Goal: Task Accomplishment & Management: Use online tool/utility

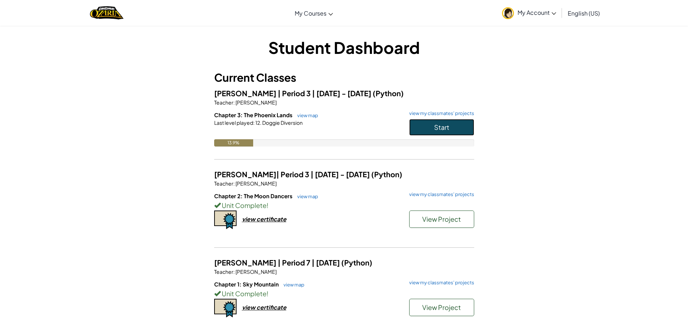
click at [448, 128] on span "Start" at bounding box center [441, 127] width 15 height 8
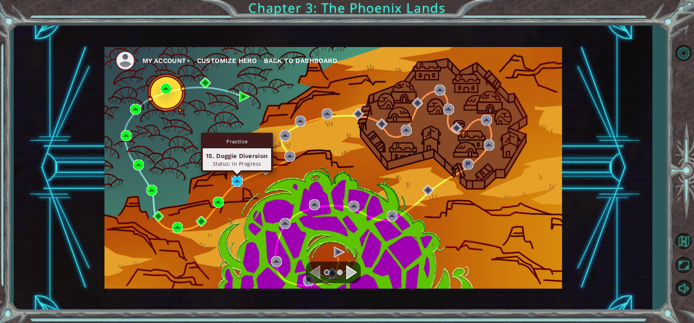
click at [233, 183] on img at bounding box center [237, 181] width 11 height 11
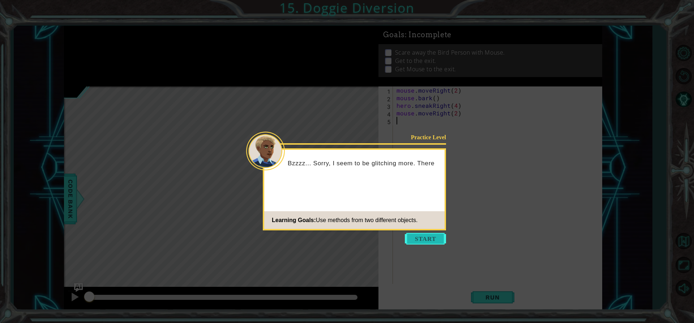
click at [426, 235] on button "Start" at bounding box center [425, 239] width 41 height 12
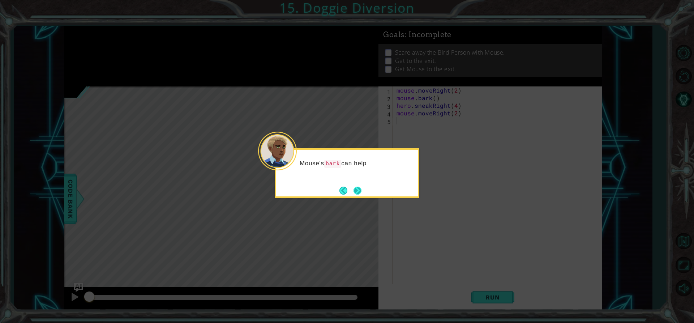
click at [358, 187] on button "Next" at bounding box center [357, 190] width 8 height 8
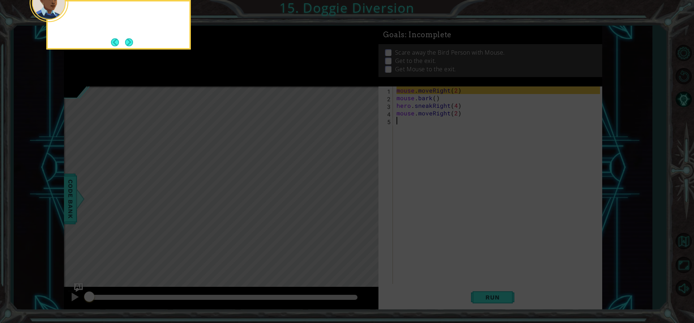
click at [358, 187] on icon at bounding box center [347, 48] width 694 height 549
click at [130, 38] on button "Next" at bounding box center [129, 42] width 8 height 8
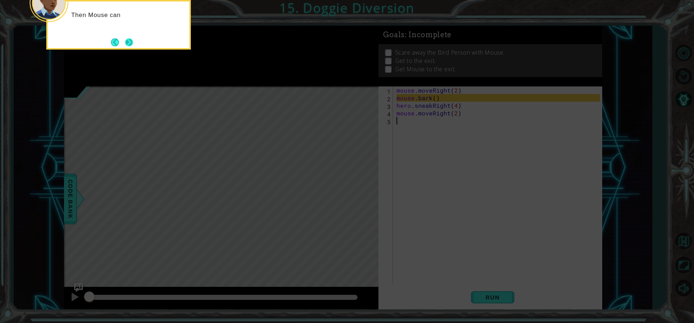
click at [131, 41] on button "Next" at bounding box center [129, 42] width 8 height 8
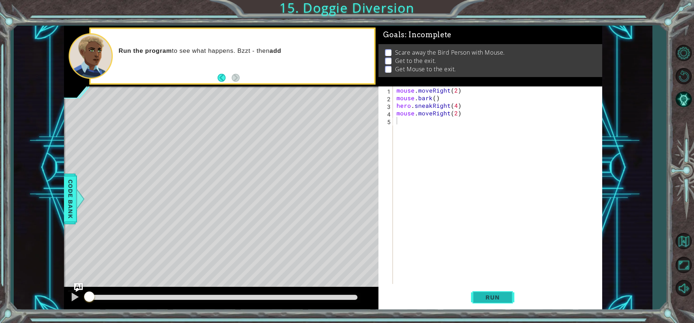
click at [475, 298] on button "Run" at bounding box center [492, 297] width 43 height 22
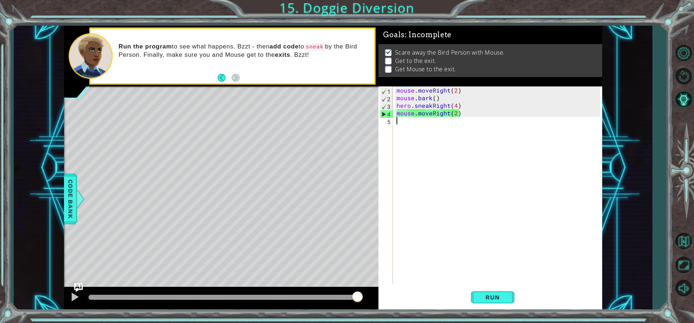
type textarea "h"
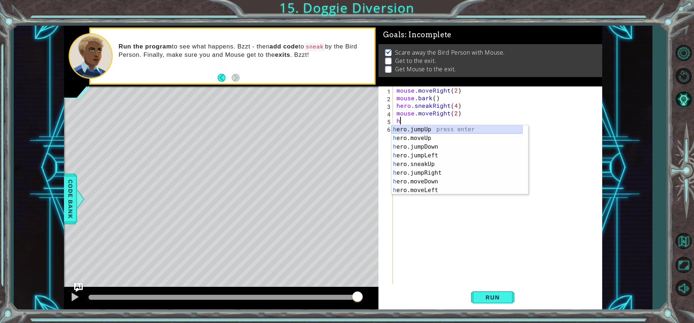
click at [420, 129] on div "h ero.jumpUp press enter h ero.moveUp press enter h ero.jumpDown press enter h …" at bounding box center [456, 168] width 131 height 87
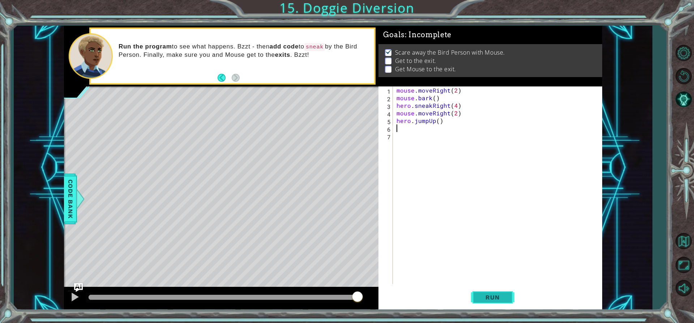
click at [495, 290] on button "Run" at bounding box center [492, 297] width 43 height 22
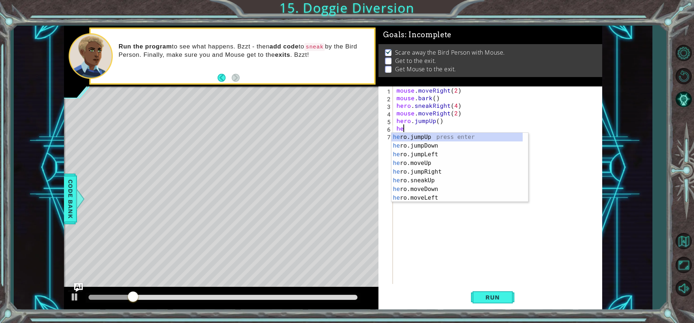
scroll to position [0, 0]
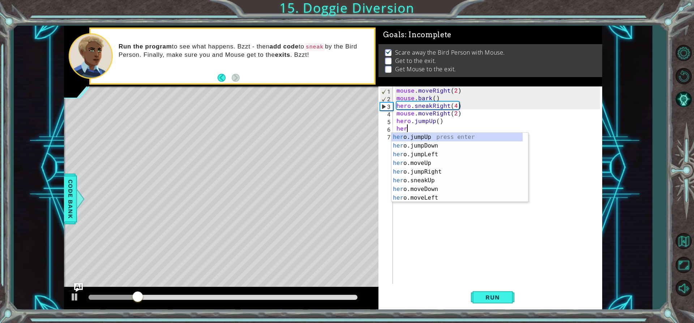
type textarea "herj"
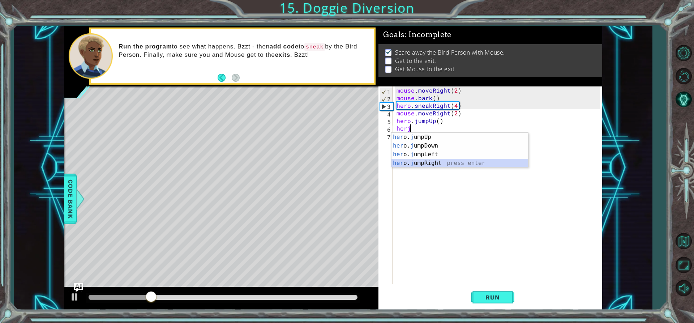
click at [419, 162] on div "her o. j umpUp press enter her o. j umpDown press enter her o. j umpLeft press …" at bounding box center [459, 159] width 137 height 52
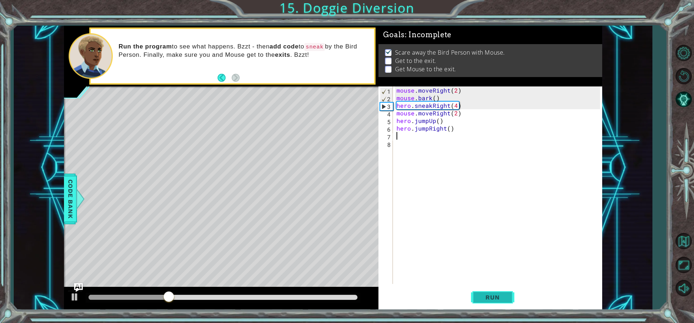
drag, startPoint x: 505, startPoint y: 293, endPoint x: 509, endPoint y: 292, distance: 3.8
click at [506, 292] on button "Run" at bounding box center [492, 297] width 43 height 22
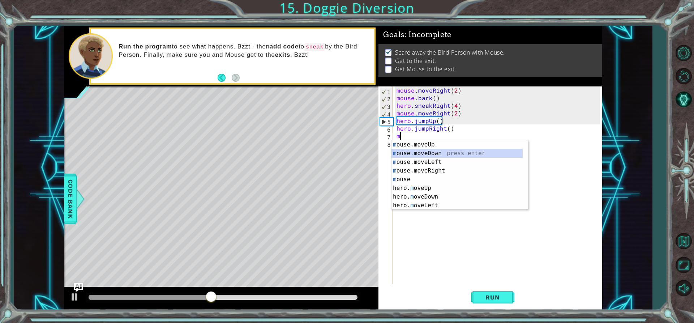
click at [432, 149] on div "m ouse.moveUp press enter m ouse.moveDown press enter m ouse.moveLeft press ent…" at bounding box center [456, 183] width 131 height 87
type textarea "mouse.moveDown(1)"
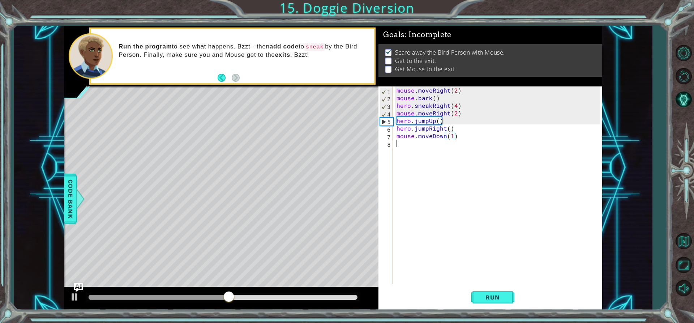
click at [423, 147] on div "mouse . moveRight ( 2 ) mouse . bark ( ) hero . sneakRight ( 4 ) mouse . moveRi…" at bounding box center [499, 192] width 208 height 212
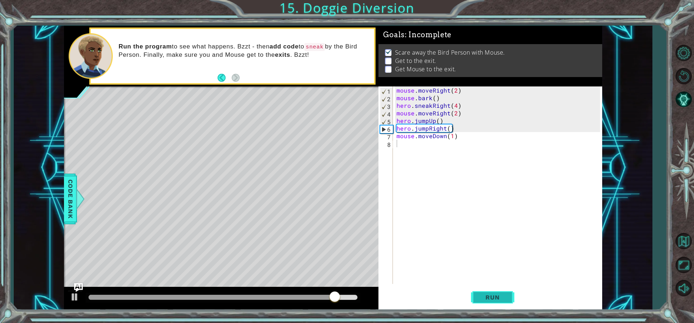
click at [480, 302] on button "Run" at bounding box center [492, 297] width 43 height 22
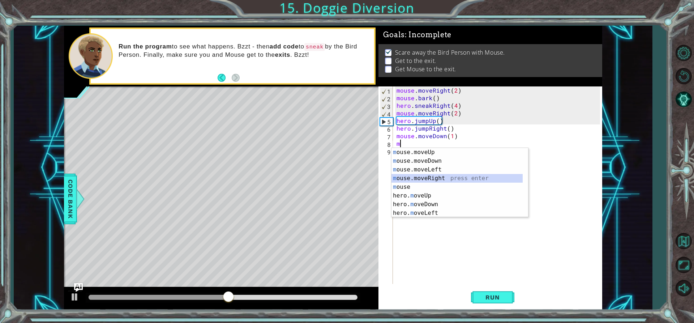
click at [422, 177] on div "m ouse.moveUp press enter m ouse.moveDown press enter m ouse.moveLeft press ent…" at bounding box center [456, 191] width 131 height 87
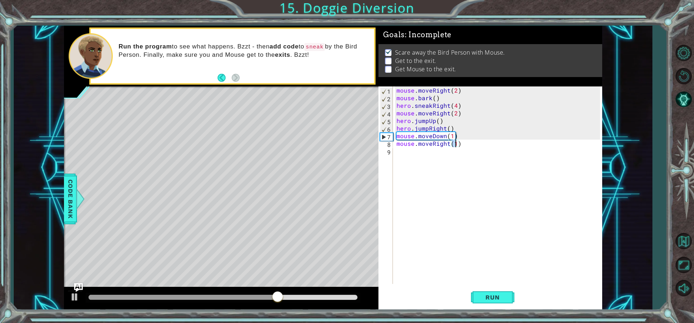
type textarea "mouse.moveRight(3)"
click at [416, 160] on div "mouse . moveRight ( 2 ) mouse . bark ( ) hero . sneakRight ( 4 ) mouse . moveRi…" at bounding box center [499, 192] width 208 height 212
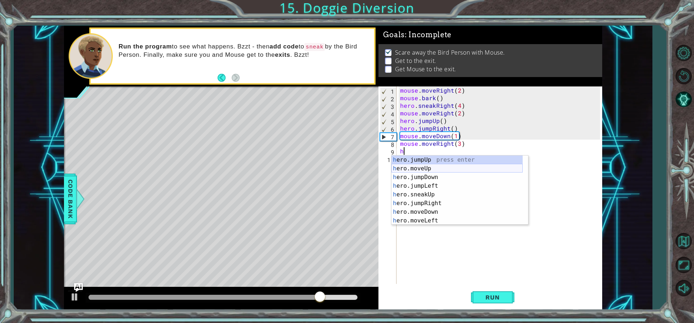
click at [411, 165] on div "h ero.jumpUp press enter h ero.moveUp press enter h ero.jumpDown press enter h …" at bounding box center [456, 198] width 131 height 87
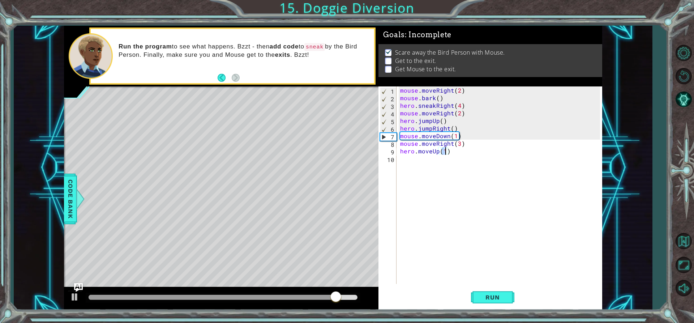
click at [449, 154] on div "mouse . moveRight ( 2 ) mouse . bark ( ) hero . sneakRight ( 4 ) mouse . moveRi…" at bounding box center [500, 192] width 205 height 212
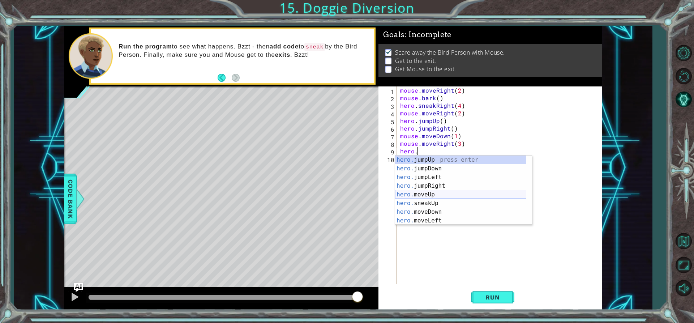
scroll to position [0, 1]
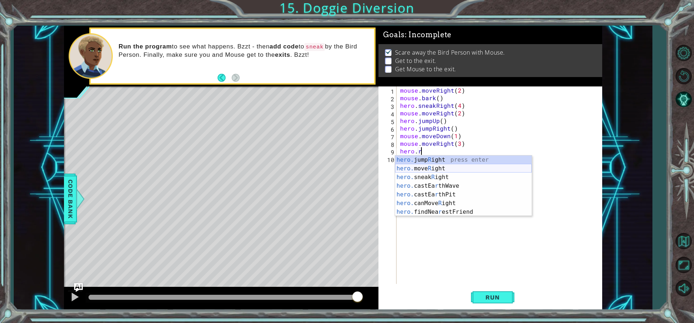
click at [450, 169] on div "hero. jump R ight press enter hero. move R ight press enter hero. sneak R ight …" at bounding box center [463, 194] width 137 height 78
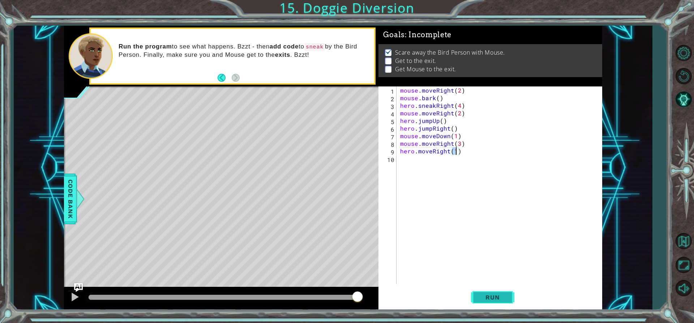
type textarea "hero.moveRight(1)"
click at [492, 291] on button "Run" at bounding box center [492, 297] width 43 height 22
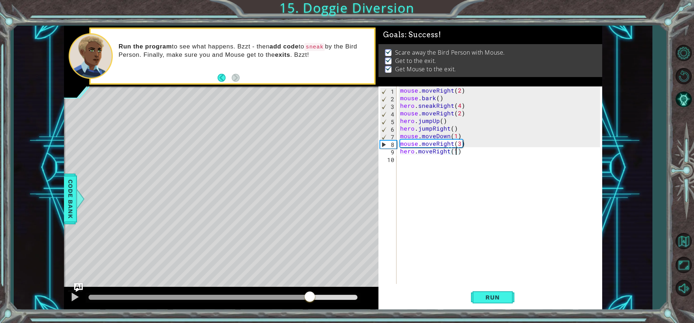
drag, startPoint x: 111, startPoint y: 297, endPoint x: 312, endPoint y: 289, distance: 201.7
click at [312, 289] on div at bounding box center [221, 297] width 315 height 23
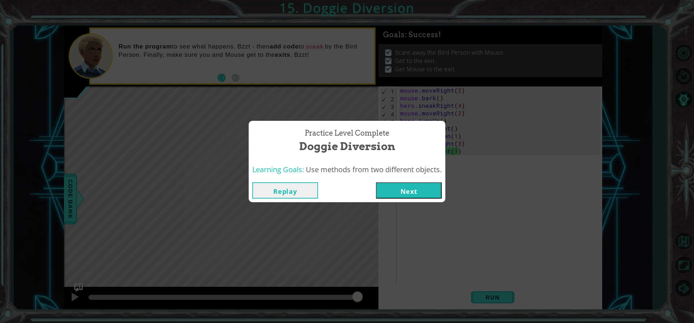
click at [416, 186] on button "Next" at bounding box center [409, 190] width 66 height 16
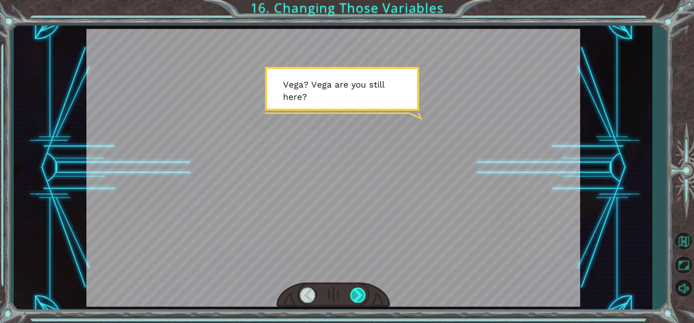
click at [353, 290] on div at bounding box center [358, 294] width 16 height 15
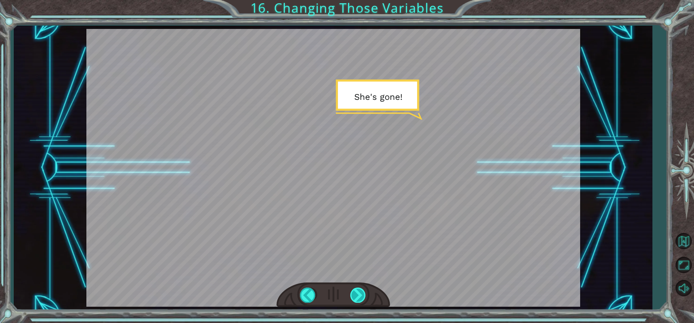
click at [359, 293] on div at bounding box center [358, 294] width 16 height 15
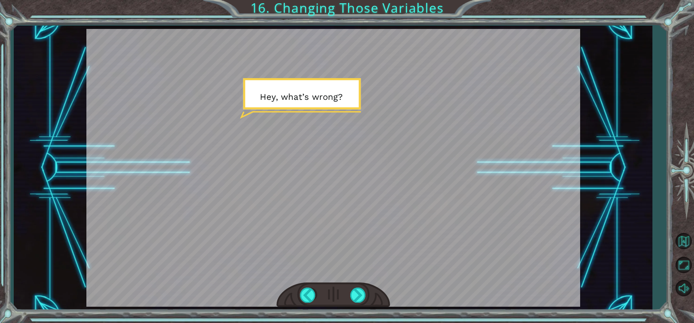
click at [369, 295] on div at bounding box center [332, 294] width 113 height 25
click at [362, 294] on div at bounding box center [358, 294] width 16 height 15
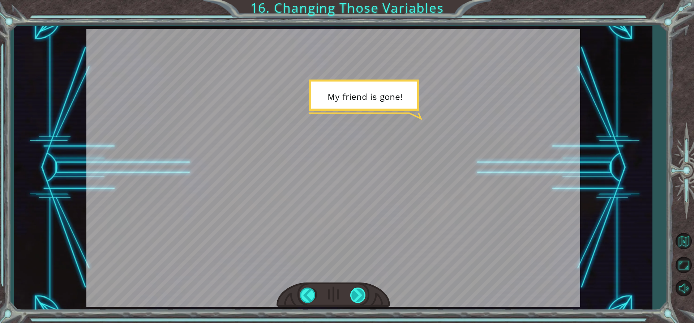
click at [357, 291] on div at bounding box center [358, 294] width 16 height 15
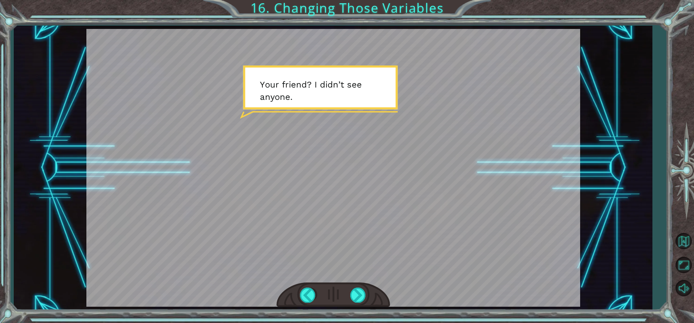
drag, startPoint x: 361, startPoint y: 298, endPoint x: 373, endPoint y: 303, distance: 13.1
click at [373, 303] on div at bounding box center [332, 294] width 113 height 25
drag, startPoint x: 349, startPoint y: 288, endPoint x: 350, endPoint y: 293, distance: 4.9
click at [350, 293] on div at bounding box center [332, 294] width 113 height 25
click at [353, 293] on div at bounding box center [358, 294] width 16 height 15
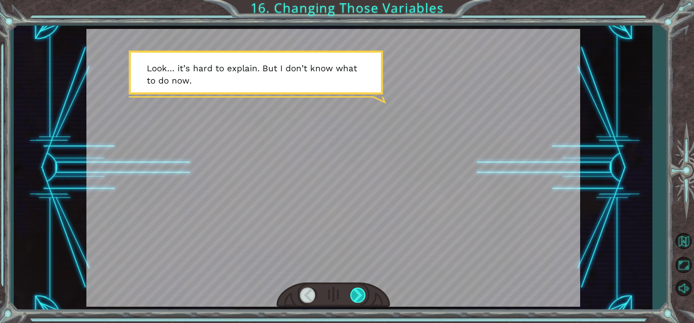
click at [353, 292] on div at bounding box center [358, 294] width 16 height 15
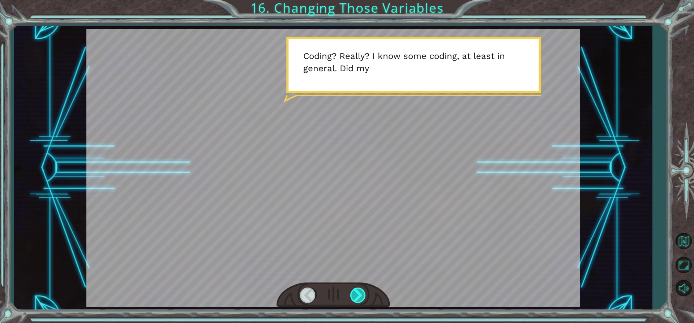
click at [353, 292] on div at bounding box center [358, 294] width 16 height 15
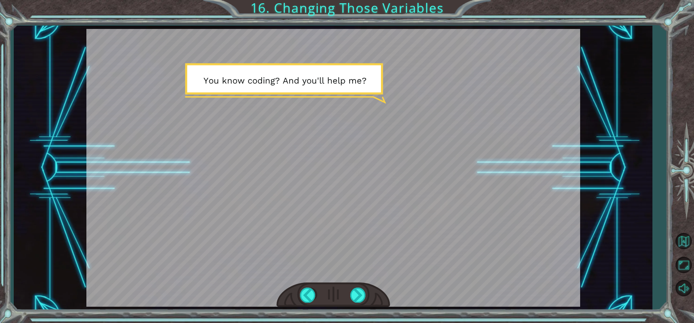
drag, startPoint x: 345, startPoint y: 282, endPoint x: 348, endPoint y: 275, distance: 8.5
click at [348, 275] on div at bounding box center [332, 167] width 493 height 277
click at [352, 297] on div at bounding box center [358, 294] width 16 height 15
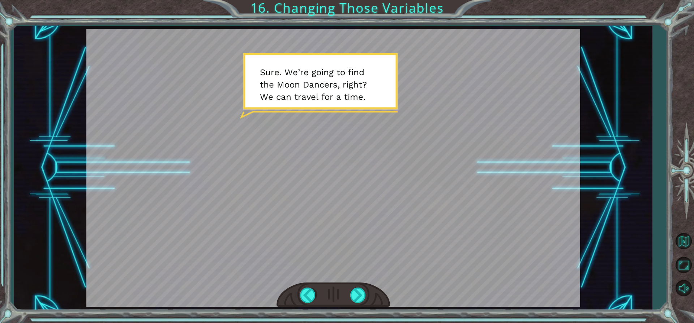
drag, startPoint x: 381, startPoint y: 189, endPoint x: 393, endPoint y: 199, distance: 15.9
click at [389, 196] on div at bounding box center [332, 167] width 493 height 277
click at [362, 287] on div at bounding box center [332, 294] width 113 height 25
click at [361, 288] on div at bounding box center [358, 294] width 16 height 15
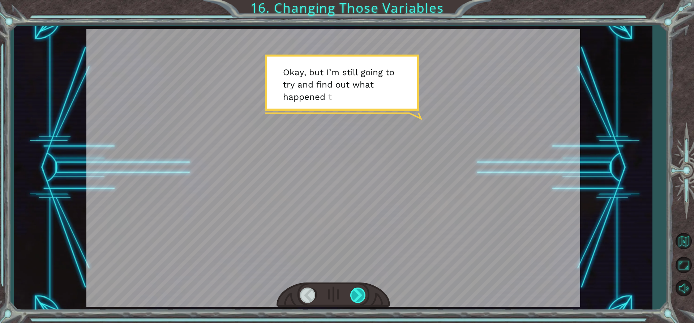
click at [359, 287] on div at bounding box center [358, 294] width 16 height 15
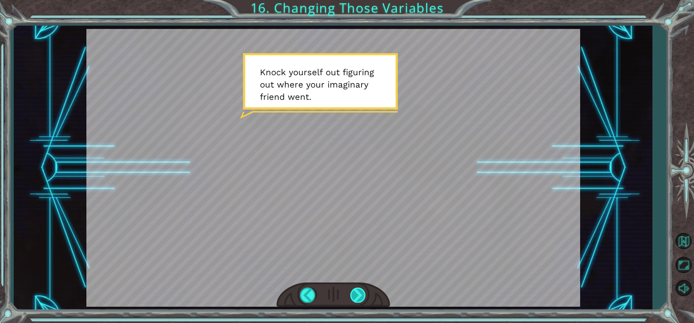
click at [362, 295] on div at bounding box center [358, 294] width 16 height 15
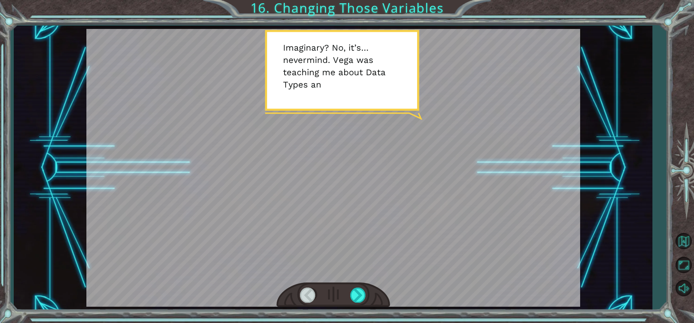
click at [356, 286] on div at bounding box center [332, 294] width 113 height 25
click at [357, 293] on div at bounding box center [358, 294] width 16 height 15
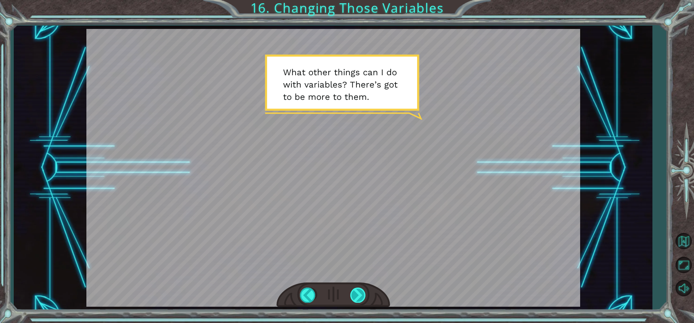
click at [356, 297] on div at bounding box center [358, 294] width 16 height 15
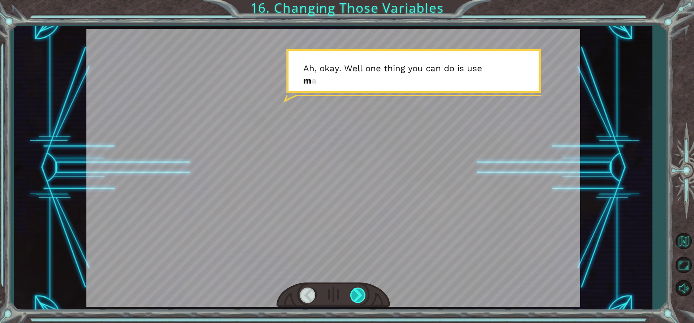
click at [356, 297] on div at bounding box center [358, 294] width 16 height 15
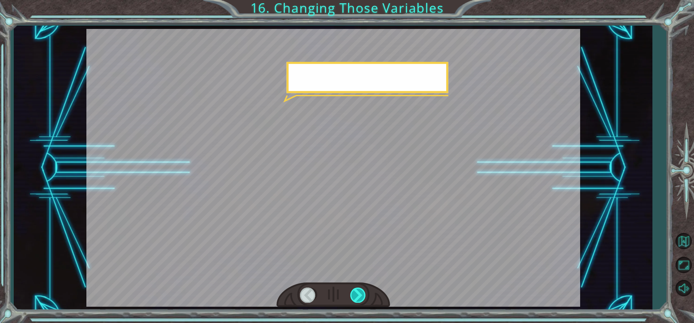
click at [356, 297] on div at bounding box center [358, 294] width 16 height 15
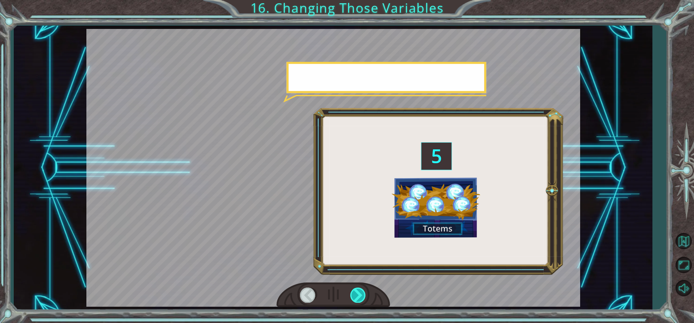
click at [356, 297] on div at bounding box center [358, 294] width 16 height 15
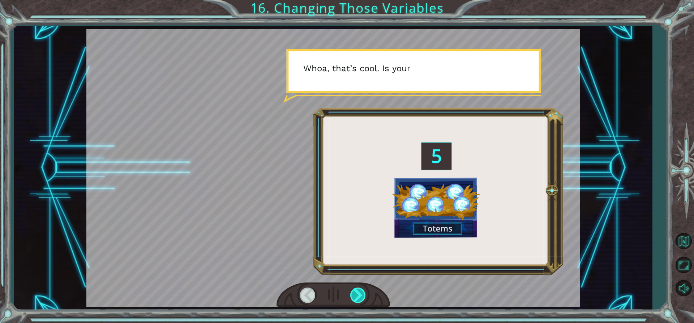
click at [356, 297] on div at bounding box center [358, 294] width 16 height 15
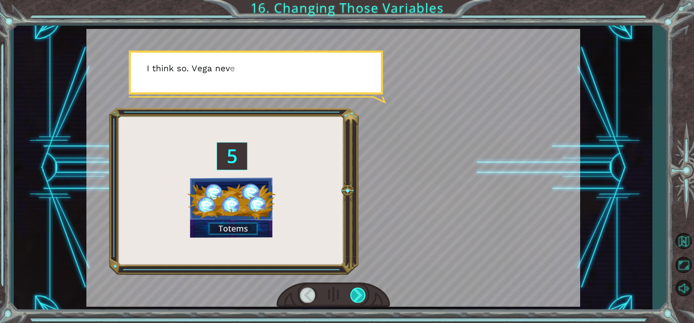
click at [358, 297] on div at bounding box center [358, 294] width 16 height 15
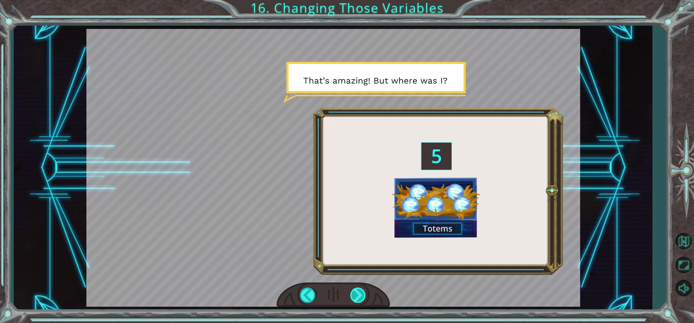
click at [362, 295] on div at bounding box center [358, 294] width 16 height 15
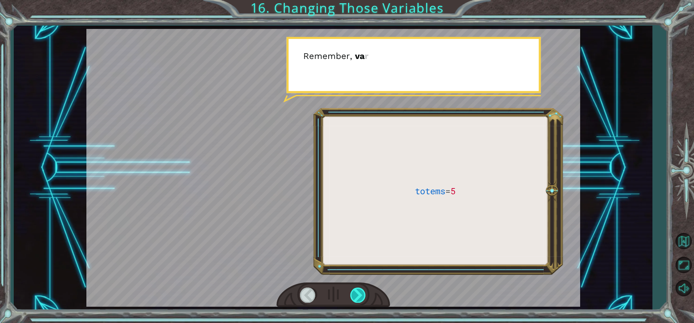
click at [362, 295] on div at bounding box center [358, 294] width 16 height 15
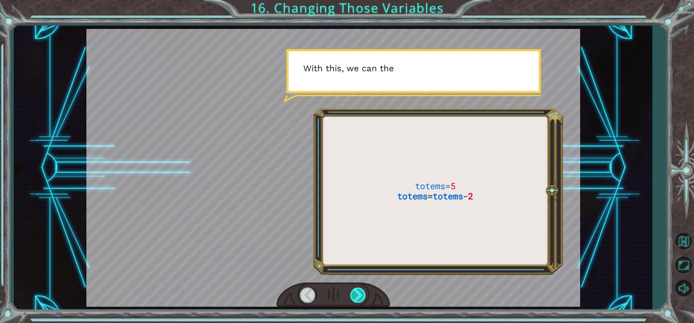
click at [362, 295] on div at bounding box center [358, 294] width 16 height 15
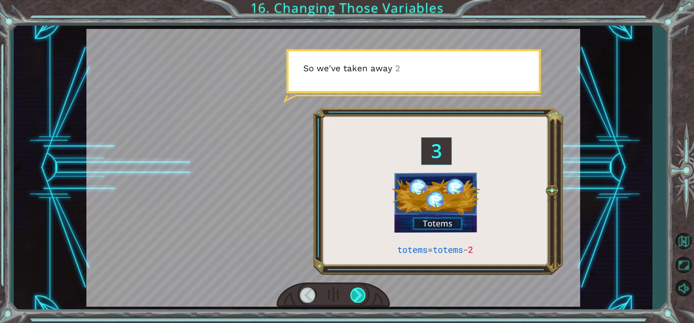
click at [362, 295] on div at bounding box center [358, 294] width 16 height 15
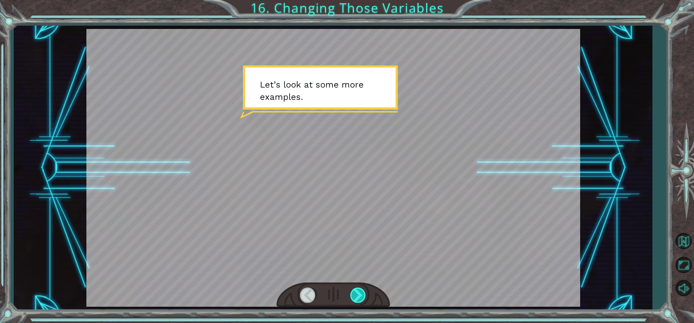
click at [362, 295] on div at bounding box center [358, 294] width 16 height 15
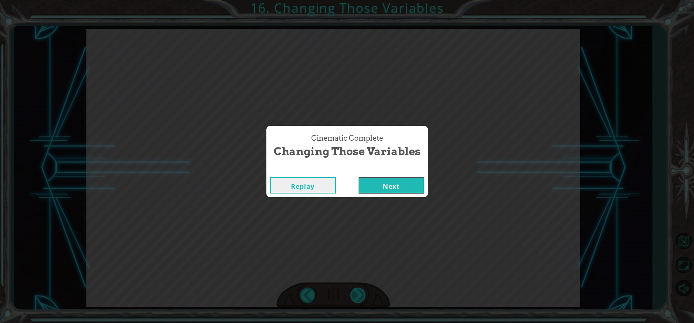
click at [362, 295] on div "Cinematic Complete Changing Those Variables Replay Next" at bounding box center [347, 161] width 694 height 323
click at [389, 183] on button "Next" at bounding box center [391, 185] width 66 height 16
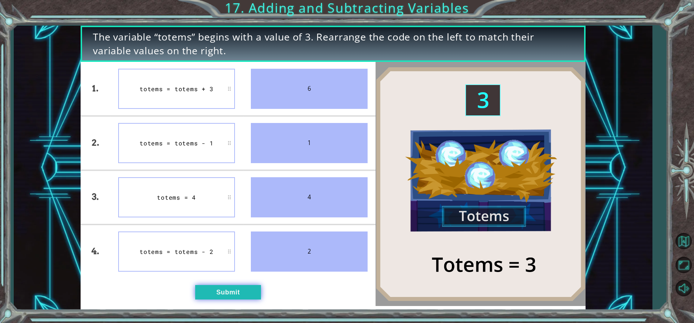
click at [236, 286] on button "Submit" at bounding box center [228, 292] width 66 height 14
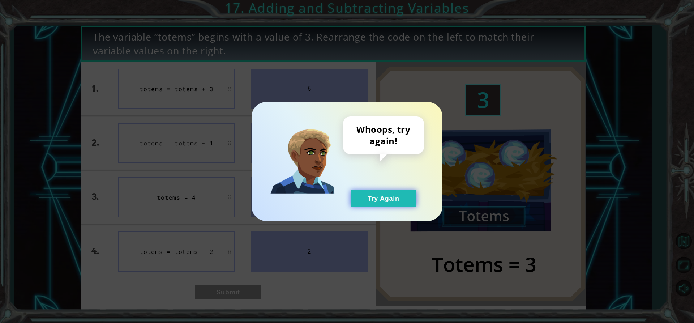
click at [374, 199] on button "Try Again" at bounding box center [383, 198] width 66 height 16
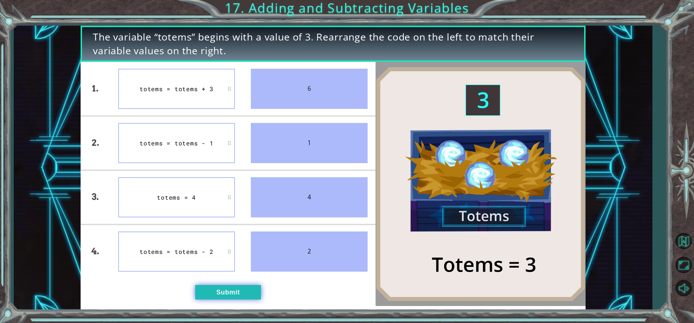
click at [255, 288] on button "Submit" at bounding box center [228, 292] width 66 height 14
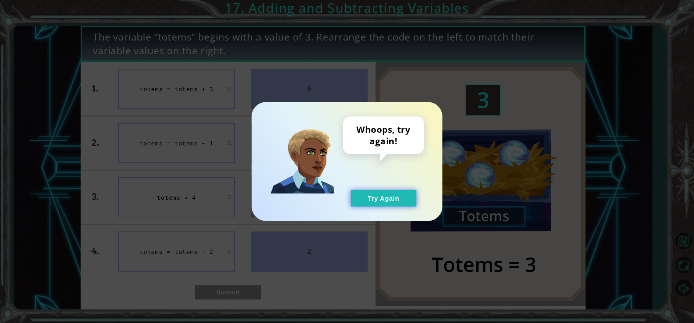
click at [396, 193] on button "Try Again" at bounding box center [383, 198] width 66 height 16
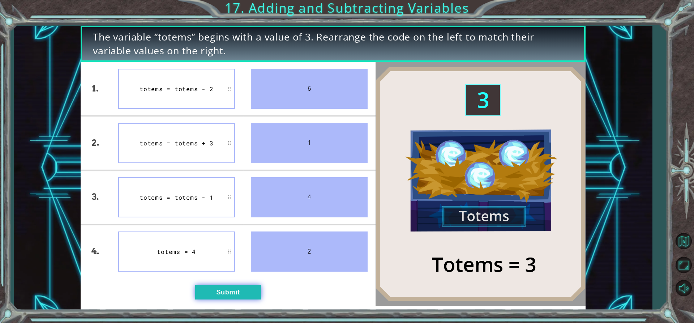
click at [221, 290] on button "Submit" at bounding box center [228, 292] width 66 height 14
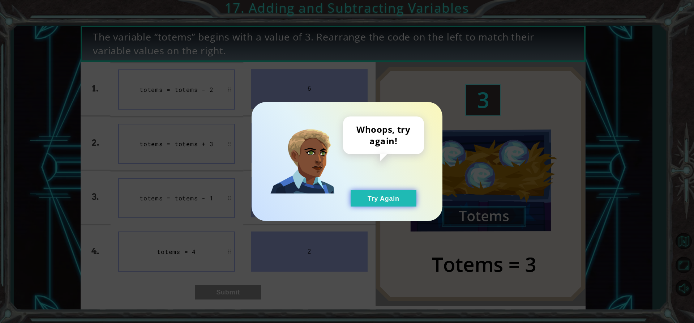
click at [386, 191] on button "Try Again" at bounding box center [383, 198] width 66 height 16
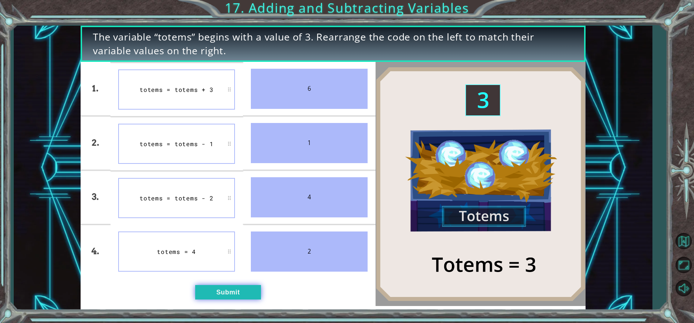
click at [216, 294] on button "Submit" at bounding box center [228, 292] width 66 height 14
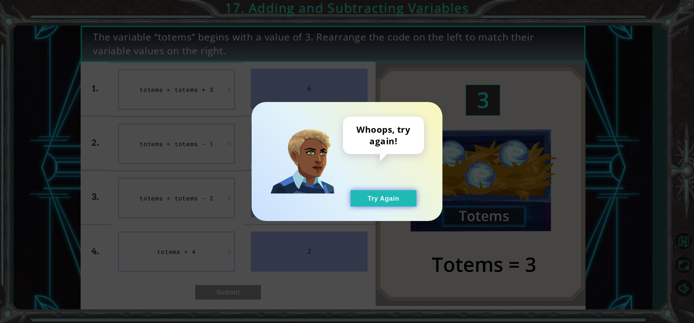
click at [402, 195] on button "Try Again" at bounding box center [383, 198] width 66 height 16
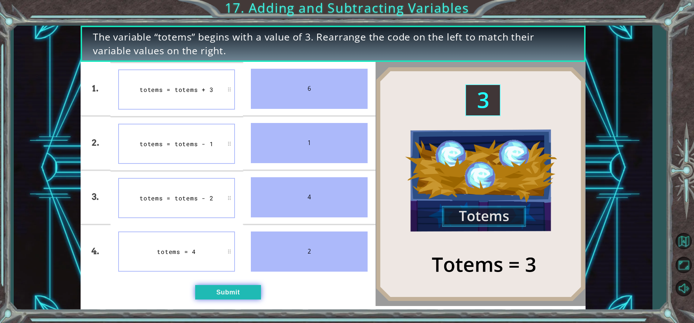
click at [235, 297] on button "Submit" at bounding box center [228, 292] width 66 height 14
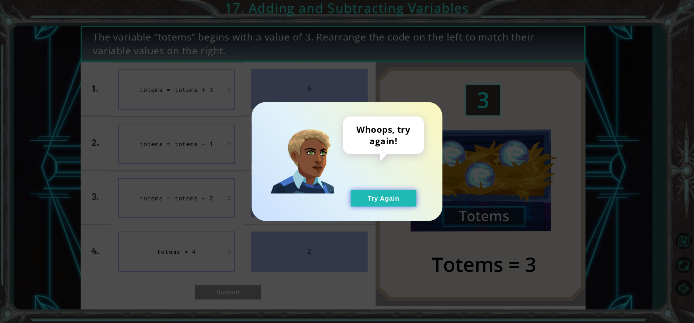
click at [376, 202] on button "Try Again" at bounding box center [383, 198] width 66 height 16
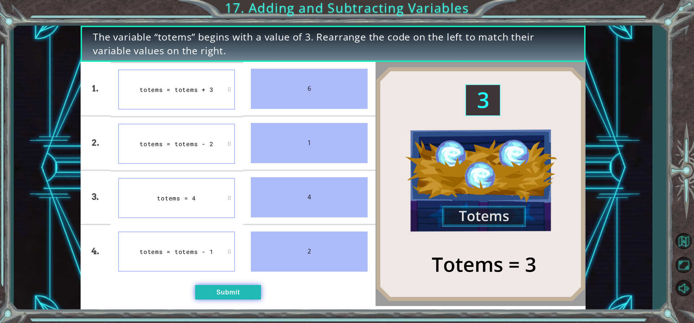
click at [228, 285] on button "Submit" at bounding box center [228, 292] width 66 height 14
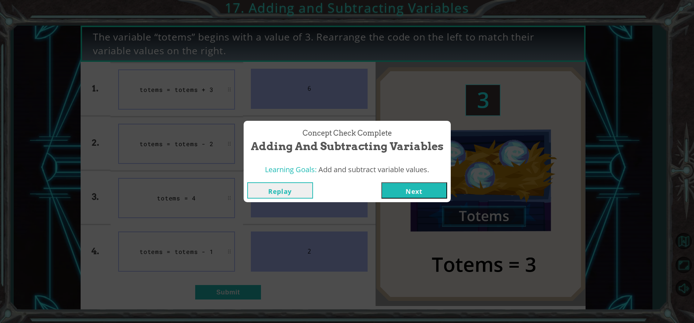
click at [414, 188] on button "Next" at bounding box center [414, 190] width 66 height 16
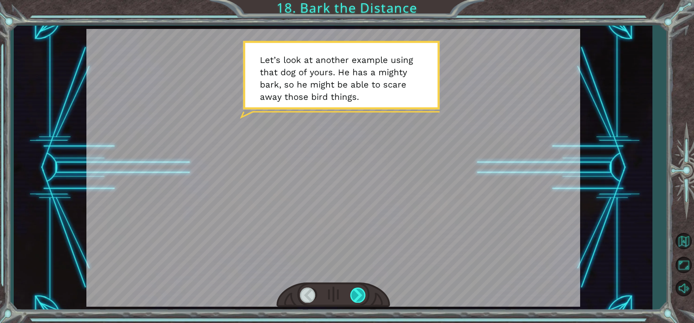
click at [353, 296] on div at bounding box center [358, 294] width 16 height 15
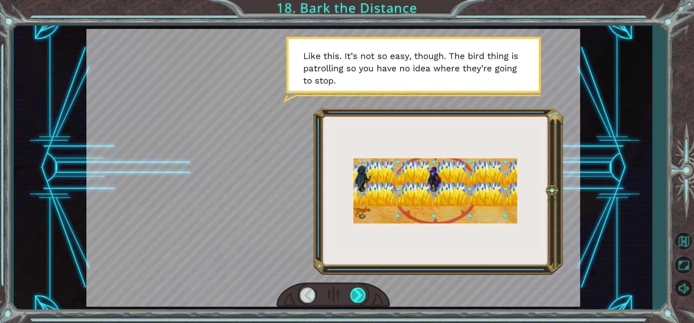
click at [353, 296] on div at bounding box center [358, 294] width 16 height 15
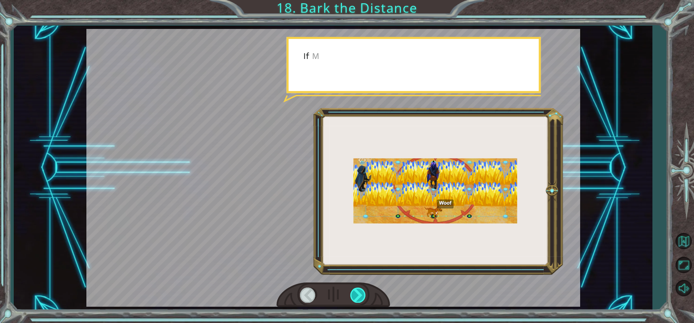
click at [353, 296] on div at bounding box center [358, 294] width 16 height 15
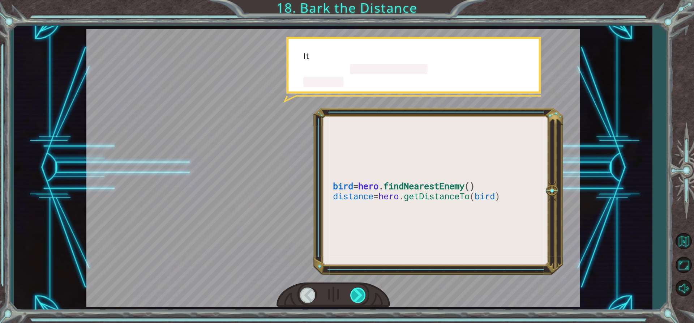
click at [353, 296] on div at bounding box center [358, 294] width 16 height 15
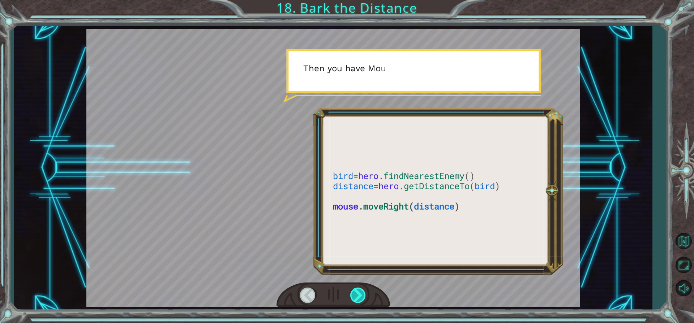
click at [353, 296] on div at bounding box center [358, 294] width 16 height 15
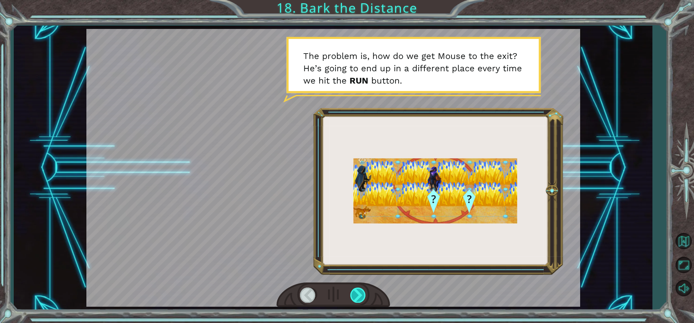
click at [351, 297] on div at bounding box center [358, 294] width 16 height 15
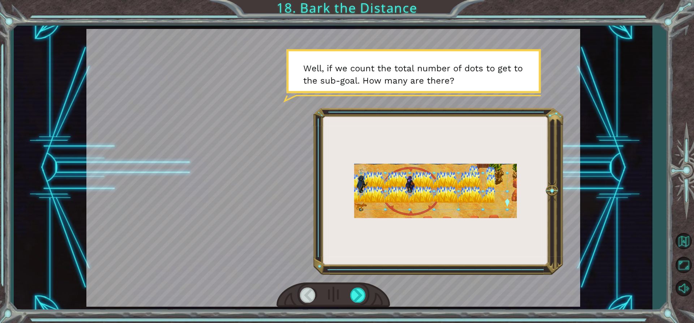
click at [310, 291] on div at bounding box center [308, 294] width 16 height 15
click at [351, 289] on div at bounding box center [358, 294] width 16 height 15
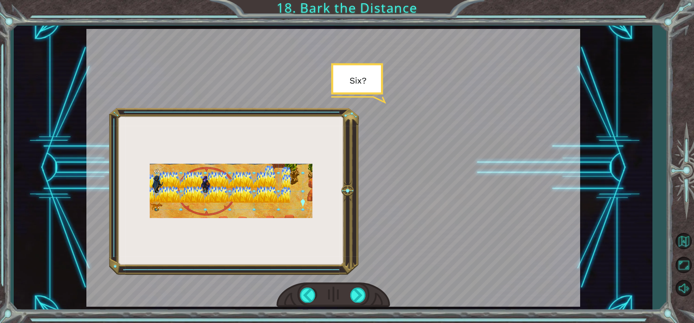
click at [349, 287] on div at bounding box center [332, 294] width 113 height 25
click at [354, 289] on div at bounding box center [358, 294] width 16 height 15
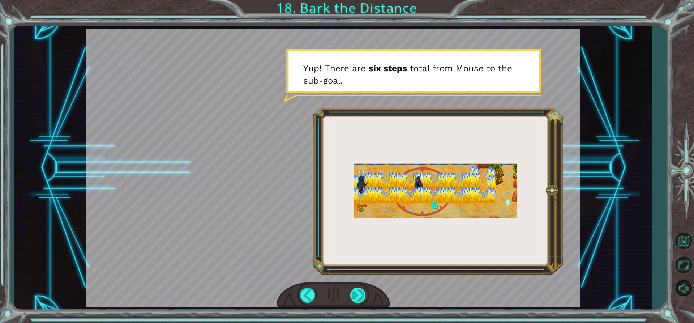
click at [354, 289] on div at bounding box center [358, 294] width 16 height 15
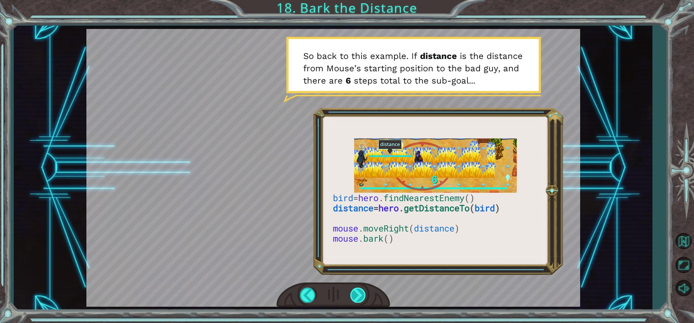
click at [364, 297] on div at bounding box center [358, 294] width 16 height 15
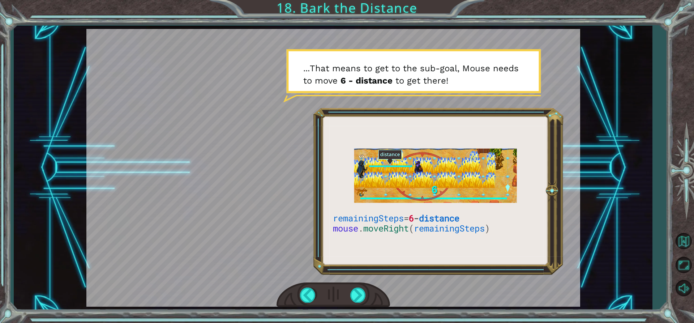
click at [349, 290] on div at bounding box center [332, 294] width 113 height 25
click at [353, 293] on div at bounding box center [358, 294] width 16 height 15
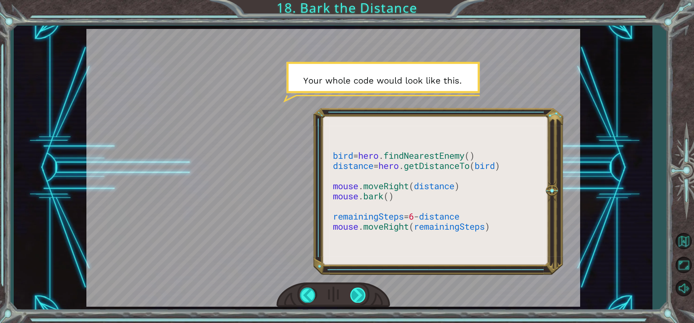
click at [353, 293] on div at bounding box center [358, 294] width 16 height 15
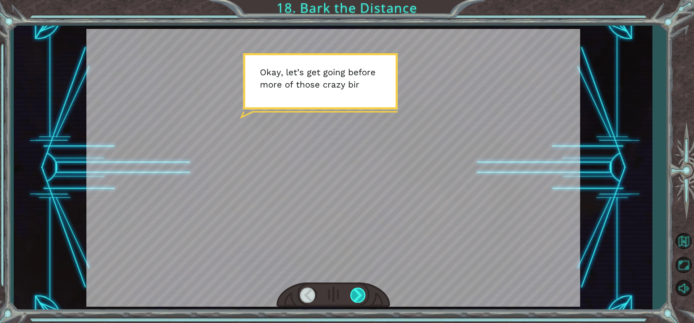
click at [353, 293] on div at bounding box center [358, 294] width 16 height 15
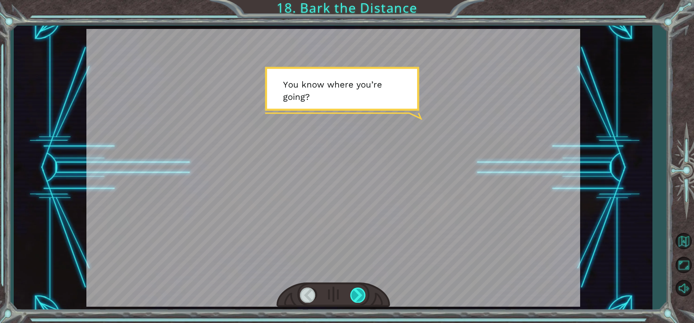
click at [353, 294] on div at bounding box center [358, 294] width 16 height 15
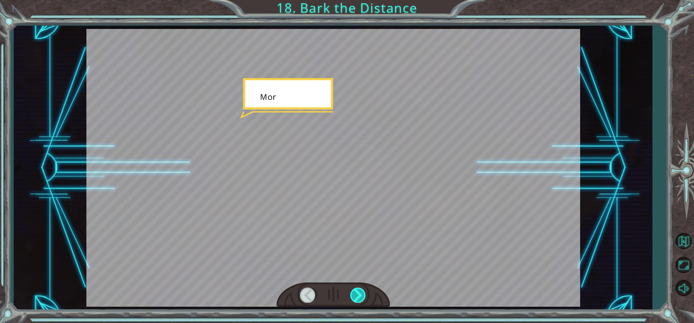
click at [353, 294] on div at bounding box center [358, 294] width 16 height 15
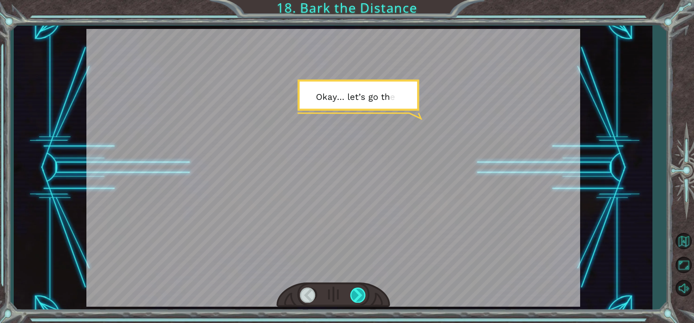
click at [353, 294] on div at bounding box center [358, 294] width 16 height 15
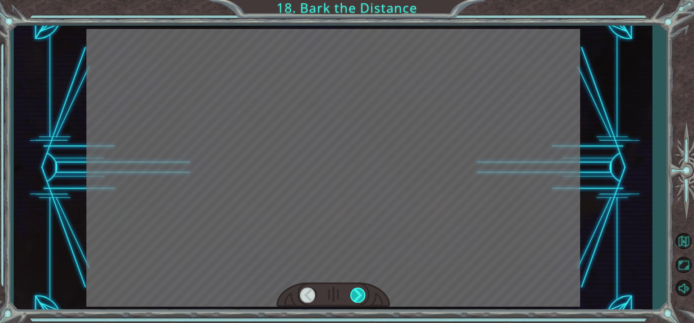
click at [353, 294] on div at bounding box center [358, 294] width 16 height 15
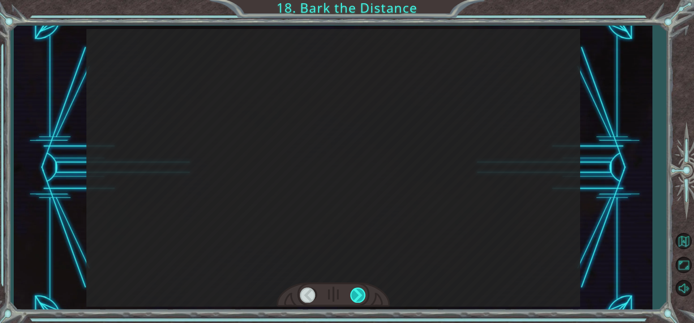
click at [353, 294] on div at bounding box center [358, 294] width 16 height 15
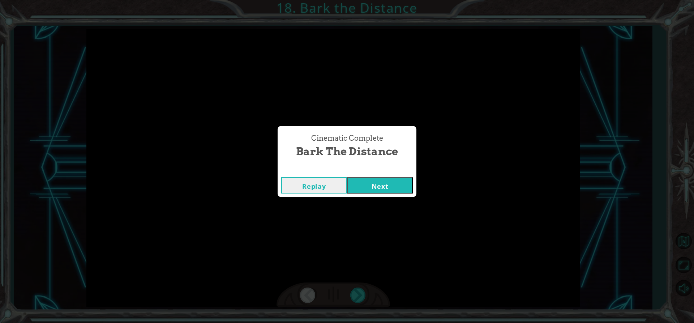
click at [389, 184] on button "Next" at bounding box center [380, 185] width 66 height 16
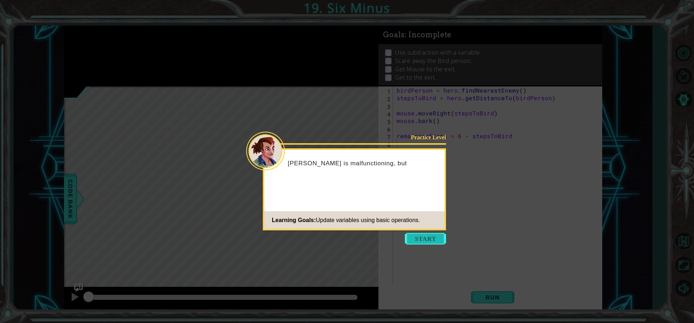
click at [418, 239] on button "Start" at bounding box center [425, 239] width 41 height 12
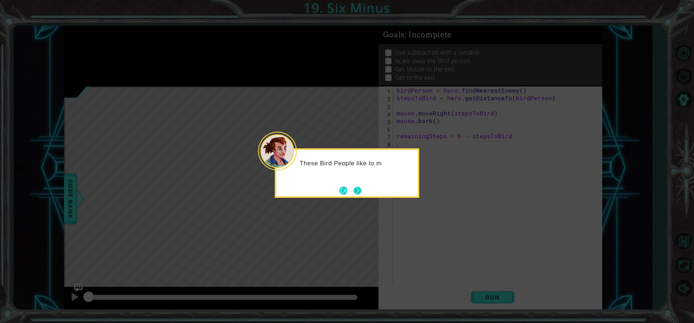
click at [361, 186] on button "Next" at bounding box center [357, 190] width 8 height 8
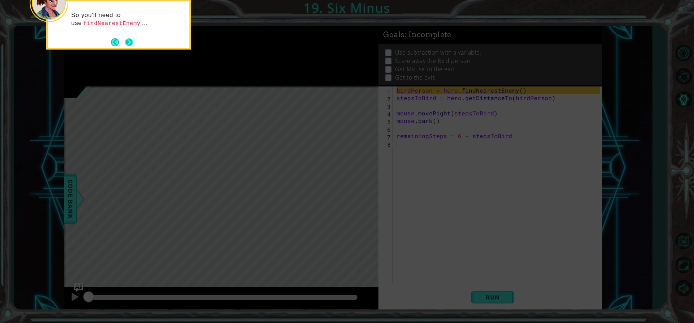
click at [132, 41] on button "Next" at bounding box center [129, 42] width 8 height 8
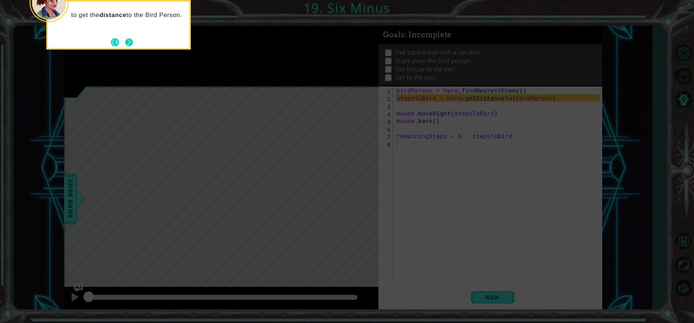
click at [126, 39] on button "Next" at bounding box center [129, 42] width 8 height 8
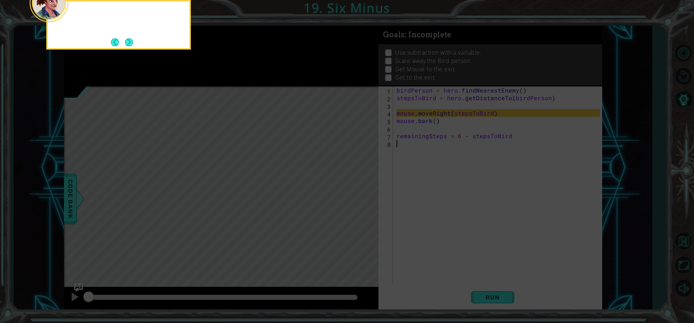
click at [126, 39] on button "Next" at bounding box center [129, 42] width 8 height 8
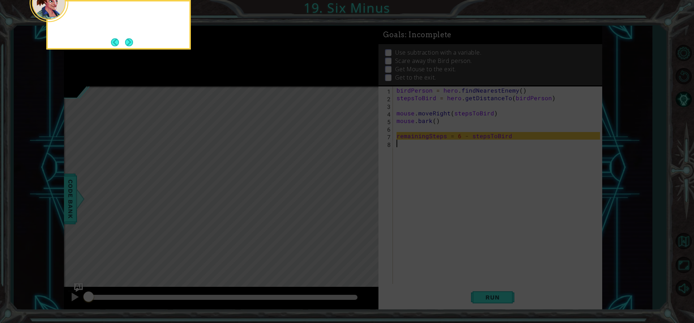
click at [126, 39] on button "Next" at bounding box center [129, 42] width 8 height 8
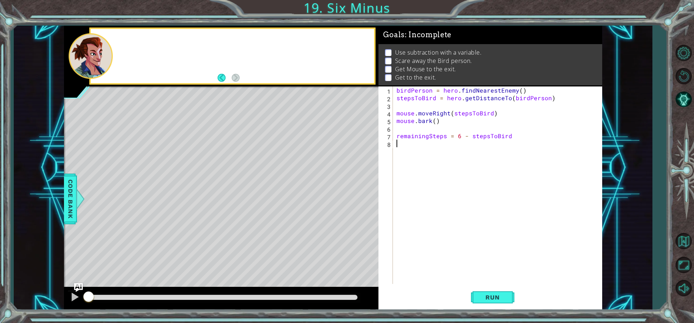
click at [126, 39] on div at bounding box center [232, 56] width 283 height 54
click at [498, 299] on span "Run" at bounding box center [492, 296] width 29 height 7
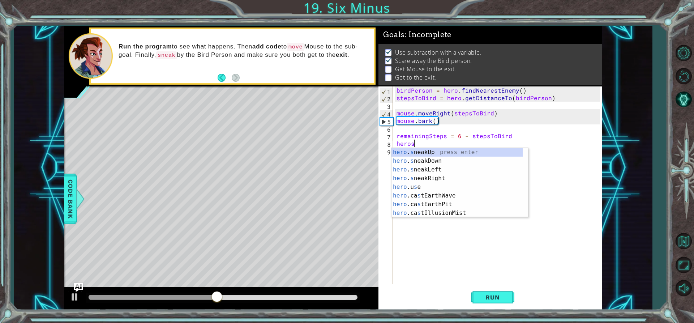
scroll to position [0, 1]
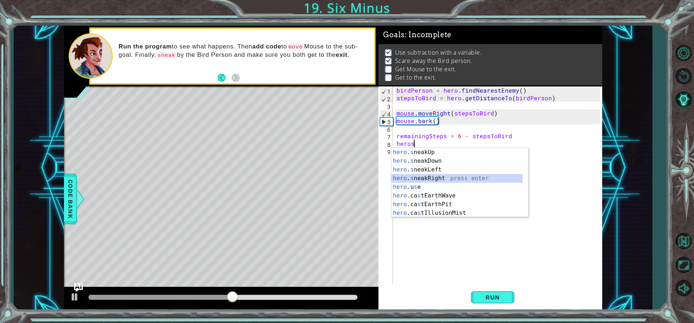
click at [448, 176] on div "hero . s neakUp press enter hero . s neakDown press enter hero . s neakLeft pre…" at bounding box center [456, 191] width 131 height 87
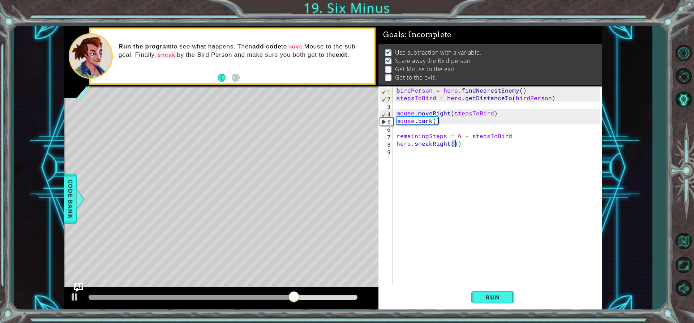
scroll to position [0, 4]
type textarea "hero.sneakRight(5)"
click at [493, 298] on span "Run" at bounding box center [492, 296] width 29 height 7
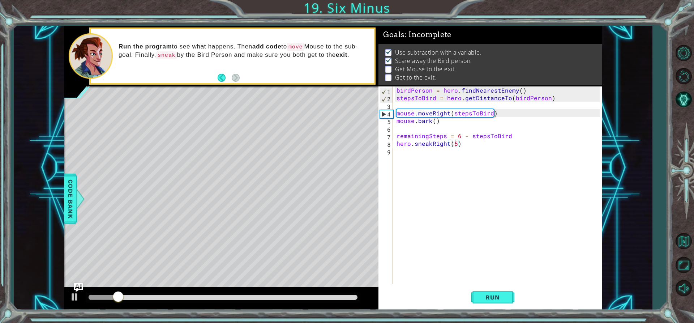
drag, startPoint x: 122, startPoint y: 293, endPoint x: 190, endPoint y: 306, distance: 69.4
click at [231, 310] on div "1 ההההההההההההההההההההההההההההההההההההההההההההההההההההההההההההההההההההההההההההה…" at bounding box center [347, 161] width 694 height 323
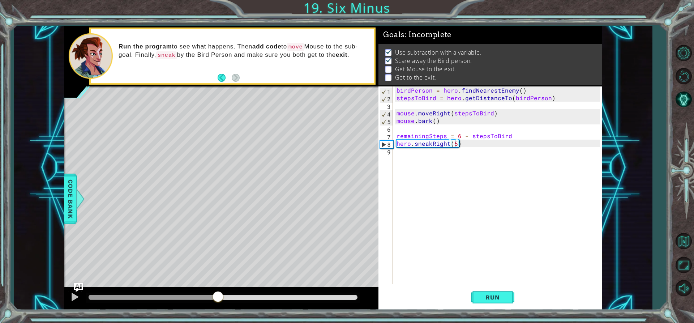
drag, startPoint x: 121, startPoint y: 294, endPoint x: 243, endPoint y: 311, distance: 122.7
click at [219, 313] on div "1 ההההההההההההההההההההההההההההההההההההההההההההההההההההההההההההההההההההההההההההה…" at bounding box center [347, 161] width 694 height 323
click at [428, 161] on div "birdPerson = hero . findNearestEnemy ( ) stepsToBird = hero . getDistanceTo ( b…" at bounding box center [499, 192] width 208 height 212
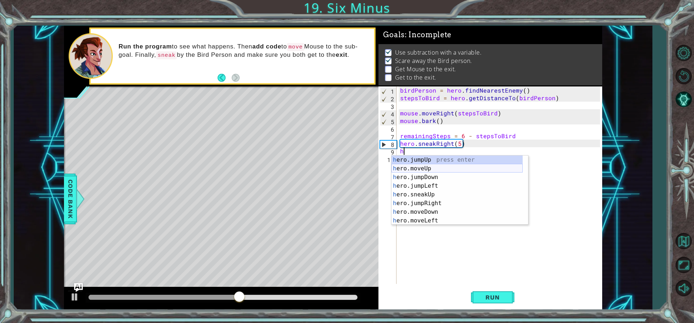
click at [412, 170] on div "h ero.jumpUp press enter h ero.moveUp press enter h ero.jumpDown press enter h …" at bounding box center [456, 198] width 131 height 87
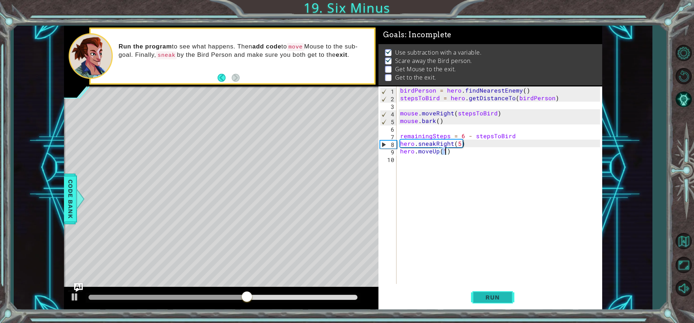
type textarea "hero.moveUp(1)"
click at [481, 294] on span "Run" at bounding box center [492, 296] width 29 height 7
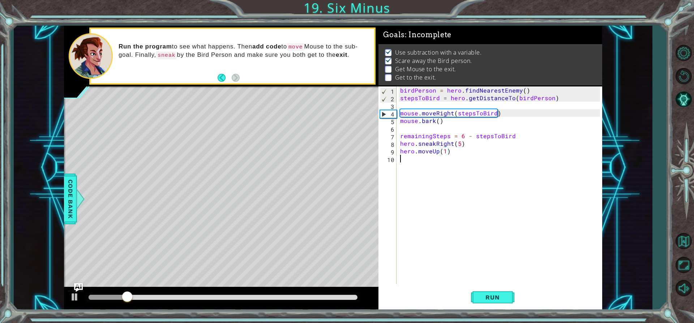
click at [409, 166] on div "birdPerson = hero . findNearestEnemy ( ) stepsToBird = hero . getDistanceTo ( b…" at bounding box center [500, 192] width 205 height 212
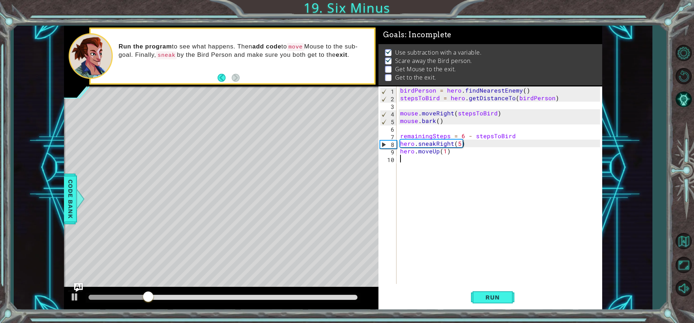
type textarea "h"
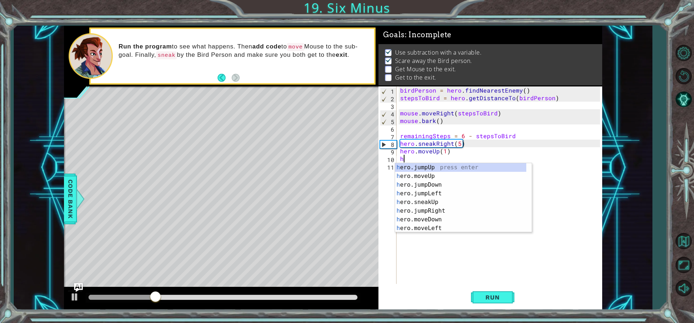
click at [408, 167] on div "h ero.jumpUp press enter h ero.moveUp press enter h ero.jumpDown press enter h …" at bounding box center [460, 206] width 131 height 87
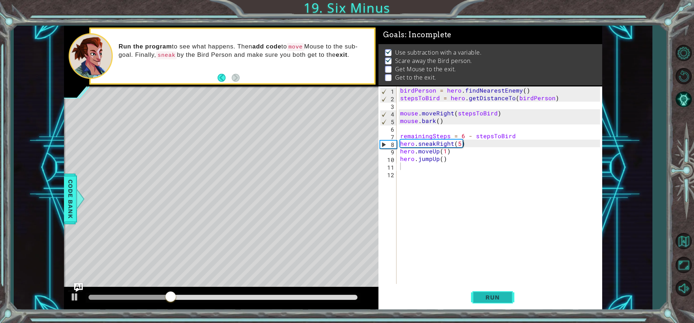
click at [499, 301] on span "Run" at bounding box center [492, 296] width 29 height 7
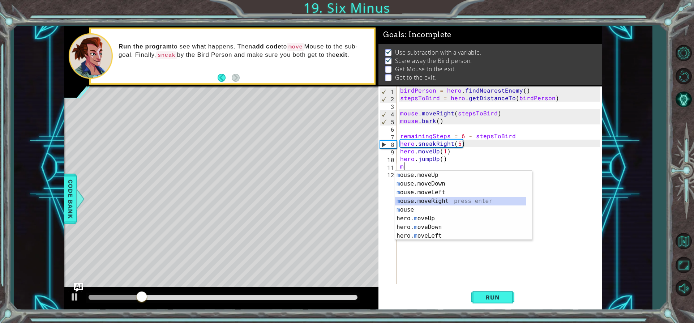
click at [437, 203] on div "m ouse.moveUp press enter m ouse.moveDown press enter m ouse.moveLeft press ent…" at bounding box center [460, 214] width 131 height 87
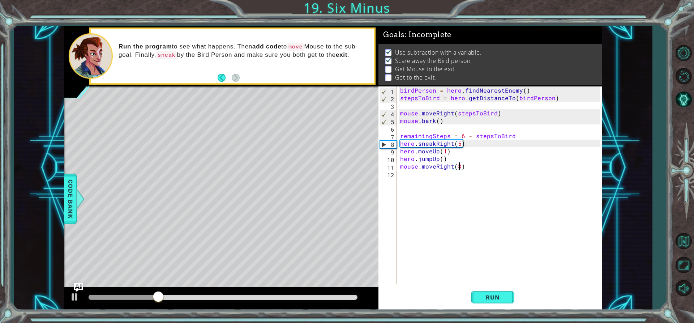
scroll to position [0, 4]
type textarea "mouse.moveRight(3)"
click at [495, 297] on span "Run" at bounding box center [492, 296] width 29 height 7
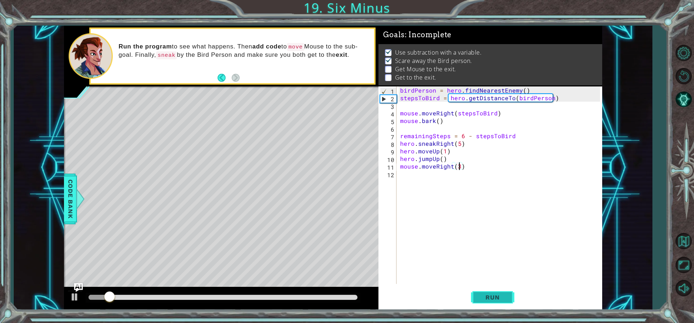
click at [488, 297] on span "Run" at bounding box center [492, 296] width 29 height 7
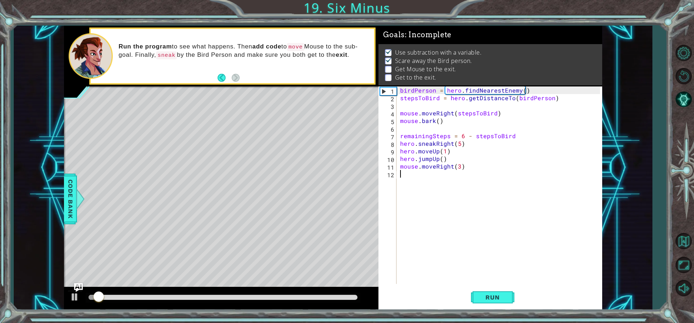
click at [404, 182] on div "birdPerson = hero . findNearestEnemy ( ) stepsToBird = hero . getDistanceTo ( b…" at bounding box center [500, 192] width 205 height 212
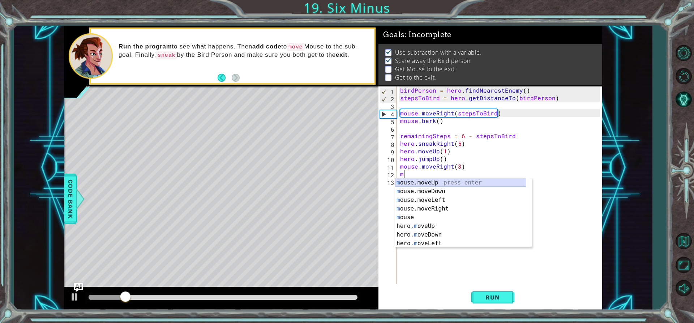
click at [418, 180] on div "m ouse.moveUp press enter m ouse.moveDown press enter m ouse.moveLeft press ent…" at bounding box center [460, 221] width 131 height 87
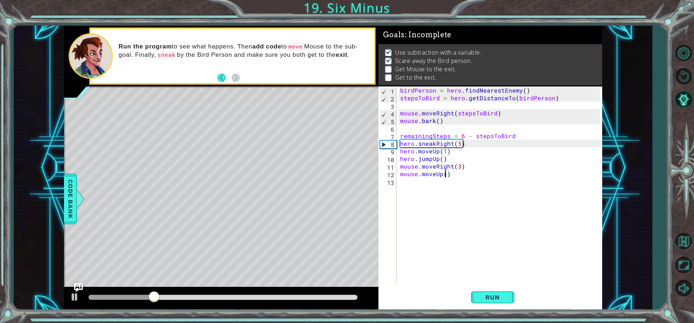
scroll to position [0, 3]
type textarea "mouse.moveUp(5)"
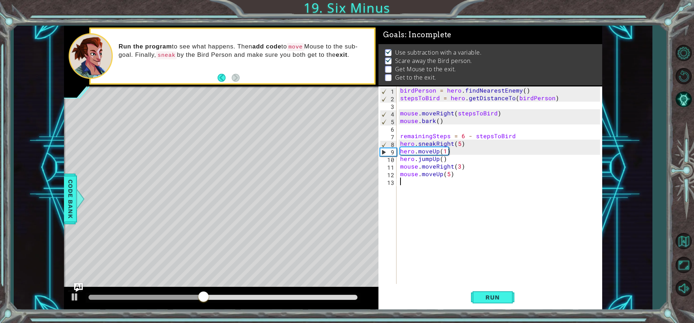
click at [406, 184] on div "birdPerson = hero . findNearestEnemy ( ) stepsToBird = hero . getDistanceTo ( b…" at bounding box center [500, 192] width 205 height 212
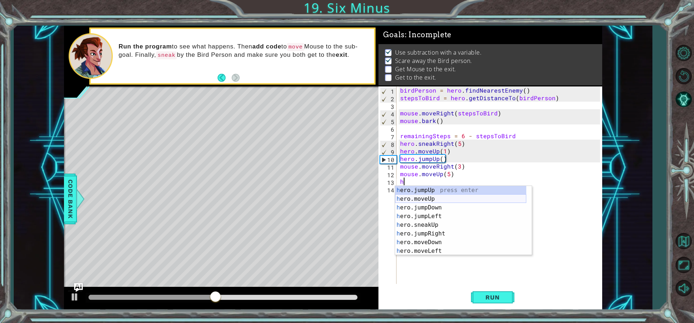
click at [423, 195] on div "h ero.jumpUp press enter h ero.moveUp press enter h ero.jumpDown press enter h …" at bounding box center [460, 229] width 131 height 87
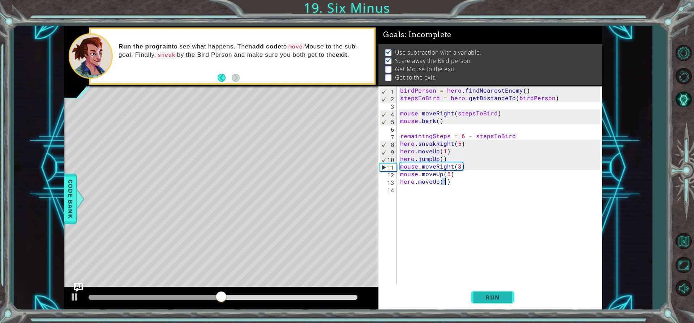
type textarea "hero.moveUp(1)"
click at [488, 295] on span "Run" at bounding box center [492, 296] width 29 height 7
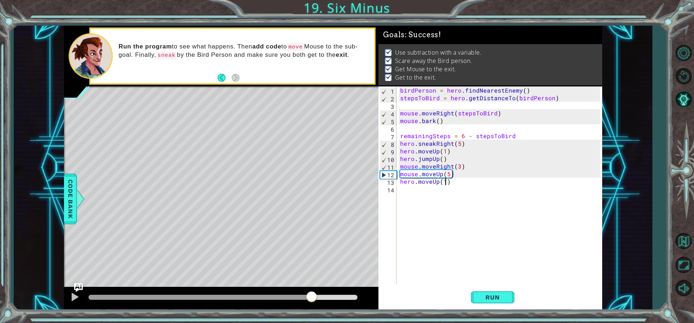
drag, startPoint x: 112, startPoint y: 290, endPoint x: 345, endPoint y: 322, distance: 235.1
click at [324, 317] on div "1 ההההההההההההההההההההההההההההההההההההההההההההההההההההההההההההההההההההההההההההה…" at bounding box center [347, 161] width 694 height 323
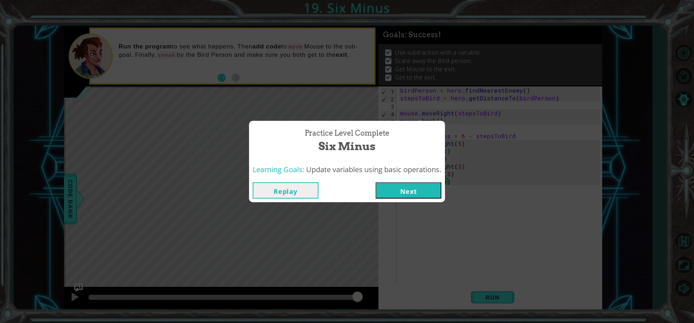
click at [408, 187] on button "Next" at bounding box center [408, 190] width 66 height 16
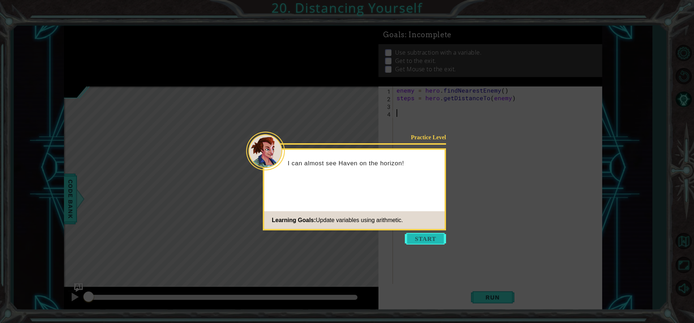
click at [427, 238] on button "Start" at bounding box center [425, 239] width 41 height 12
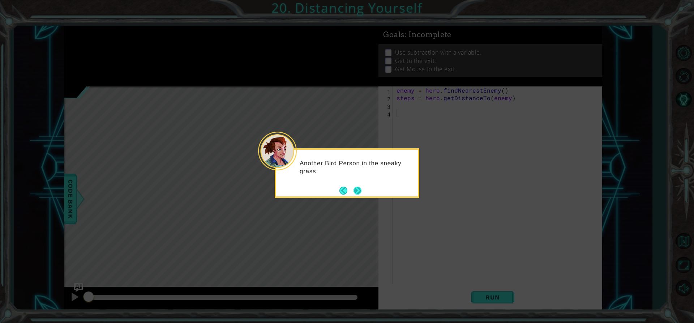
click at [358, 189] on button "Next" at bounding box center [357, 190] width 8 height 8
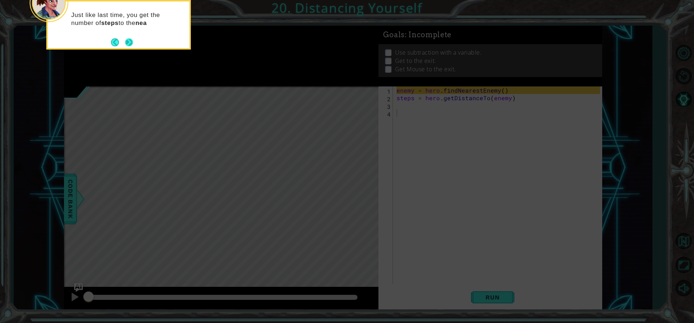
click at [129, 40] on button "Next" at bounding box center [129, 42] width 8 height 8
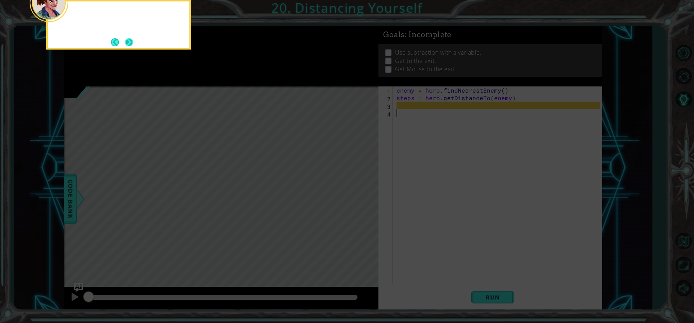
click at [129, 40] on button "Next" at bounding box center [129, 42] width 8 height 8
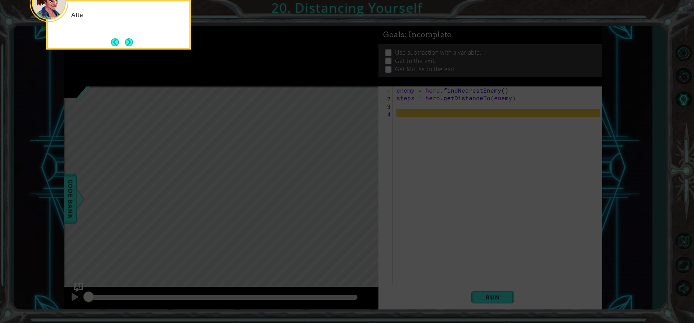
click at [129, 40] on button "Next" at bounding box center [129, 42] width 8 height 8
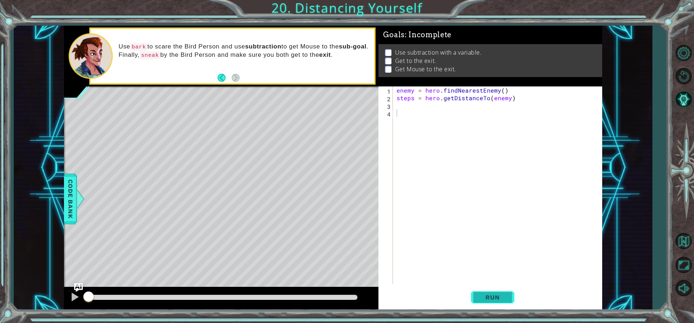
click at [498, 299] on span "Run" at bounding box center [492, 296] width 29 height 7
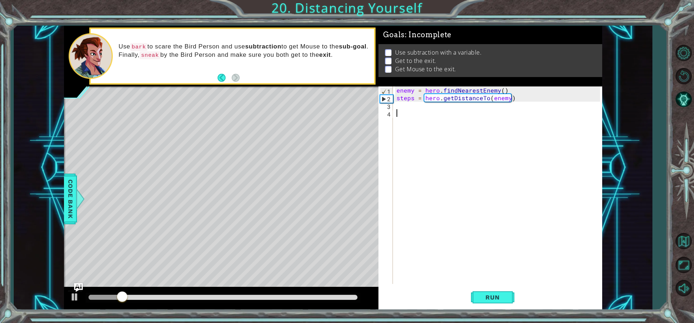
click at [411, 105] on div "enemy = hero . findNearestEnemy ( ) steps = hero . getDistanceTo ( enemy )" at bounding box center [499, 192] width 208 height 212
type textarea "c"
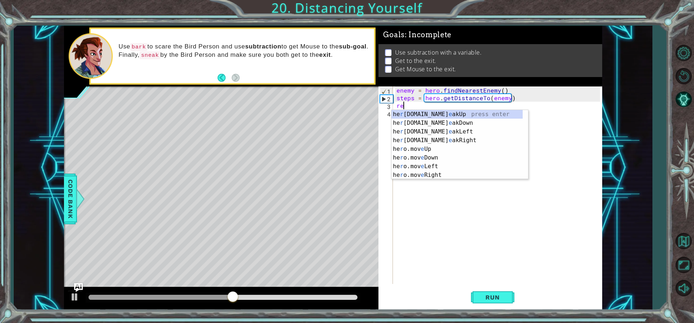
type textarea "r"
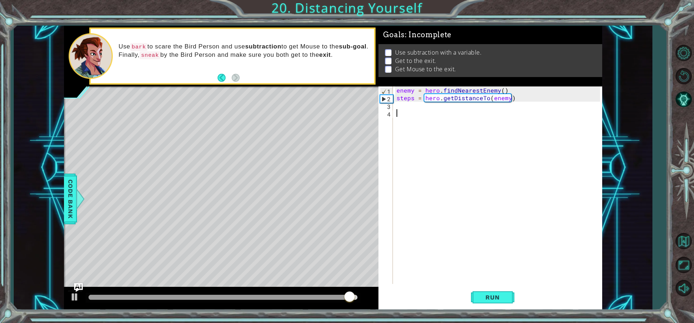
click at [398, 111] on div "enemy = hero . findNearestEnemy ( ) steps = hero . getDistanceTo ( enemy )" at bounding box center [499, 192] width 208 height 212
click at [397, 106] on div "enemy = hero . findNearestEnemy ( ) steps = hero . getDistanceTo ( enemy )" at bounding box center [499, 192] width 208 height 212
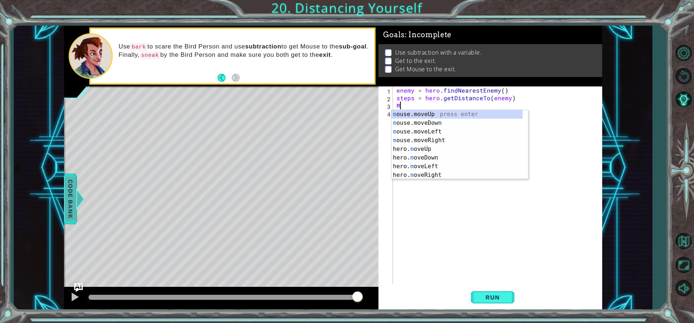
type textarea "M"
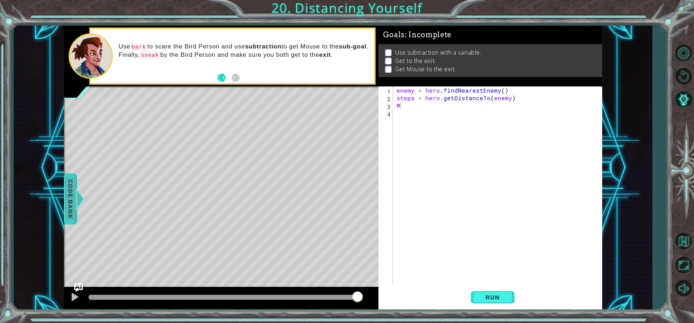
click at [73, 189] on span "Code Bank" at bounding box center [71, 199] width 12 height 44
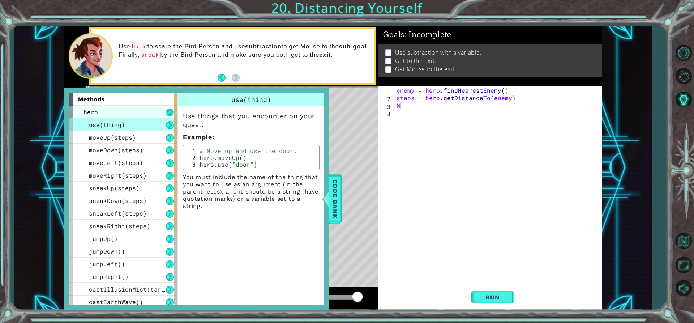
click at [171, 111] on button at bounding box center [170, 112] width 8 height 8
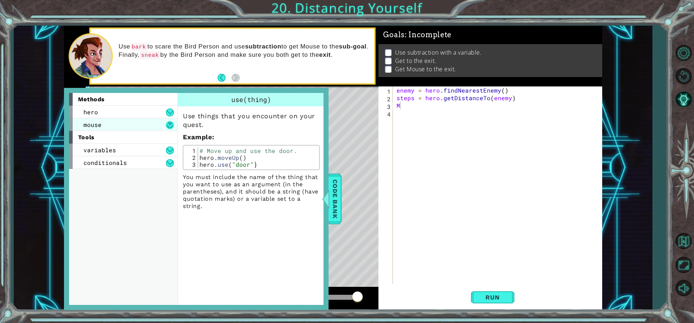
click at [169, 123] on button at bounding box center [170, 125] width 8 height 8
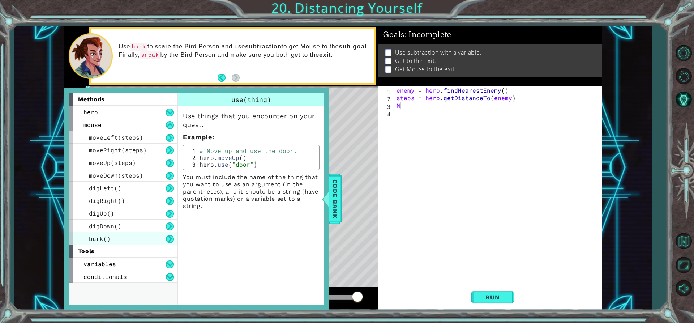
click at [103, 240] on span "bark()" at bounding box center [100, 238] width 22 height 8
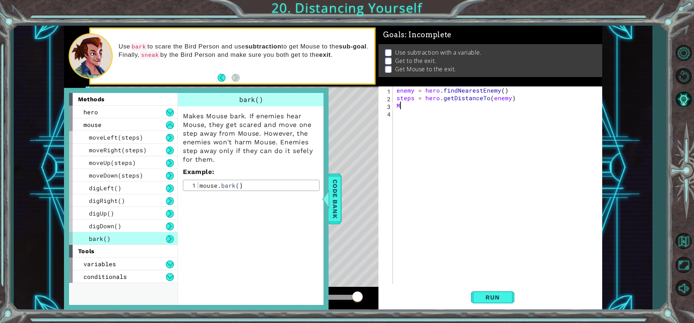
click at [407, 108] on div "enemy = hero . findNearestEnemy ( ) steps = hero . getDistanceTo ( enemy ) M" at bounding box center [499, 192] width 208 height 212
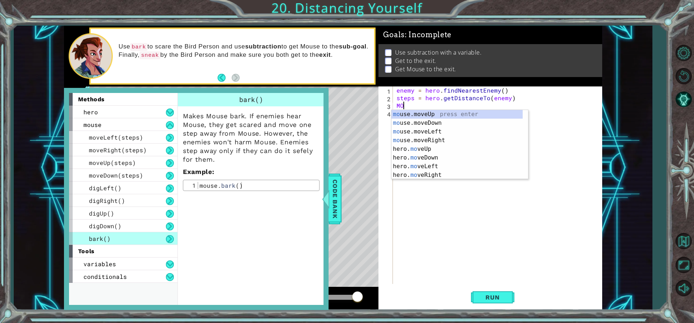
type textarea "M"
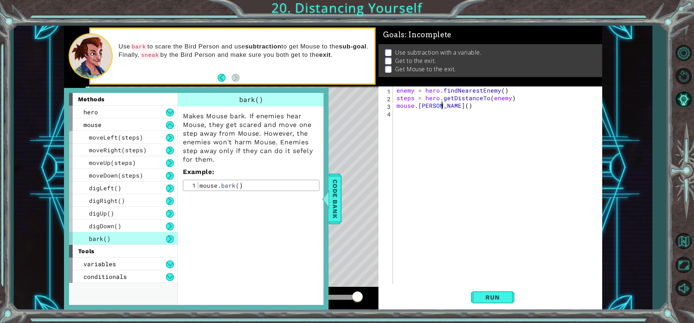
scroll to position [0, 3]
click at [329, 195] on div at bounding box center [325, 199] width 9 height 22
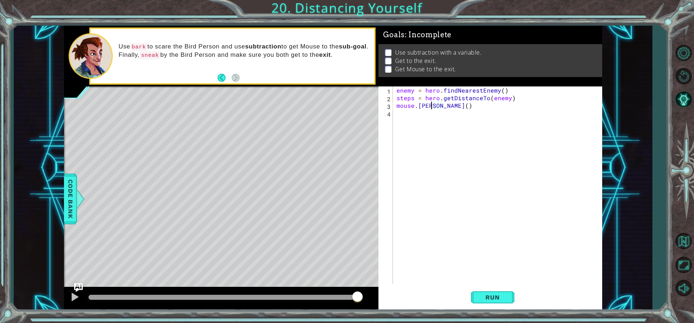
click at [432, 102] on div "enemy = hero . findNearestEnemy ( ) steps = hero . getDistanceTo ( enemy ) mous…" at bounding box center [499, 192] width 208 height 212
click at [445, 108] on div "enemy = hero . findNearestEnemy ( ) steps = hero . getDistanceTo ( enemy ) mous…" at bounding box center [499, 192] width 208 height 212
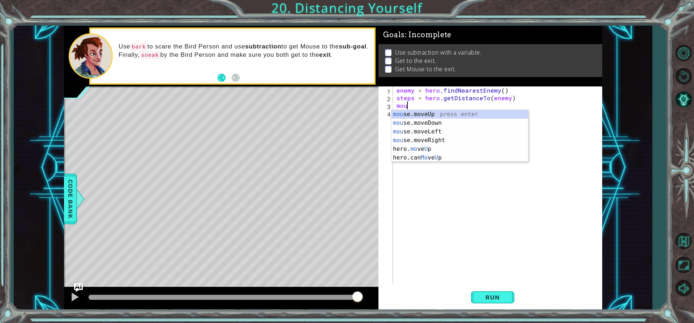
scroll to position [0, 0]
type textarea "m"
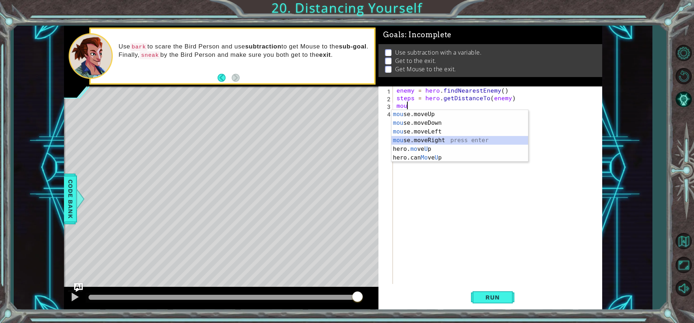
drag, startPoint x: 456, startPoint y: 137, endPoint x: 455, endPoint y: 142, distance: 4.3
click at [455, 138] on div "mou se.moveUp press enter mou se.moveDown press enter mou se.moveLeft press ent…" at bounding box center [459, 144] width 137 height 69
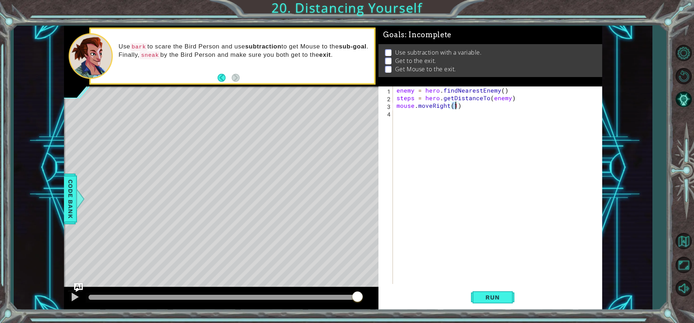
type textarea "mouse.moveRight(3)"
click at [414, 113] on div "enemy = hero . findNearestEnemy ( ) steps = hero . getDistanceTo ( enemy ) mous…" at bounding box center [499, 192] width 208 height 212
click at [412, 115] on div "enemy = hero . findNearestEnemy ( ) steps = hero . getDistanceTo ( enemy ) mous…" at bounding box center [499, 192] width 208 height 212
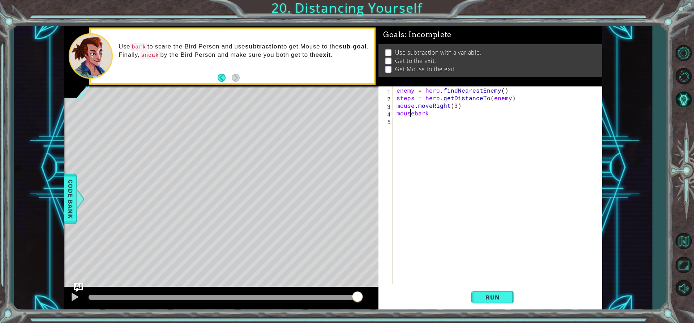
click at [413, 115] on div "enemy = hero . findNearestEnemy ( ) steps = hero . getDistanceTo ( enemy ) mous…" at bounding box center [499, 192] width 208 height 212
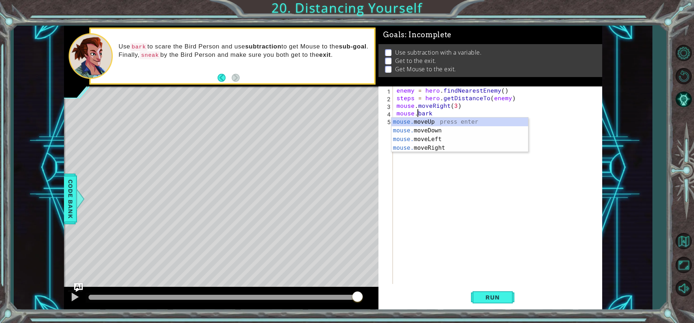
click at [441, 112] on div "enemy = hero . findNearestEnemy ( ) steps = hero . getDistanceTo ( enemy ) mous…" at bounding box center [499, 192] width 208 height 212
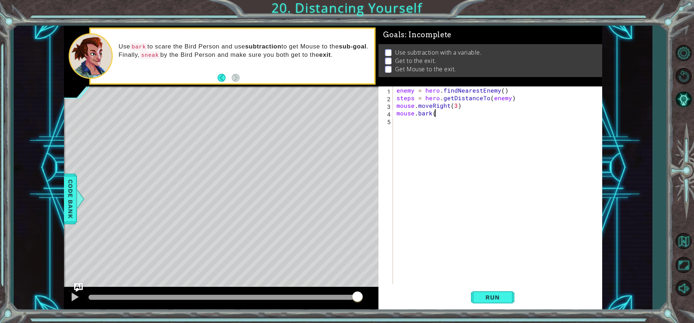
scroll to position [0, 2]
type textarea "mouse.bark()"
click at [493, 288] on button "Run" at bounding box center [492, 297] width 43 height 22
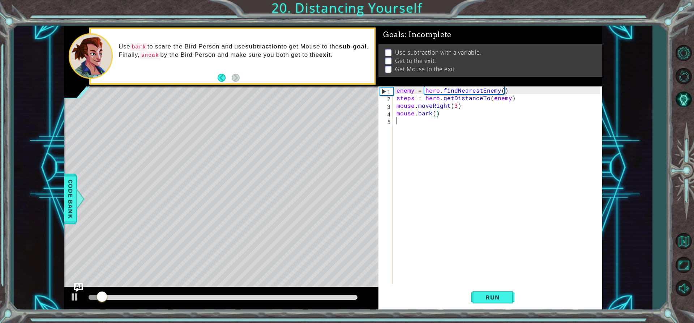
drag, startPoint x: 391, startPoint y: 120, endPoint x: 395, endPoint y: 125, distance: 6.2
click at [394, 125] on div "mouse.bark() 1 2 3 4 5 enemy = hero . findNearestEnemy ( ) steps = hero . getDi…" at bounding box center [488, 184] width 221 height 197
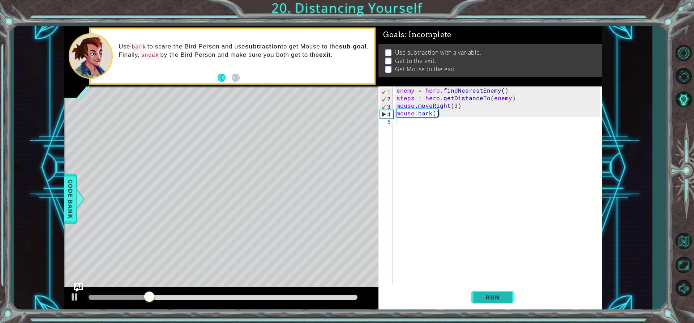
click at [506, 293] on button "Run" at bounding box center [492, 297] width 43 height 22
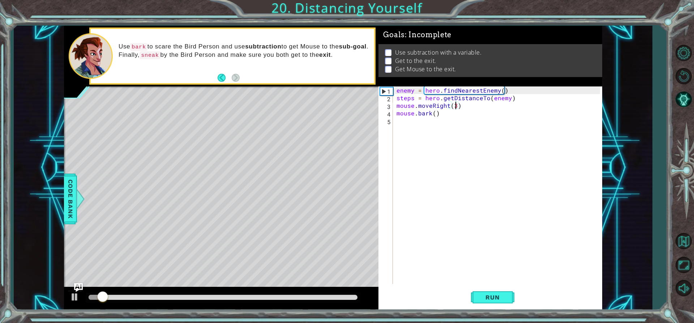
click at [456, 106] on div "enemy = hero . findNearestEnemy ( ) steps = hero . getDistanceTo ( enemy ) mous…" at bounding box center [499, 192] width 208 height 212
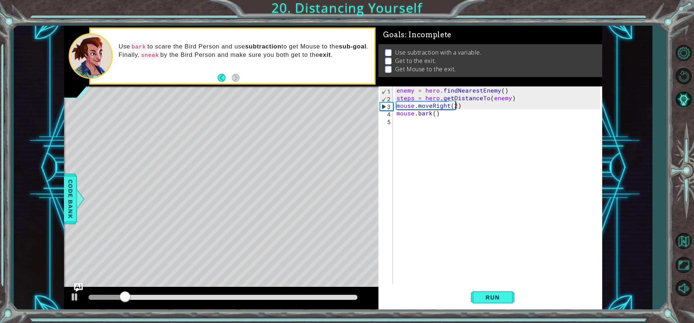
scroll to position [0, 4]
type textarea "mouse.moveRight(2)"
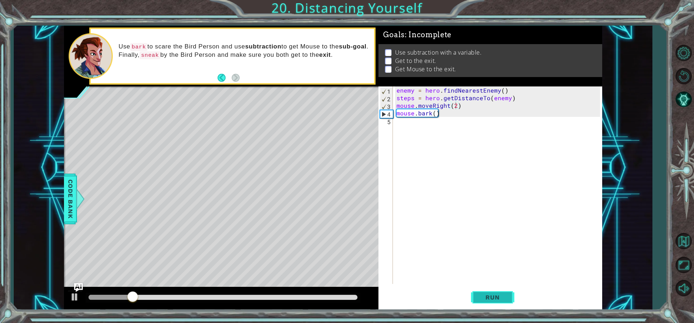
click at [493, 302] on button "Run" at bounding box center [492, 297] width 43 height 22
click at [488, 294] on span "Run" at bounding box center [492, 296] width 29 height 7
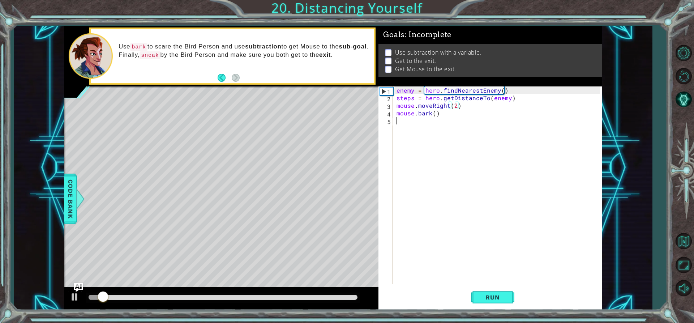
click at [404, 123] on div "enemy = hero . findNearestEnemy ( ) steps = hero . getDistanceTo ( enemy ) mous…" at bounding box center [499, 192] width 208 height 212
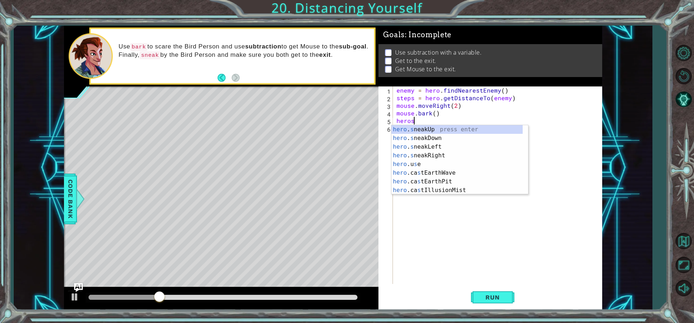
scroll to position [0, 1]
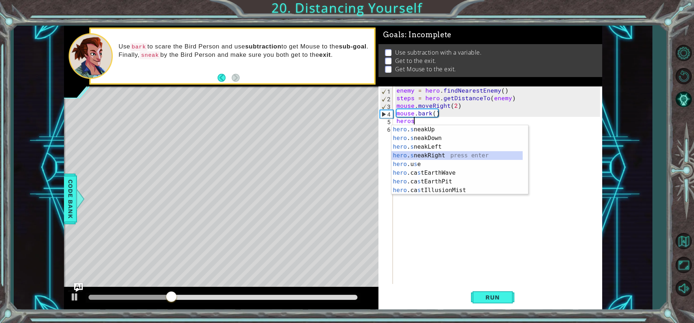
click at [441, 154] on div "hero . s neakUp press enter hero . s neakDown press enter hero . s neakLeft pre…" at bounding box center [456, 168] width 131 height 87
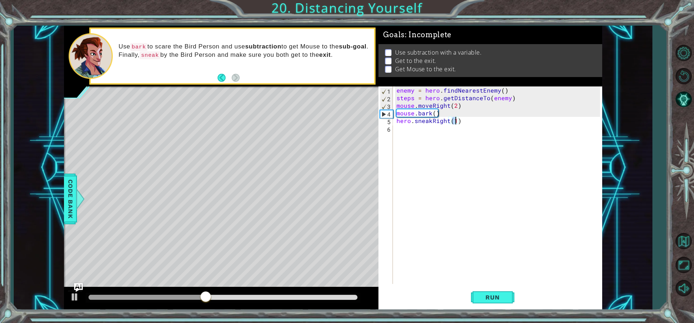
scroll to position [0, 4]
type textarea "hero.sneakRight(5)"
click at [492, 292] on button "Run" at bounding box center [492, 297] width 43 height 22
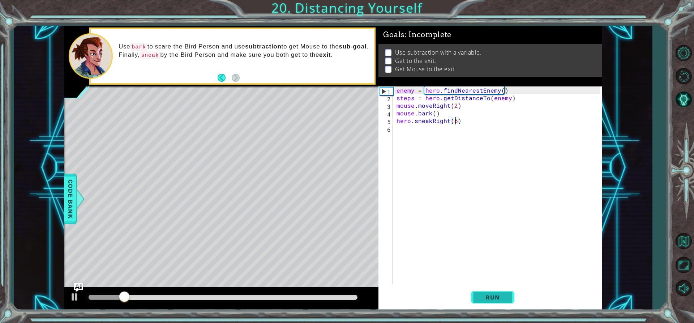
click at [497, 297] on span "Run" at bounding box center [492, 296] width 29 height 7
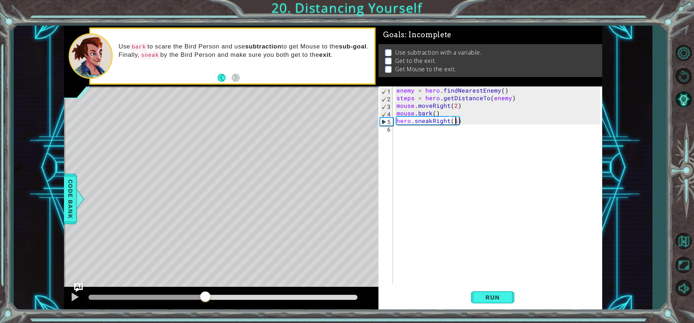
drag, startPoint x: 98, startPoint y: 293, endPoint x: 206, endPoint y: 304, distance: 109.3
click at [206, 304] on div at bounding box center [221, 297] width 315 height 23
click at [415, 133] on div "enemy = hero . findNearestEnemy ( ) steps = hero . getDistanceTo ( enemy ) mous…" at bounding box center [499, 192] width 208 height 212
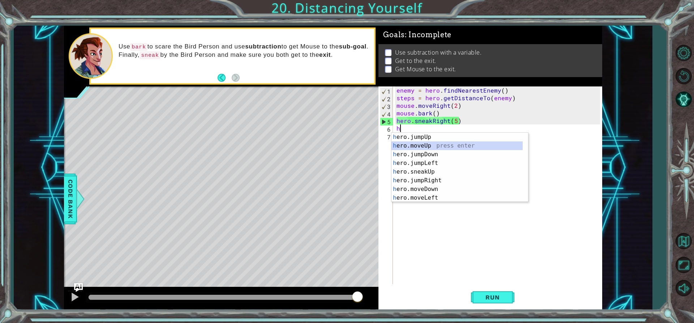
click at [422, 147] on div "h ero.jumpUp press enter h ero.moveUp press enter h ero.jumpDown press enter h …" at bounding box center [456, 176] width 131 height 87
type textarea "hero.moveUp(1)"
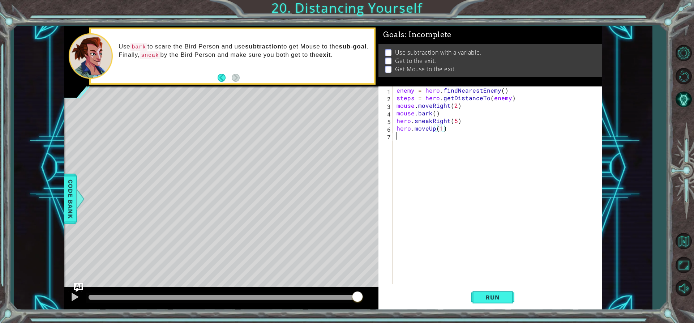
click at [412, 149] on div "enemy = hero . findNearestEnemy ( ) steps = hero . getDistanceTo ( enemy ) mous…" at bounding box center [499, 192] width 208 height 212
type textarea "j"
type textarea "h"
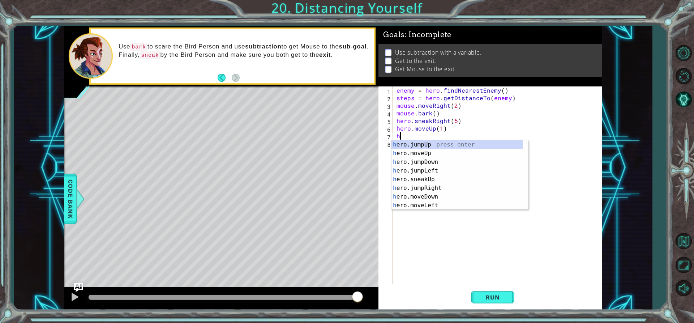
click at [409, 146] on div "h ero.jumpUp press enter h ero.moveUp press enter h ero.jumpDown press enter h …" at bounding box center [456, 183] width 131 height 87
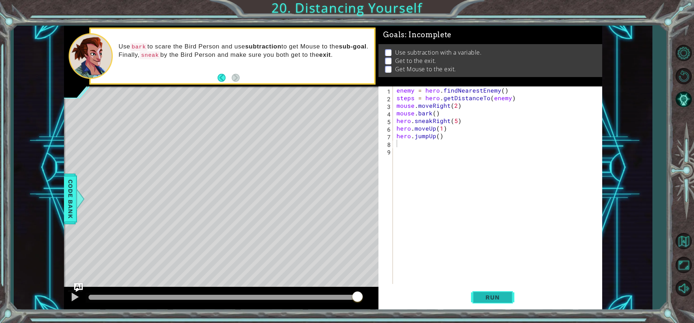
click at [482, 289] on button "Run" at bounding box center [492, 297] width 43 height 22
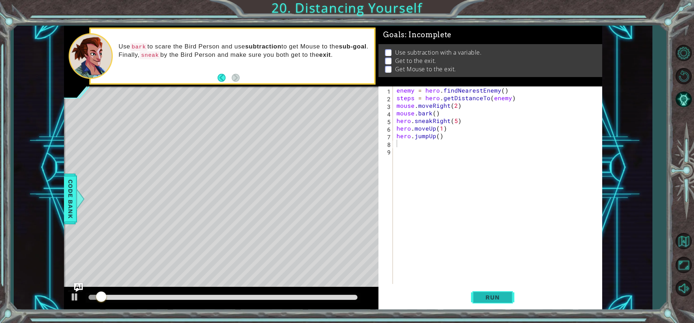
click at [482, 289] on button "Run" at bounding box center [492, 297] width 43 height 22
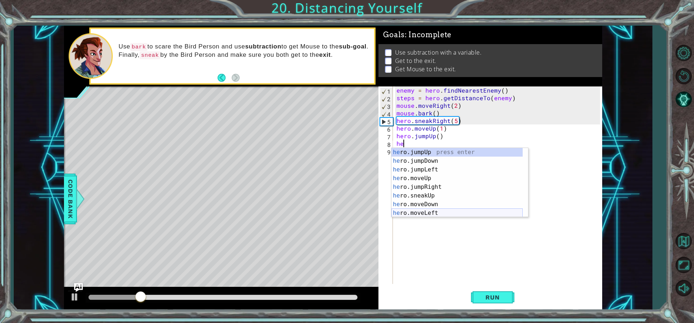
scroll to position [0, 0]
type textarea "hero"
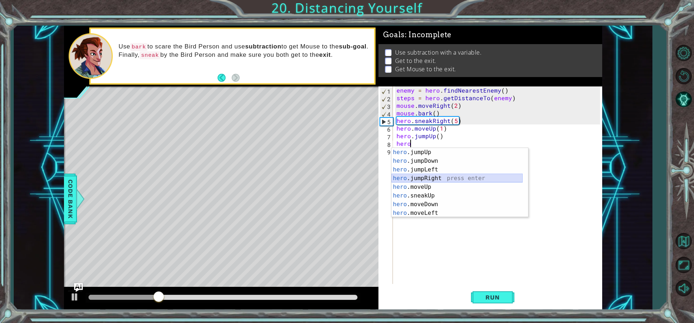
click at [427, 180] on div "hero .jumpUp press enter hero .jumpDown press enter hero .jumpLeft press enter …" at bounding box center [456, 191] width 131 height 87
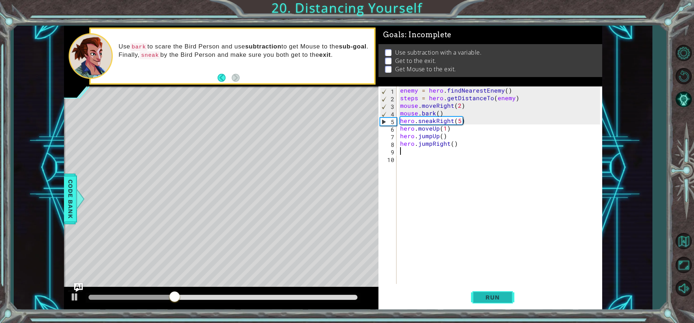
click at [483, 294] on span "Run" at bounding box center [492, 296] width 29 height 7
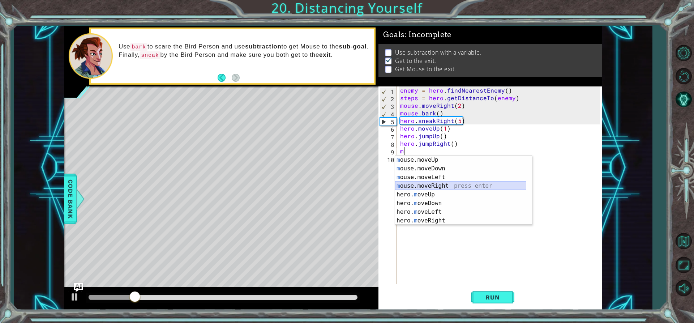
click at [445, 186] on div "m ouse.moveUp press enter m ouse.moveDown press enter m ouse.moveLeft press ent…" at bounding box center [460, 198] width 131 height 87
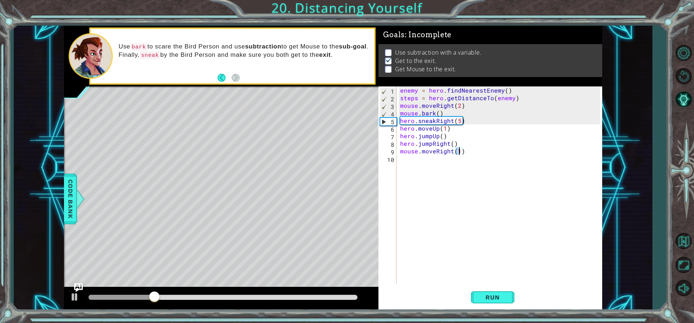
scroll to position [0, 4]
click at [500, 296] on span "Run" at bounding box center [492, 296] width 29 height 7
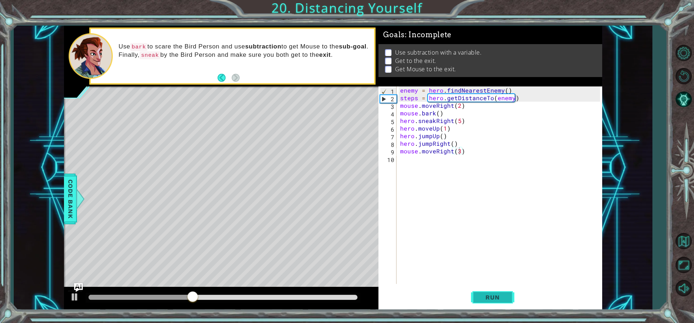
click at [500, 295] on span "Run" at bounding box center [492, 296] width 29 height 7
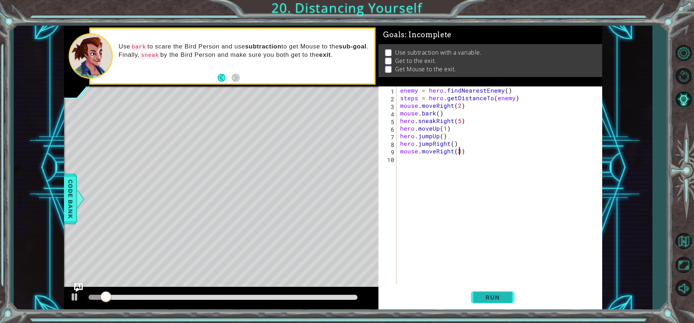
click at [501, 294] on span "Run" at bounding box center [492, 296] width 29 height 7
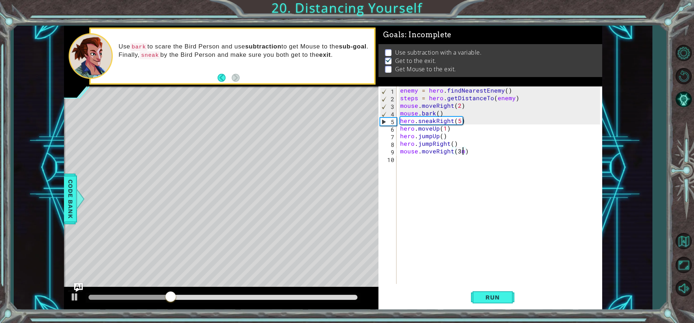
type textarea "mouse.moveRight(3)"
click at [406, 162] on div "enemy = hero . findNearestEnemy ( ) steps = hero . getDistanceTo ( enemy ) mous…" at bounding box center [500, 192] width 205 height 212
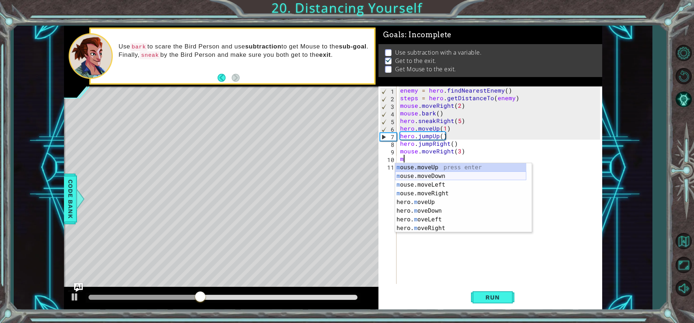
click at [439, 175] on div "m ouse.moveUp press enter m ouse.moveDown press enter m ouse.moveLeft press ent…" at bounding box center [460, 206] width 131 height 87
type textarea "mouse.moveDown(1)"
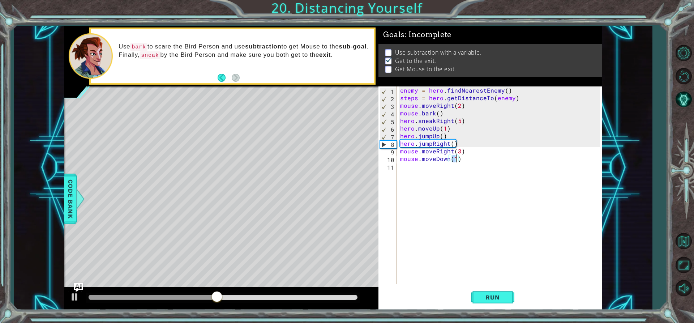
click at [421, 167] on div "enemy = hero . findNearestEnemy ( ) steps = hero . getDistanceTo ( enemy ) mous…" at bounding box center [500, 192] width 205 height 212
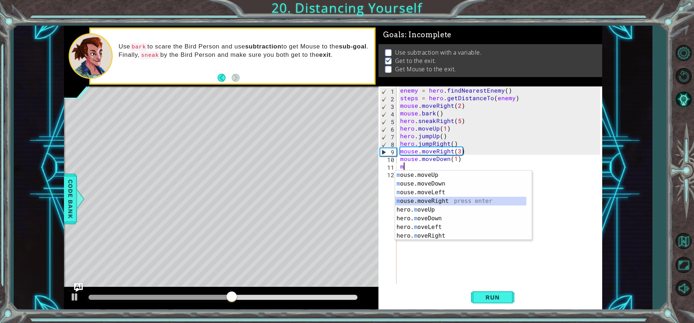
click at [438, 200] on div "m ouse.moveUp press enter m ouse.moveDown press enter m ouse.moveLeft press ent…" at bounding box center [460, 214] width 131 height 87
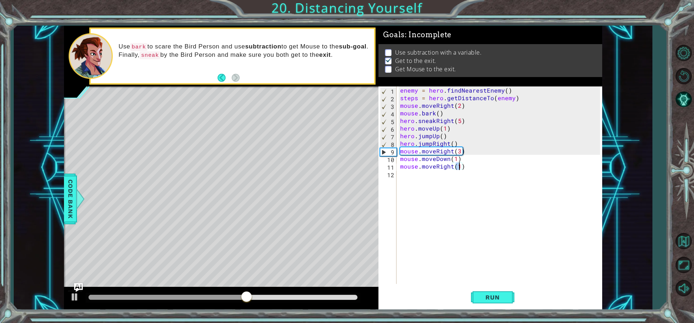
type textarea "mouse.moveRight(2)"
click at [412, 173] on div "enemy = hero . findNearestEnemy ( ) steps = hero . getDistanceTo ( enemy ) mous…" at bounding box center [500, 192] width 205 height 212
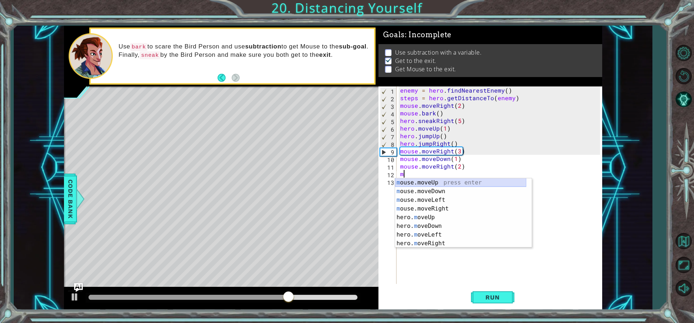
click at [429, 180] on div "m ouse.moveUp press enter m ouse.moveDown press enter m ouse.moveLeft press ent…" at bounding box center [460, 221] width 131 height 87
type textarea "mouse.moveUp(1)"
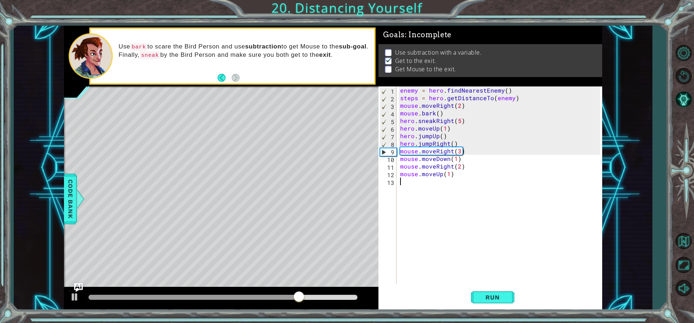
click at [431, 188] on div "enemy = hero . findNearestEnemy ( ) steps = hero . getDistanceTo ( enemy ) mous…" at bounding box center [500, 192] width 205 height 212
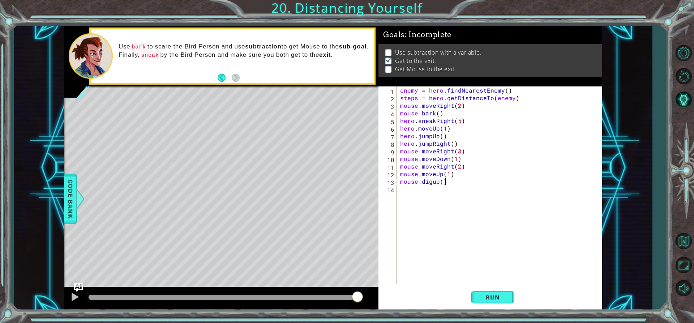
scroll to position [0, 3]
click at [477, 304] on button "Run" at bounding box center [492, 297] width 43 height 22
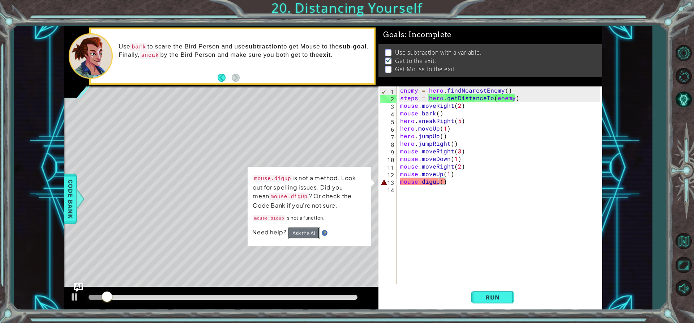
click at [302, 229] on button "Ask the AI" at bounding box center [304, 232] width 32 height 12
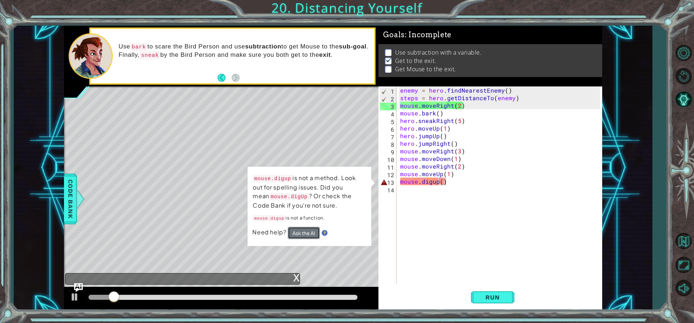
click at [313, 230] on button "Ask the AI" at bounding box center [304, 232] width 32 height 12
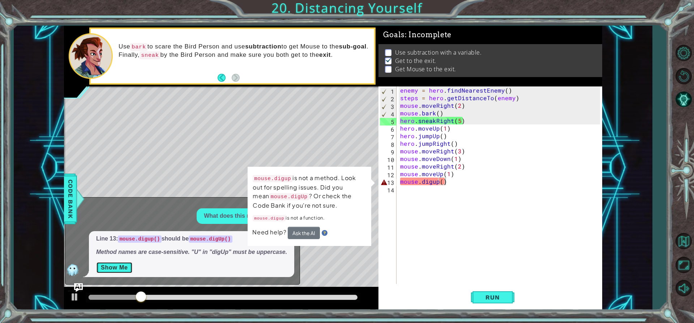
click at [119, 268] on button "Show Me" at bounding box center [114, 268] width 36 height 12
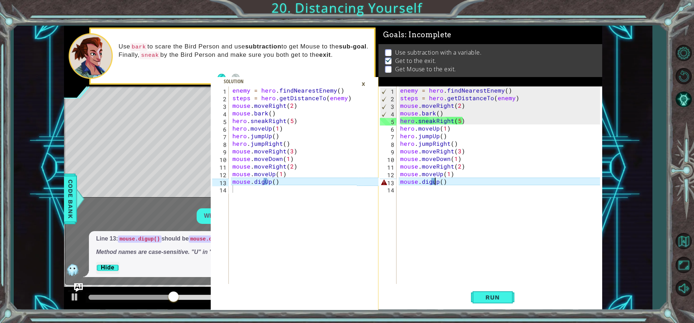
click at [434, 184] on div "enemy = hero . findNearestEnemy ( ) steps = hero . getDistanceTo ( enemy ) mous…" at bounding box center [500, 192] width 205 height 212
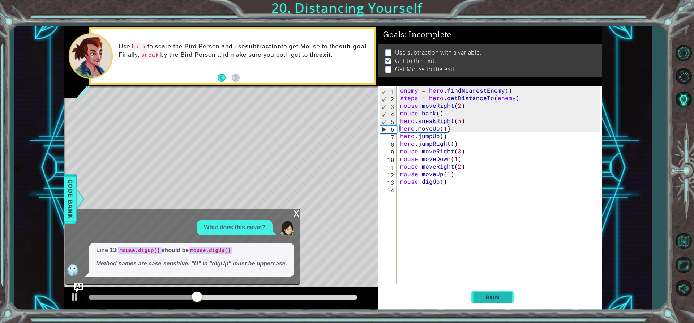
click at [493, 294] on span "Run" at bounding box center [492, 296] width 29 height 7
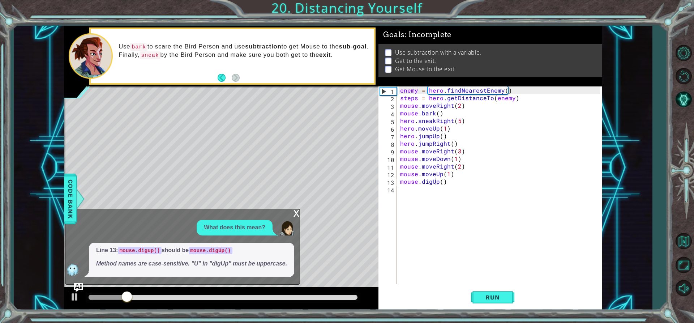
click at [295, 211] on div "x" at bounding box center [296, 212] width 7 height 7
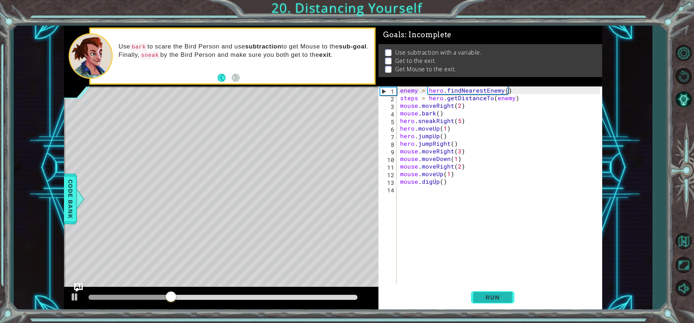
click at [479, 297] on span "Run" at bounding box center [492, 296] width 29 height 7
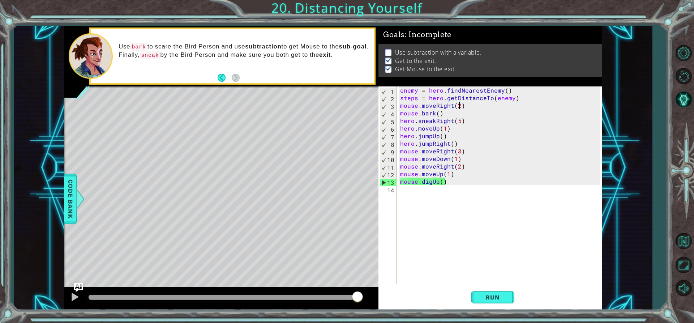
click at [458, 105] on div "enemy = hero . findNearestEnemy ( ) steps = hero . getDistanceTo ( enemy ) mous…" at bounding box center [500, 192] width 205 height 212
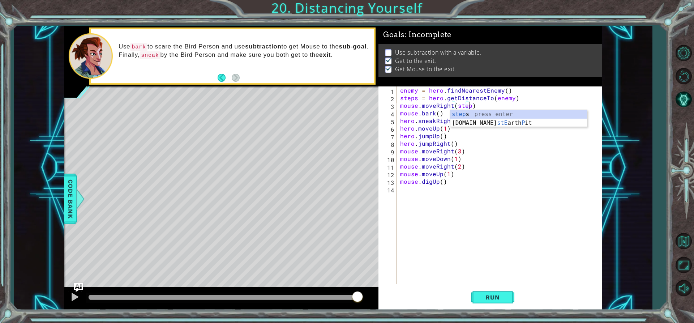
scroll to position [0, 4]
click at [487, 299] on span "Run" at bounding box center [492, 296] width 29 height 7
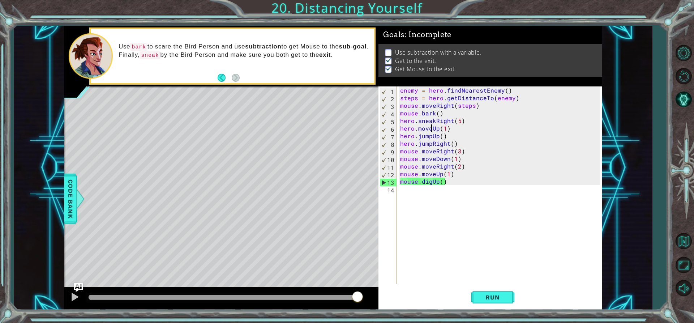
click at [431, 129] on div "enemy = hero . findNearestEnemy ( ) steps = hero . getDistanceTo ( enemy ) mous…" at bounding box center [500, 192] width 205 height 212
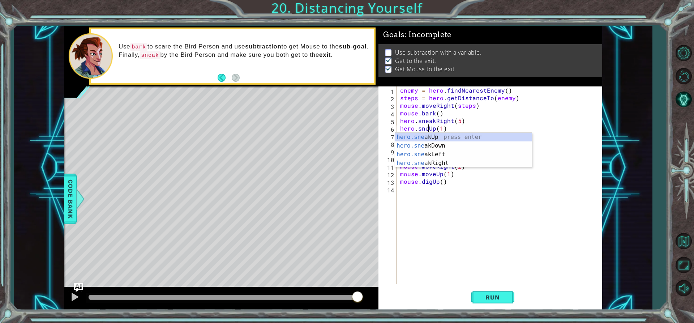
type textarea "hero.sneakUp(1)"
click at [487, 242] on div "enemy = hero . findNearestEnemy ( ) steps = hero . getDistanceTo ( enemy ) mous…" at bounding box center [500, 192] width 205 height 212
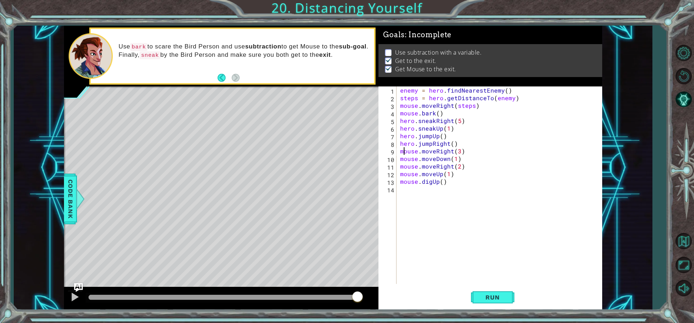
click at [404, 147] on div "enemy = hero . findNearestEnemy ( ) steps = hero . getDistanceTo ( enemy ) mous…" at bounding box center [500, 192] width 205 height 212
click at [454, 143] on div "enemy = hero . findNearestEnemy ( ) steps = hero . getDistanceTo ( enemy ) mous…" at bounding box center [500, 192] width 205 height 212
type textarea "hero.jumpRight()"
click at [458, 152] on div "enemy = hero . findNearestEnemy ( ) steps = hero . getDistanceTo ( enemy ) mous…" at bounding box center [500, 192] width 205 height 212
click at [455, 148] on div "enemy = hero . findNearestEnemy ( ) steps = hero . getDistanceTo ( enemy ) mous…" at bounding box center [500, 192] width 205 height 212
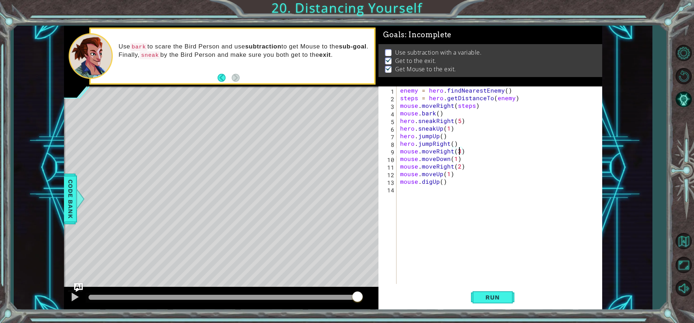
click at [458, 149] on div "enemy = hero . findNearestEnemy ( ) steps = hero . getDistanceTo ( enemy ) mous…" at bounding box center [500, 192] width 205 height 212
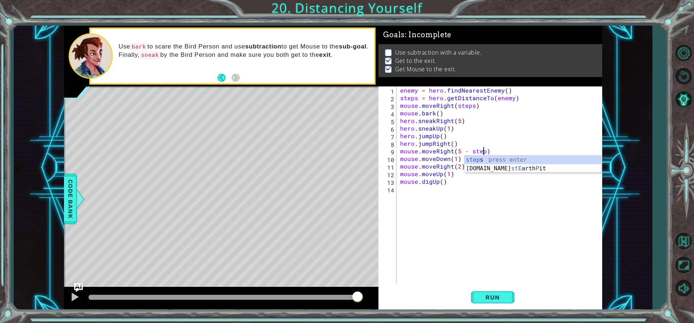
type textarea "mouse.moveRight(5 - steps)"
click at [488, 190] on div "enemy = hero . findNearestEnemy ( ) steps = hero . getDistanceTo ( enemy ) mous…" at bounding box center [500, 192] width 205 height 212
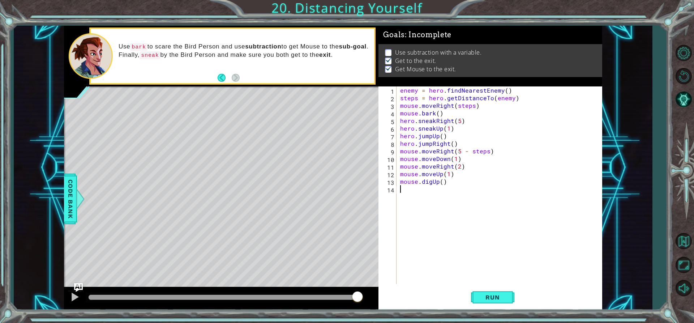
scroll to position [0, 0]
click at [504, 297] on span "Run" at bounding box center [492, 296] width 29 height 7
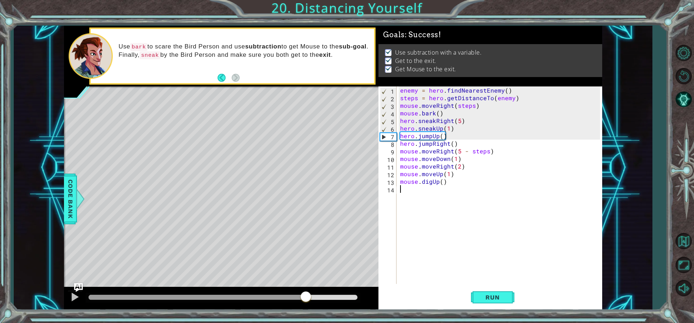
drag, startPoint x: 118, startPoint y: 292, endPoint x: 306, endPoint y: 316, distance: 189.8
click at [306, 316] on div "1 2 3 4 5 6 7 8 9 10 11 12 13 14 enemy = hero . findNearestEnemy ( ) steps = he…" at bounding box center [347, 161] width 694 height 323
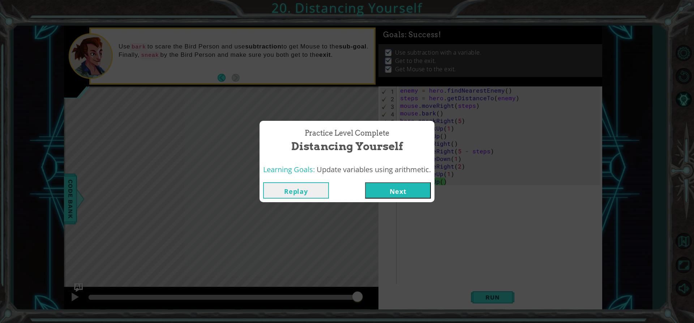
click at [398, 187] on button "Next" at bounding box center [398, 190] width 66 height 16
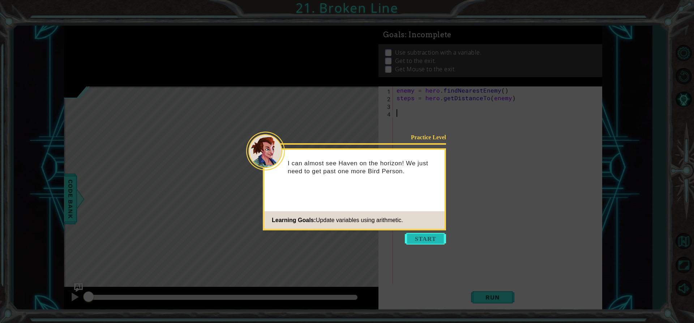
click at [421, 241] on button "Start" at bounding box center [425, 239] width 41 height 12
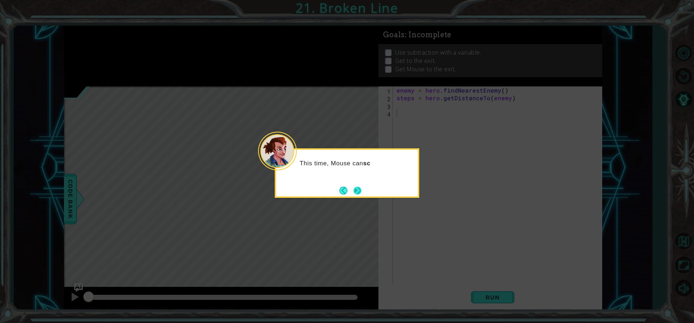
click at [358, 191] on button "Next" at bounding box center [357, 190] width 8 height 8
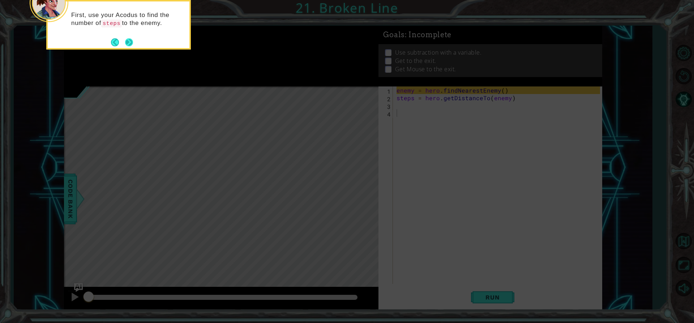
click at [129, 39] on button "Next" at bounding box center [129, 42] width 8 height 8
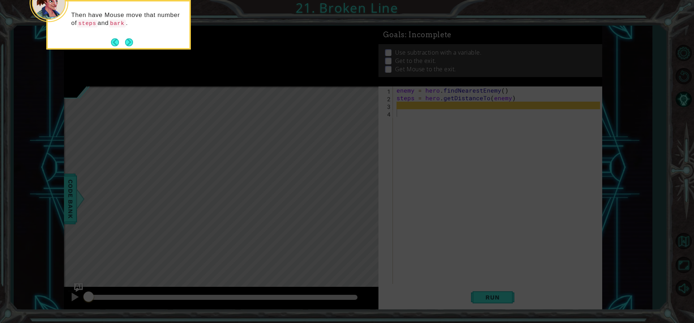
click at [129, 39] on button "Next" at bounding box center [129, 42] width 8 height 8
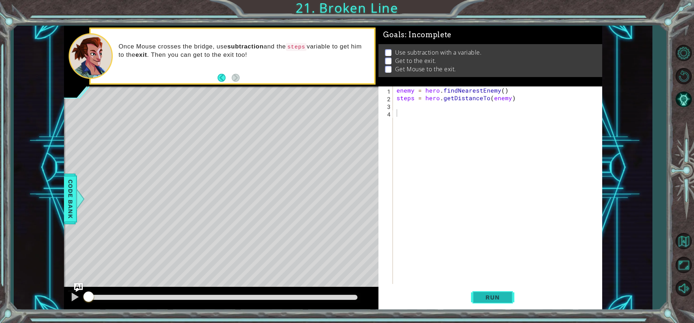
click at [501, 296] on span "Run" at bounding box center [492, 296] width 29 height 7
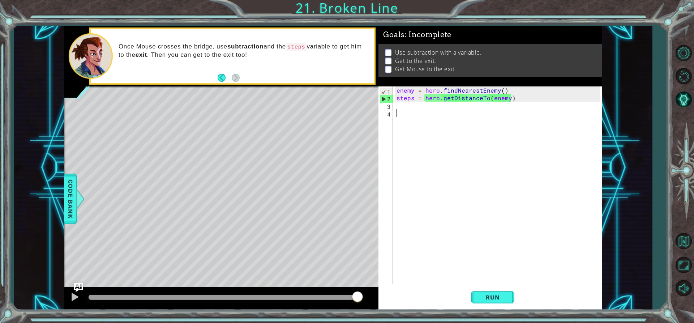
click at [400, 109] on div "enemy = hero . findNearestEnemy ( ) steps = hero . getDistanceTo ( enemy )" at bounding box center [499, 192] width 208 height 212
click at [401, 105] on div "enemy = hero . findNearestEnemy ( ) steps = hero . getDistanceTo ( enemy )" at bounding box center [499, 192] width 208 height 212
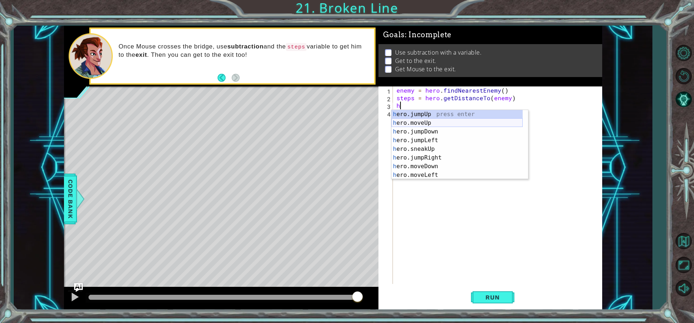
click at [434, 123] on div "h ero.jumpUp press enter h ero.moveUp press enter h ero.jumpDown press enter h …" at bounding box center [456, 153] width 131 height 87
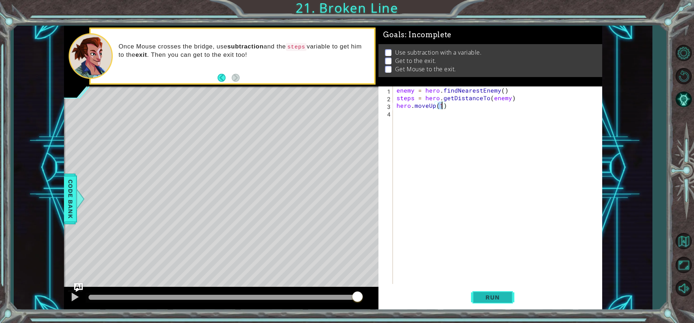
type textarea "hero.moveUp(1)"
click at [506, 289] on button "Run" at bounding box center [492, 297] width 43 height 22
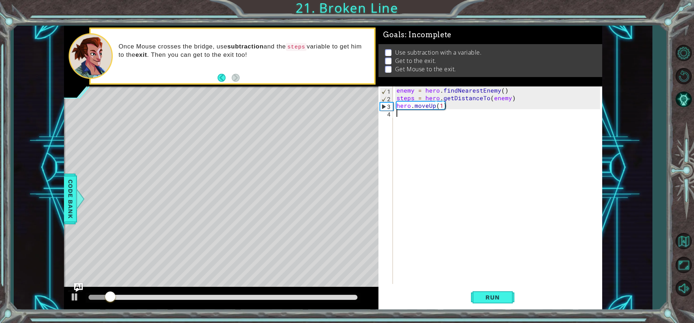
click at [401, 118] on div "enemy = hero . findNearestEnemy ( ) steps = hero . getDistanceTo ( enemy ) hero…" at bounding box center [499, 192] width 208 height 212
click at [443, 108] on div "enemy = hero . findNearestEnemy ( ) steps = hero . getDistanceTo ( enemy ) hero…" at bounding box center [499, 192] width 208 height 212
type textarea "hero.moveUp(2)"
click at [480, 290] on button "Run" at bounding box center [492, 297] width 43 height 22
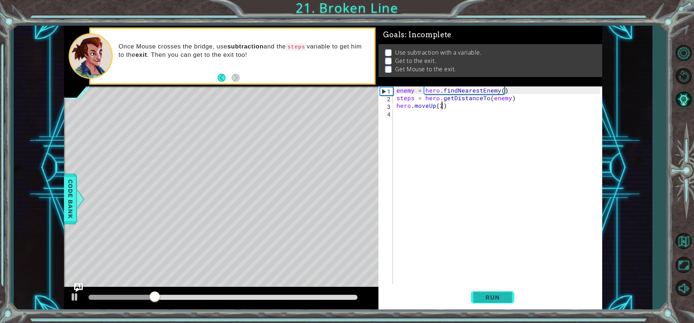
click at [471, 294] on button "Run" at bounding box center [492, 297] width 43 height 22
click at [471, 293] on button "Run" at bounding box center [492, 297] width 43 height 22
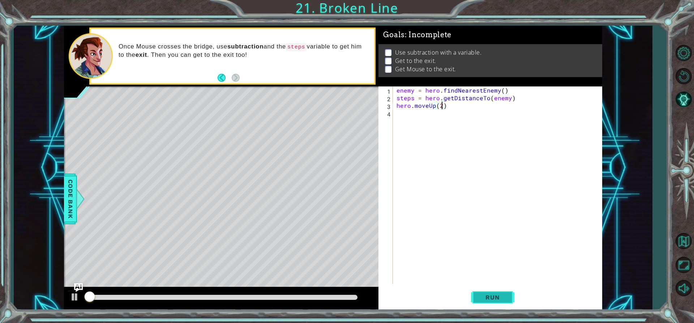
click at [471, 293] on button "Run" at bounding box center [492, 297] width 43 height 22
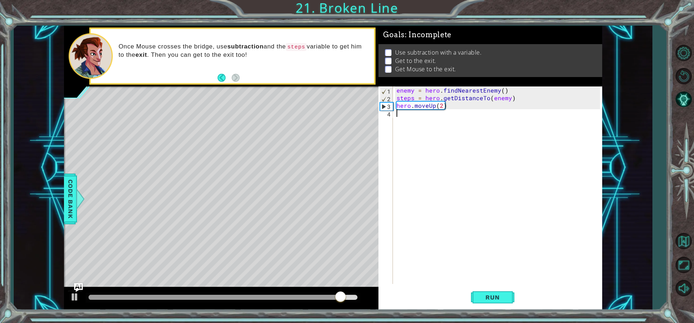
click at [404, 117] on div "enemy = hero . findNearestEnemy ( ) steps = hero . getDistanceTo ( enemy ) hero…" at bounding box center [499, 192] width 208 height 212
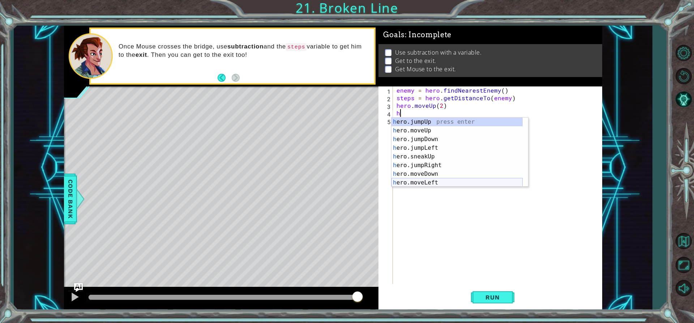
click at [438, 182] on div "h ero.jumpUp press enter h ero.moveUp press enter h ero.jumpDown press enter h …" at bounding box center [456, 160] width 131 height 87
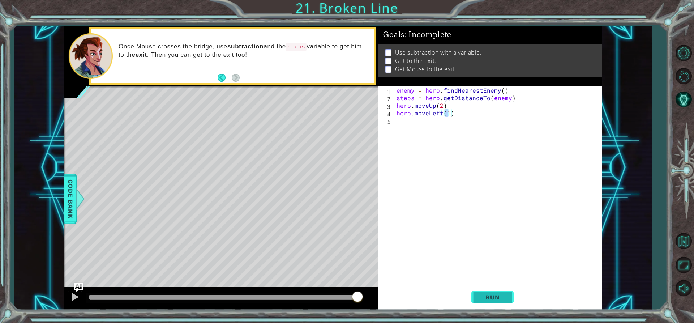
type textarea "hero.moveLeft(1)"
click at [500, 299] on span "Run" at bounding box center [492, 296] width 29 height 7
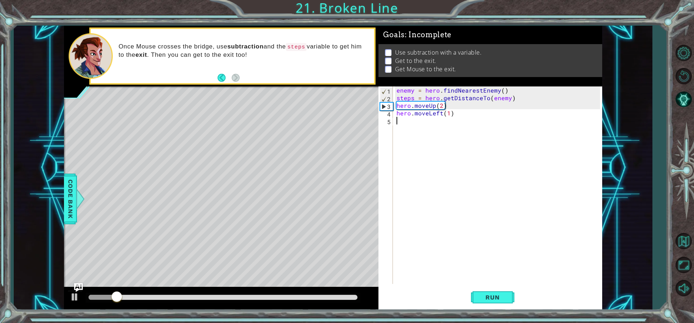
click at [397, 133] on div "enemy = hero . findNearestEnemy ( ) steps = hero . getDistanceTo ( enemy ) hero…" at bounding box center [499, 192] width 208 height 212
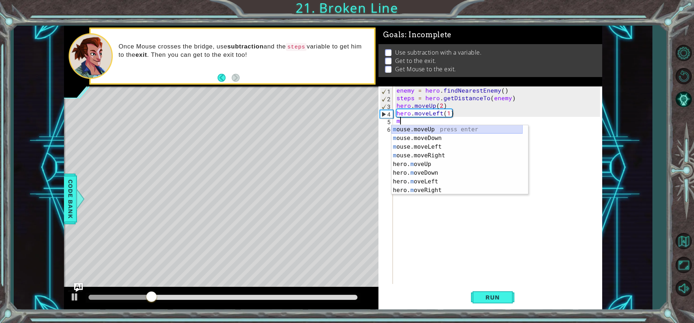
click at [425, 130] on div "m ouse.moveUp press enter m ouse.moveDown press enter m ouse.moveLeft press ent…" at bounding box center [456, 168] width 131 height 87
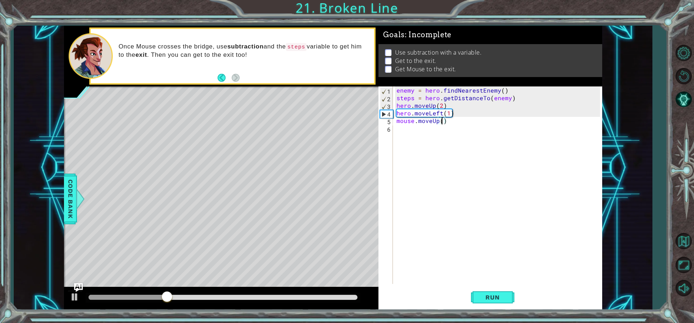
scroll to position [0, 3]
click at [488, 296] on span "Run" at bounding box center [492, 296] width 29 height 7
drag, startPoint x: 112, startPoint y: 300, endPoint x: 150, endPoint y: 299, distance: 37.9
click at [150, 299] on div at bounding box center [150, 296] width 13 height 13
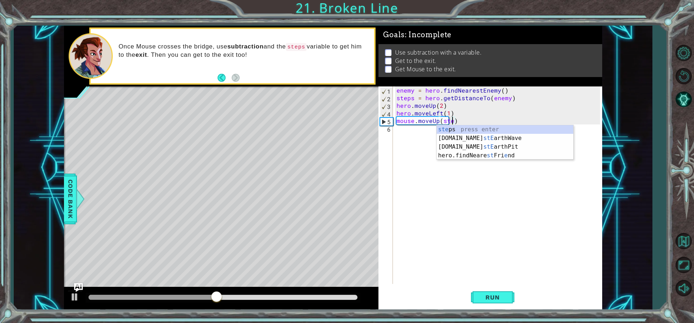
scroll to position [0, 4]
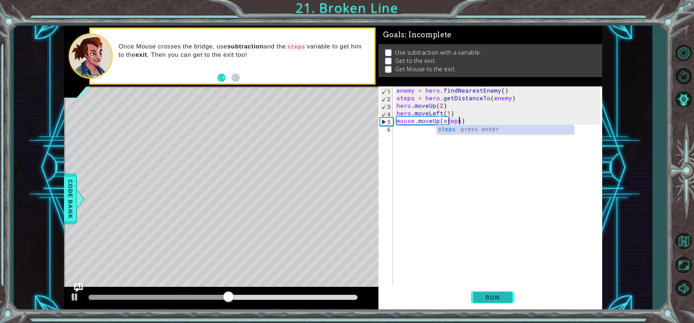
click at [484, 297] on span "Run" at bounding box center [492, 296] width 29 height 7
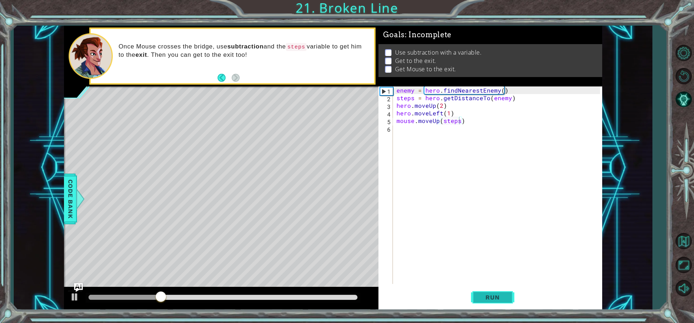
click at [487, 294] on span "Run" at bounding box center [492, 296] width 29 height 7
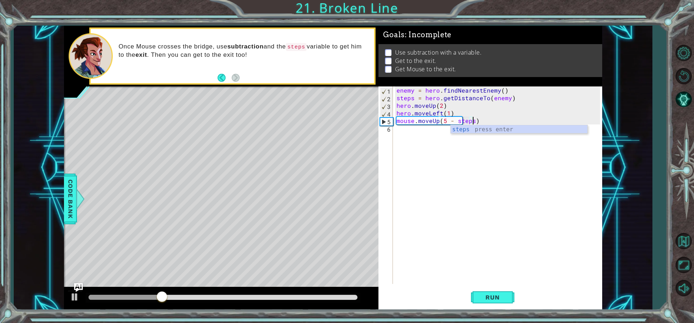
scroll to position [0, 5]
type textarea "mouse.moveUp(5 - steps)"
click at [501, 291] on button "Run" at bounding box center [492, 297] width 43 height 22
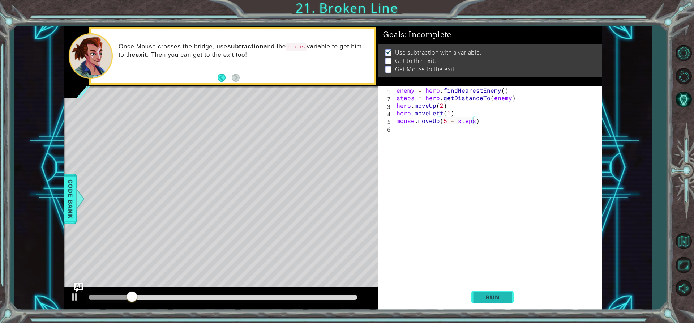
click at [501, 290] on button "Run" at bounding box center [492, 297] width 43 height 22
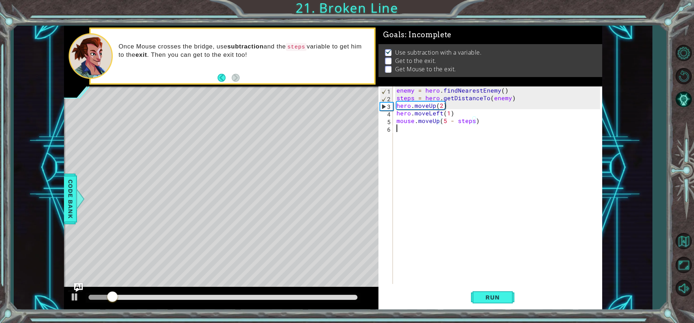
click at [408, 130] on div "enemy = hero . findNearestEnemy ( ) steps = hero . getDistanceTo ( enemy ) hero…" at bounding box center [499, 192] width 208 height 212
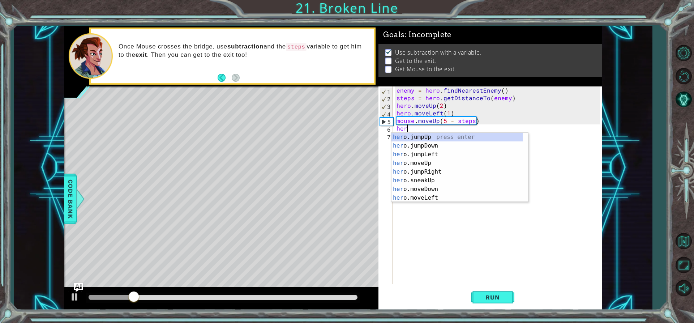
scroll to position [0, 0]
type textarea "h"
click at [446, 137] on div "m ouse.moveUp press enter m ouse.moveDown press enter m ouse.moveLeft press ent…" at bounding box center [456, 176] width 131 height 87
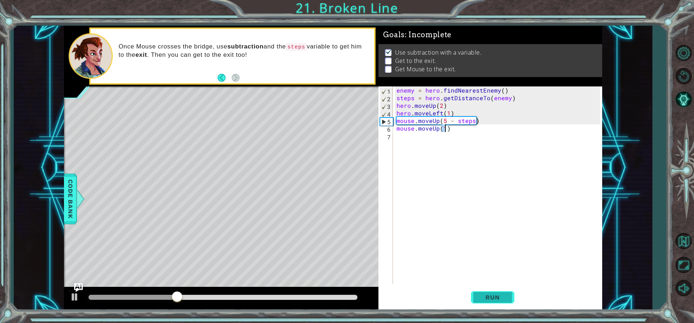
type textarea "mouse.moveUp(1)"
click at [500, 301] on button "Run" at bounding box center [492, 297] width 43 height 22
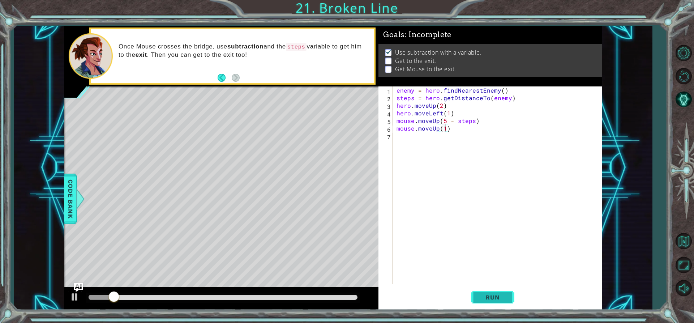
click at [500, 301] on button "Run" at bounding box center [492, 297] width 43 height 22
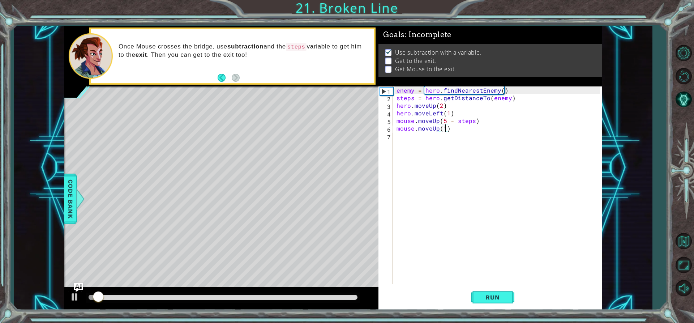
click at [401, 138] on div "enemy = hero . findNearestEnemy ( ) steps = hero . getDistanceTo ( enemy ) hero…" at bounding box center [499, 192] width 208 height 212
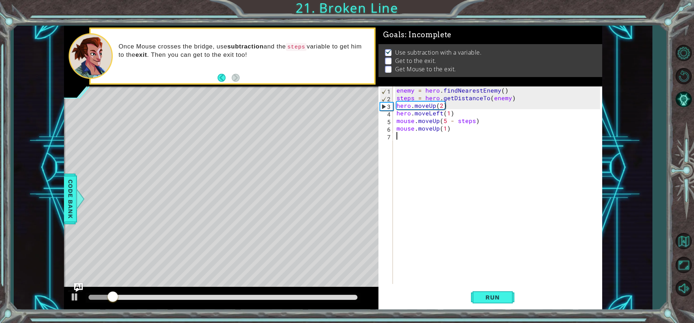
type textarea "h"
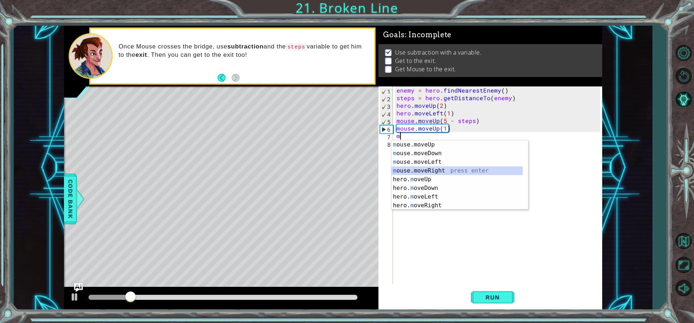
click at [439, 172] on div "m ouse.moveUp press enter m ouse.moveDown press enter m ouse.moveLeft press ent…" at bounding box center [456, 183] width 131 height 87
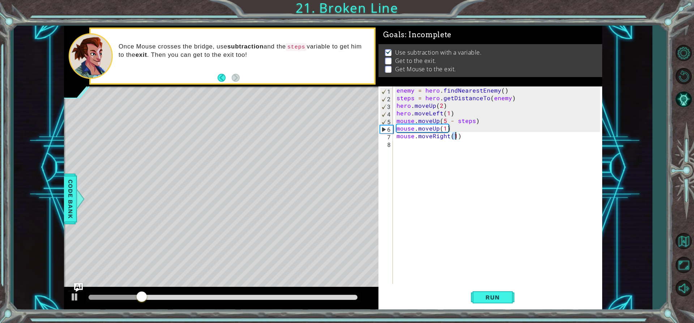
scroll to position [0, 4]
type textarea "mouse.moveRight(2)"
click at [499, 298] on span "Run" at bounding box center [492, 296] width 29 height 7
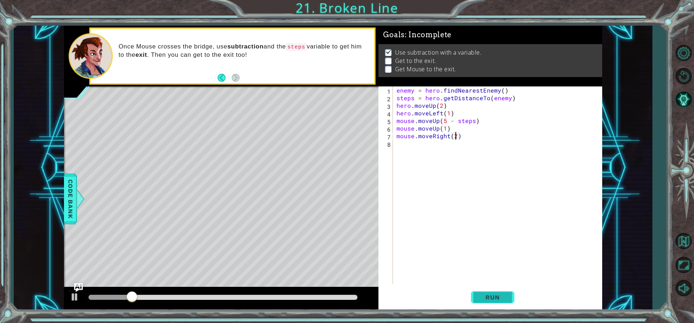
click at [492, 292] on button "Run" at bounding box center [492, 297] width 43 height 22
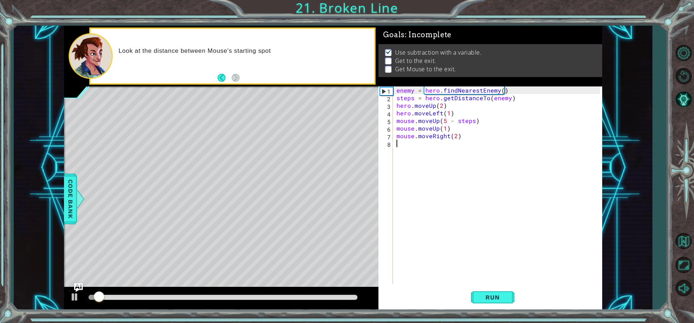
click at [407, 142] on div "enemy = hero . findNearestEnemy ( ) steps = hero . getDistanceTo ( enemy ) hero…" at bounding box center [499, 192] width 208 height 212
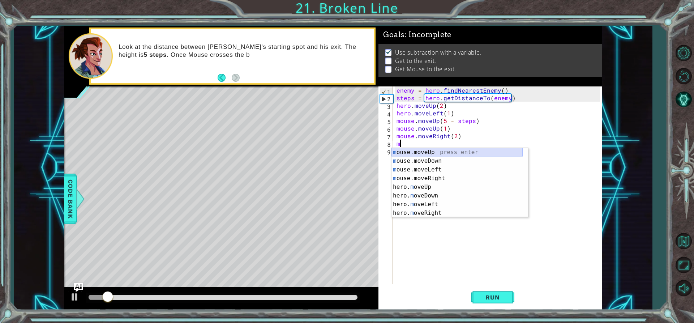
click at [411, 151] on div "m ouse.moveUp press enter m ouse.moveDown press enter m ouse.moveLeft press ent…" at bounding box center [456, 191] width 131 height 87
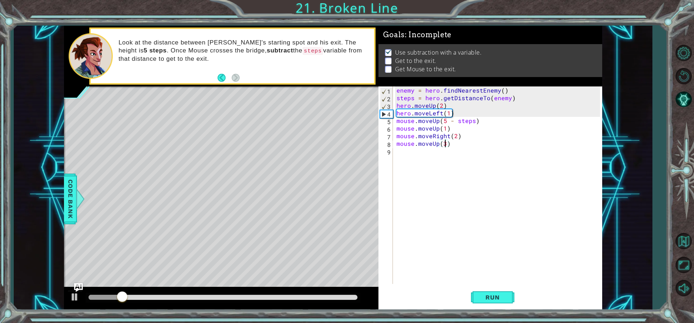
scroll to position [0, 3]
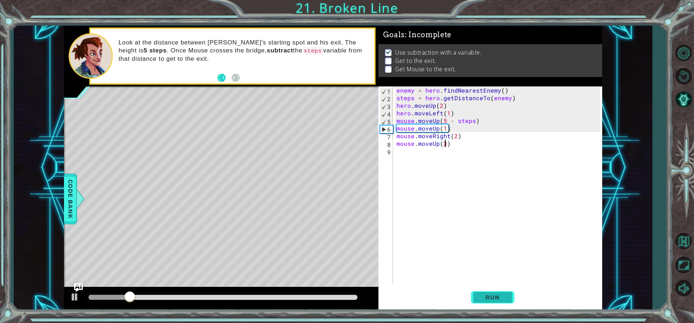
type textarea "mouse.moveUp(3)"
click at [475, 299] on button "Run" at bounding box center [492, 297] width 43 height 22
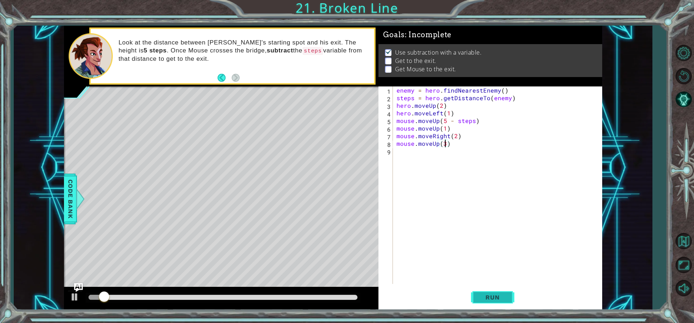
click at [475, 299] on button "Run" at bounding box center [492, 297] width 43 height 22
click at [401, 156] on div "enemy = hero . findNearestEnemy ( ) steps = hero . getDistanceTo ( enemy ) hero…" at bounding box center [499, 192] width 208 height 212
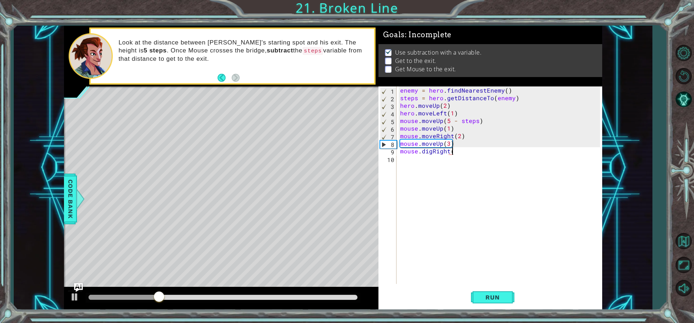
scroll to position [0, 3]
type textarea "mouse.digRight()"
click at [495, 296] on span "Run" at bounding box center [492, 296] width 29 height 7
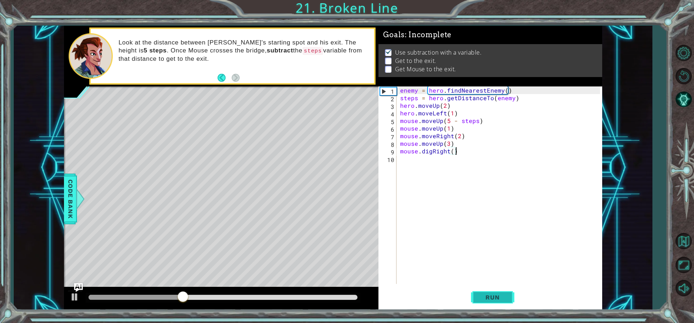
click at [485, 304] on button "Run" at bounding box center [492, 297] width 43 height 22
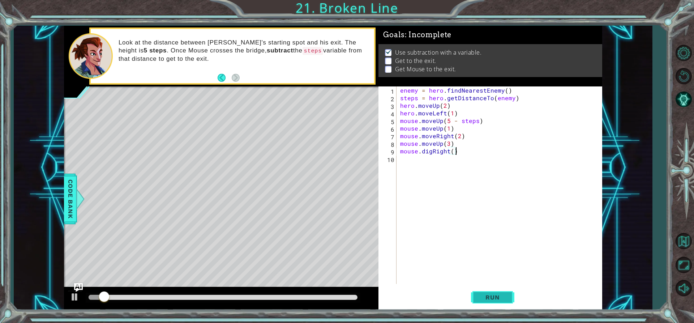
click at [485, 304] on button "Run" at bounding box center [492, 297] width 43 height 22
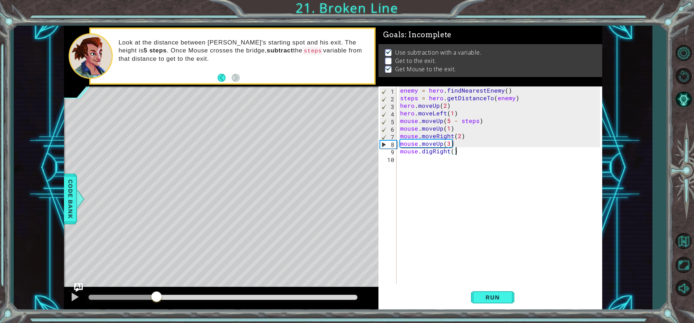
drag, startPoint x: 108, startPoint y: 293, endPoint x: 156, endPoint y: 290, distance: 48.1
click at [156, 290] on div at bounding box center [156, 296] width 13 height 13
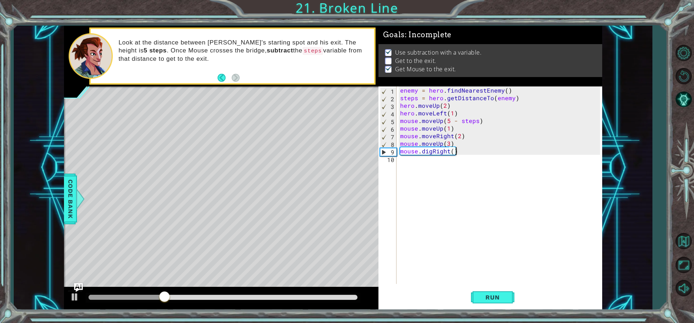
click at [411, 161] on div "enemy = hero . findNearestEnemy ( ) steps = hero . getDistanceTo ( enemy ) hero…" at bounding box center [500, 192] width 205 height 212
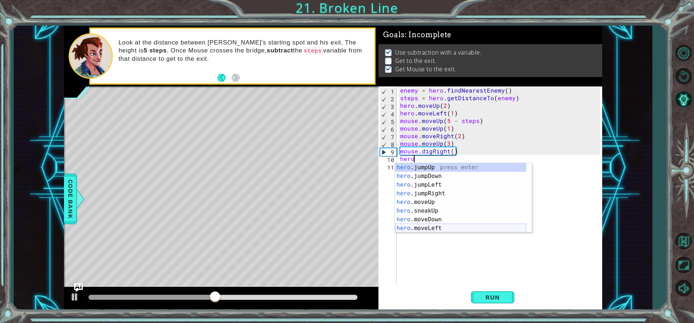
scroll to position [0, 1]
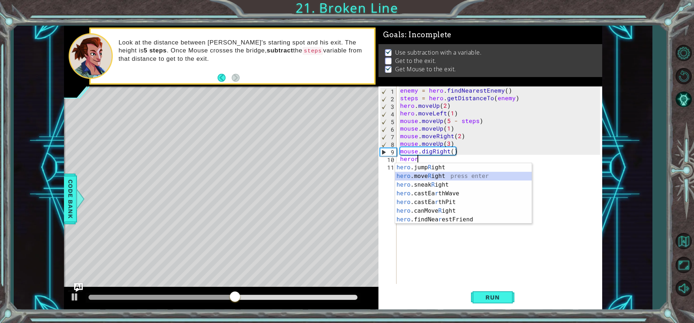
click at [436, 177] on div "hero .jump R ight press enter hero .move R ight press enter hero .sneak R ight …" at bounding box center [463, 202] width 137 height 78
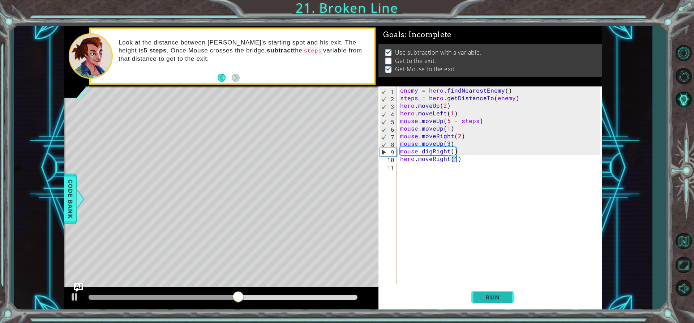
type textarea "hero.moveRight(1)"
click at [489, 304] on button "Run" at bounding box center [492, 297] width 43 height 22
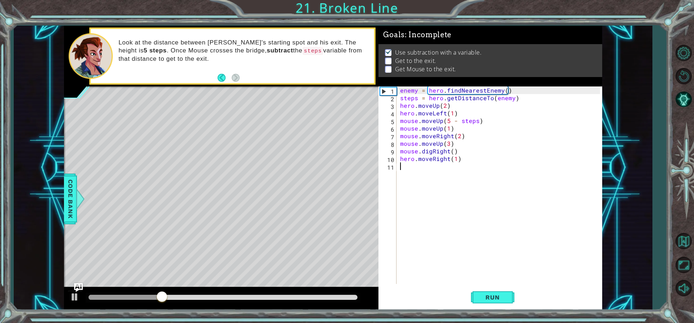
click at [397, 167] on div "hero.moveRight(1) 1 2 3 4 5 6 7 8 9 10 11 enemy = hero . findNearestEnemy ( ) s…" at bounding box center [488, 184] width 221 height 197
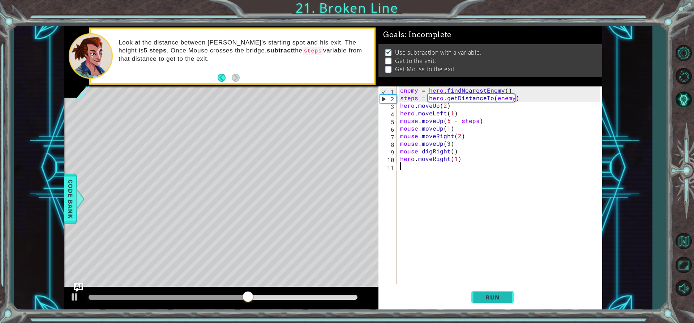
click at [481, 289] on button "Run" at bounding box center [492, 297] width 43 height 22
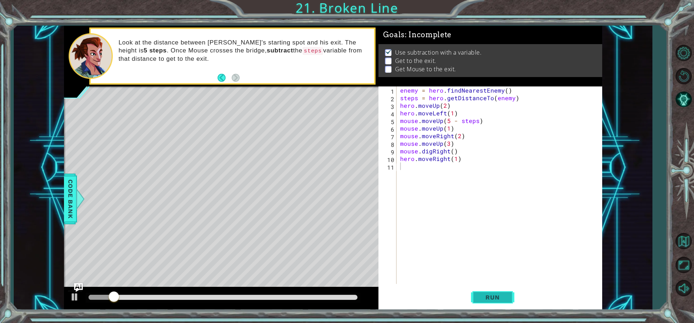
click at [481, 289] on button "Run" at bounding box center [492, 297] width 43 height 22
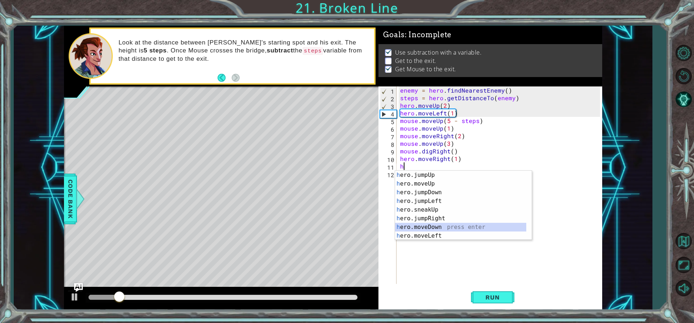
click at [433, 223] on div "h ero.jumpUp press enter h ero.moveUp press enter h ero.jumpDown press enter h …" at bounding box center [460, 214] width 131 height 87
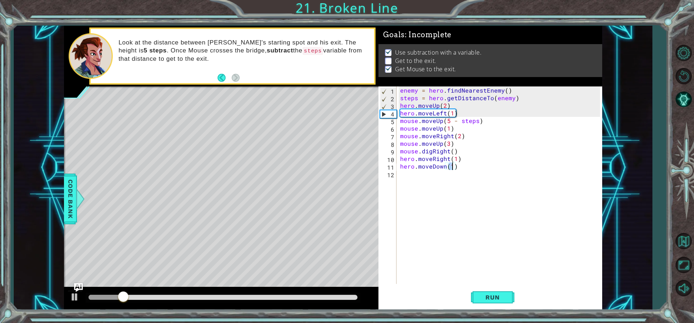
scroll to position [0, 3]
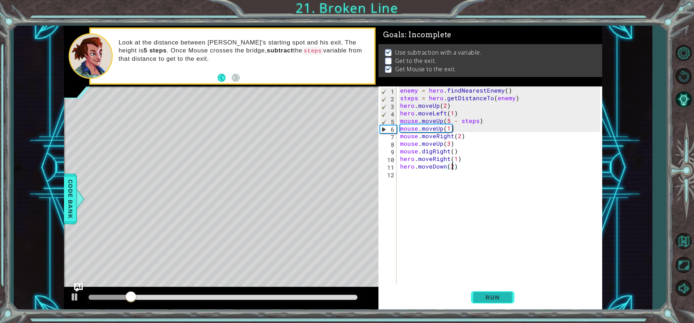
type textarea "hero.moveDown(2)"
click at [500, 294] on span "Run" at bounding box center [492, 296] width 29 height 7
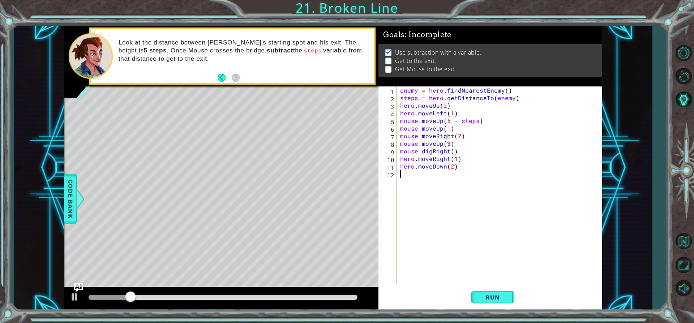
click at [430, 184] on div "enemy = hero . findNearestEnemy ( ) steps = hero . getDistanceTo ( enemy ) hero…" at bounding box center [500, 192] width 205 height 212
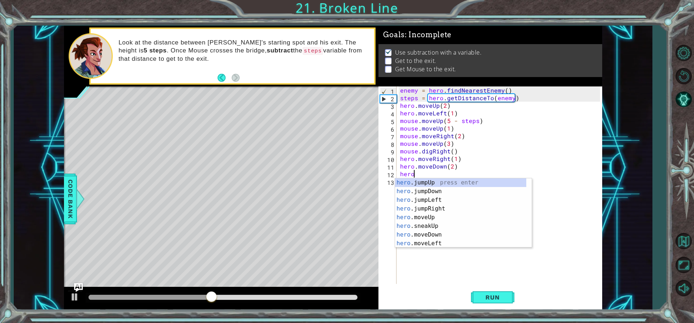
scroll to position [0, 1]
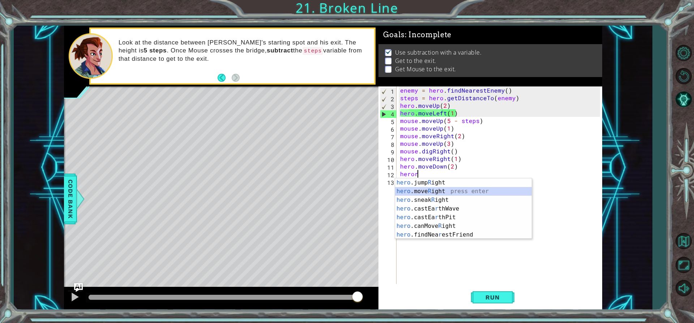
click at [448, 192] on div "hero .jump R ight press enter hero .move R ight press enter hero .sneak R ight …" at bounding box center [463, 217] width 137 height 78
type textarea "hero.moveRight(1)"
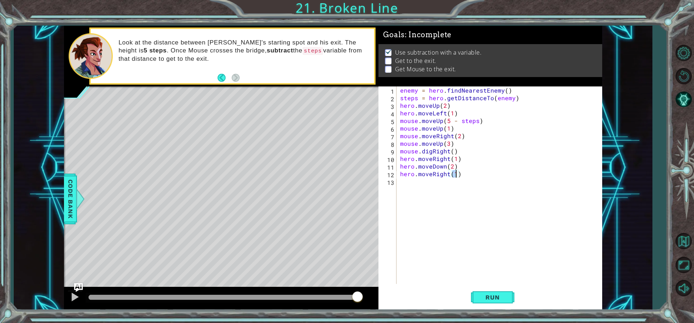
click at [413, 191] on div "enemy = hero . findNearestEnemy ( ) steps = hero . getDistanceTo ( enemy ) hero…" at bounding box center [500, 192] width 205 height 212
type textarea "h"
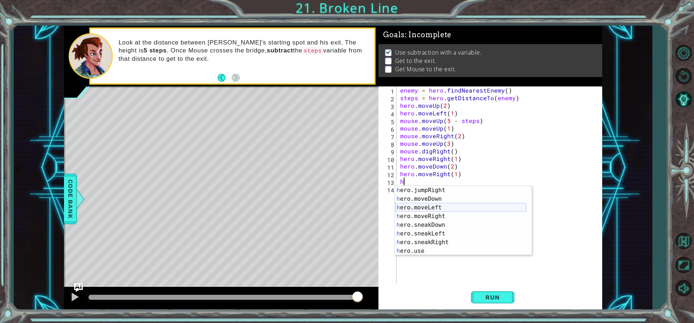
scroll to position [43, 0]
click at [439, 191] on div "h ero.jumpRight press enter h ero.moveDown press enter h ero.moveLeft press ent…" at bounding box center [460, 229] width 131 height 87
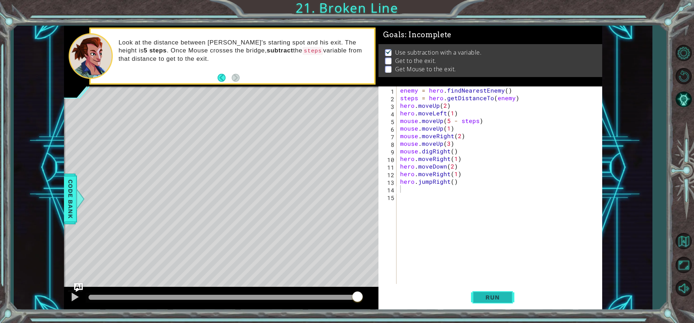
click at [502, 294] on span "Run" at bounding box center [492, 296] width 29 height 7
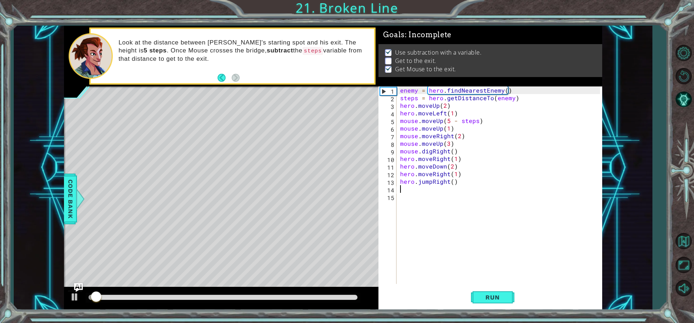
click at [451, 182] on div "enemy = hero . findNearestEnemy ( ) steps = hero . getDistanceTo ( enemy ) hero…" at bounding box center [500, 192] width 205 height 212
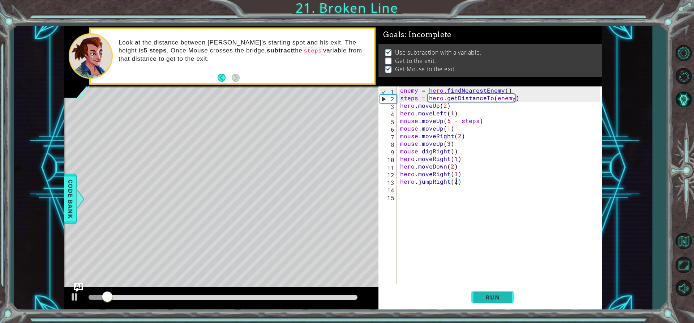
type textarea "hero.jumpRight(2)"
click at [489, 295] on span "Run" at bounding box center [492, 296] width 29 height 7
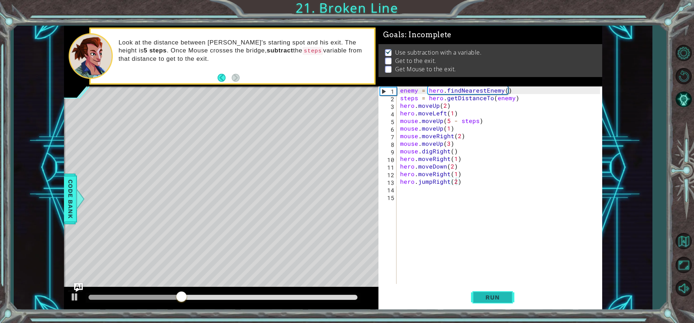
click at [491, 301] on button "Run" at bounding box center [492, 297] width 43 height 22
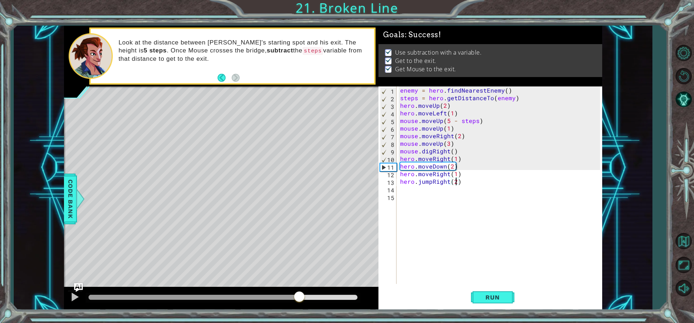
drag, startPoint x: 133, startPoint y: 295, endPoint x: 299, endPoint y: 300, distance: 166.2
click at [299, 300] on div at bounding box center [299, 296] width 13 height 13
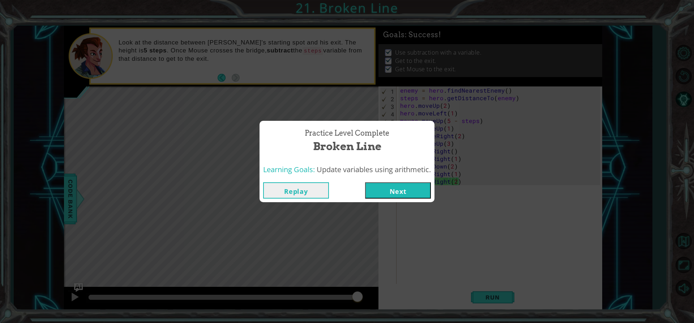
click at [413, 187] on button "Next" at bounding box center [398, 190] width 66 height 16
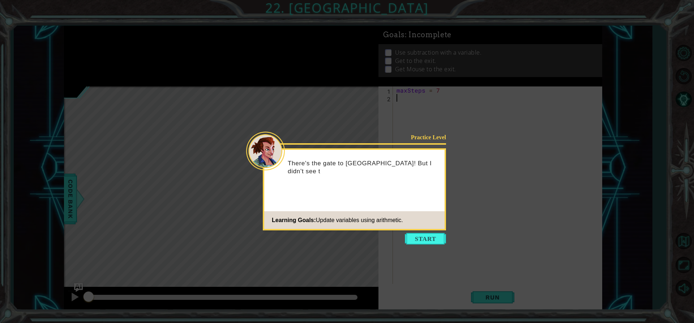
click at [435, 234] on button "Start" at bounding box center [425, 239] width 41 height 12
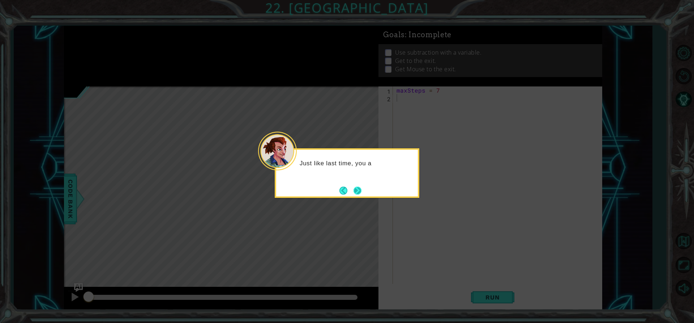
click at [358, 189] on button "Next" at bounding box center [357, 190] width 8 height 8
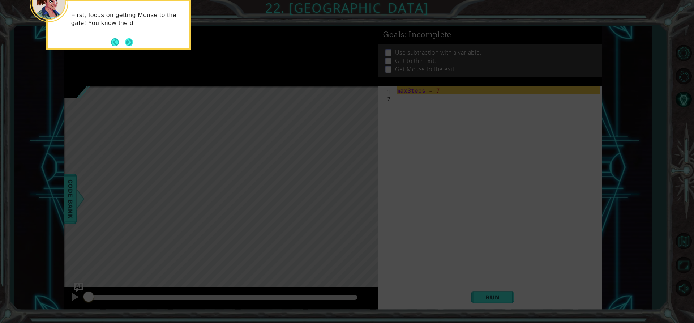
click at [126, 43] on button "Next" at bounding box center [129, 42] width 8 height 8
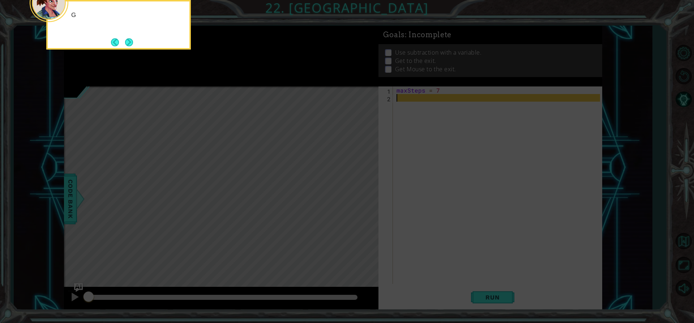
click at [126, 43] on button "Next" at bounding box center [129, 42] width 8 height 8
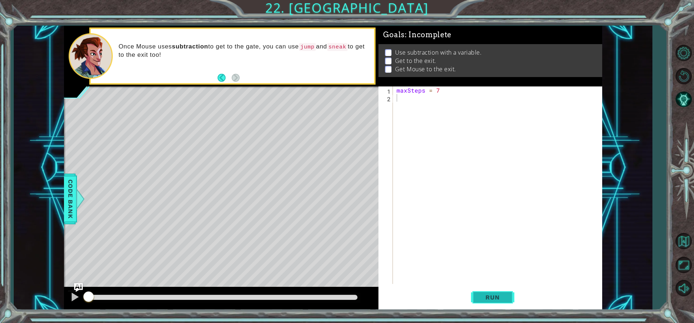
click at [479, 296] on span "Run" at bounding box center [492, 296] width 29 height 7
click at [479, 295] on span "Run" at bounding box center [492, 296] width 29 height 7
click at [478, 294] on button "Run" at bounding box center [492, 297] width 43 height 22
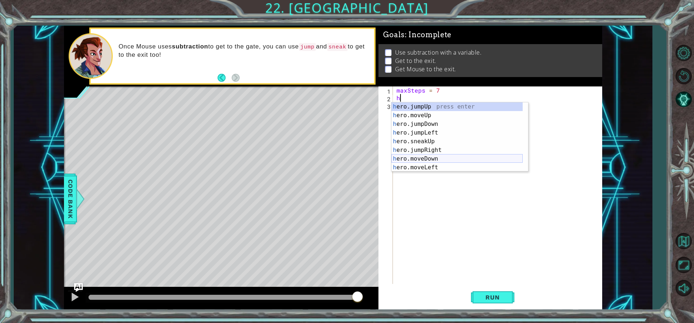
scroll to position [22, 0]
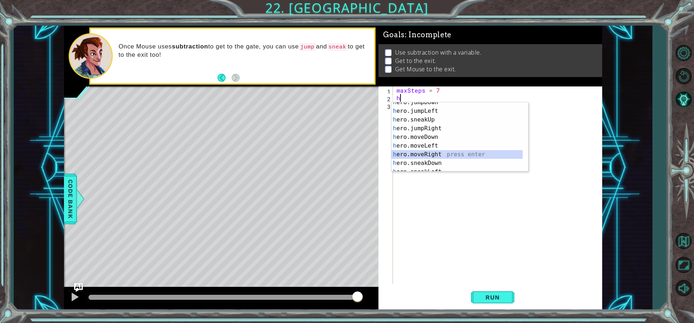
click at [430, 156] on div "h ero.jumpDown press enter h ero.jumpLeft press enter h ero.sneakUp press enter…" at bounding box center [456, 141] width 131 height 87
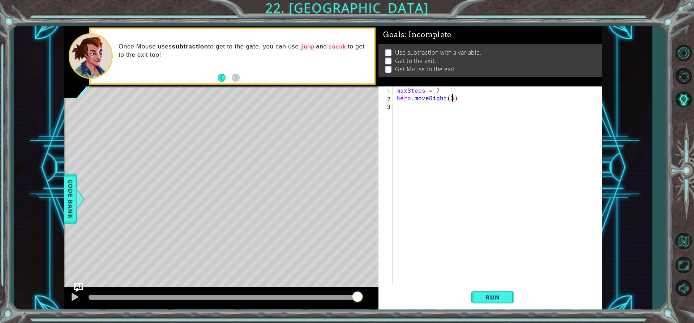
scroll to position [0, 3]
type textarea "hero.moveRight(3)"
click at [489, 289] on button "Run" at bounding box center [492, 297] width 43 height 22
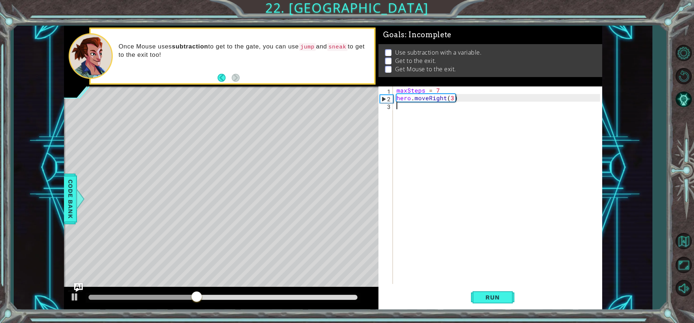
click at [399, 113] on div "maxSteps = 7 hero . moveRight ( 3 )" at bounding box center [499, 192] width 208 height 212
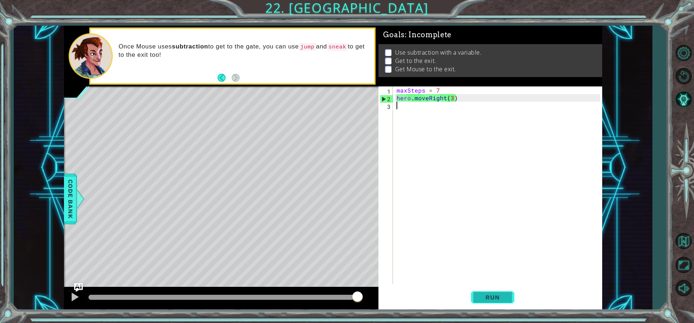
click at [490, 302] on button "Run" at bounding box center [492, 297] width 43 height 22
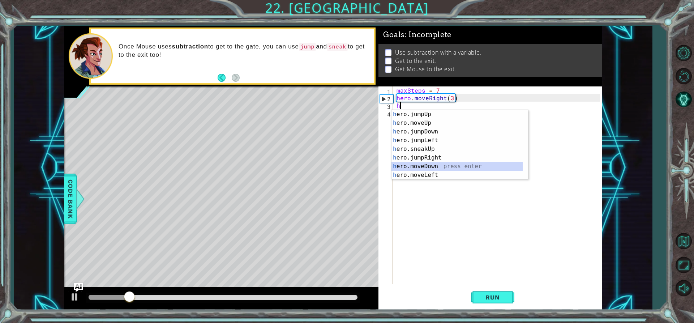
click at [417, 166] on div "h ero.jumpUp press enter h ero.moveUp press enter h ero.jumpDown press enter h …" at bounding box center [456, 153] width 131 height 87
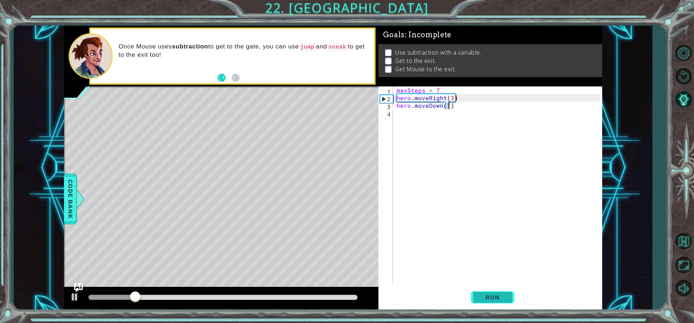
type textarea "hero.moveDown(1)"
click at [482, 303] on button "Run" at bounding box center [492, 297] width 43 height 22
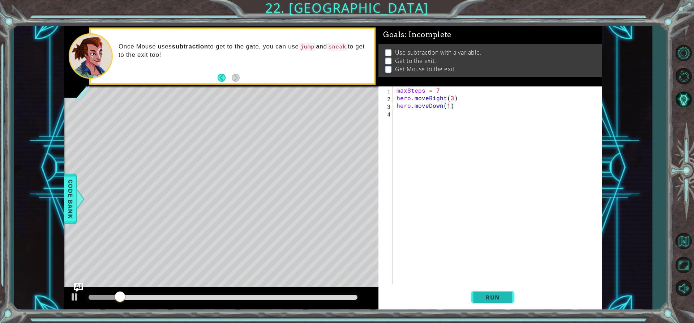
click at [482, 303] on button "Run" at bounding box center [492, 297] width 43 height 22
click at [492, 303] on button "Run" at bounding box center [492, 297] width 43 height 22
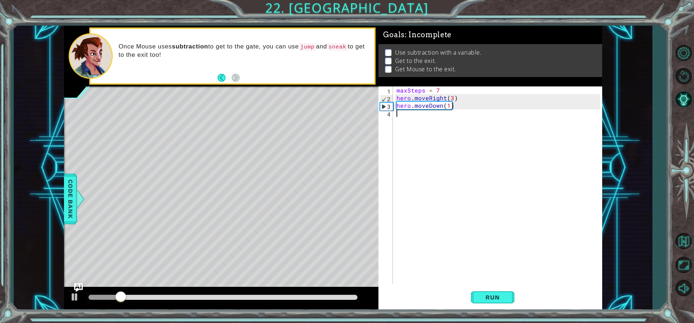
click at [420, 113] on div "maxSteps = 7 hero . moveRight ( 3 ) hero . moveDown ( 1 )" at bounding box center [499, 192] width 208 height 212
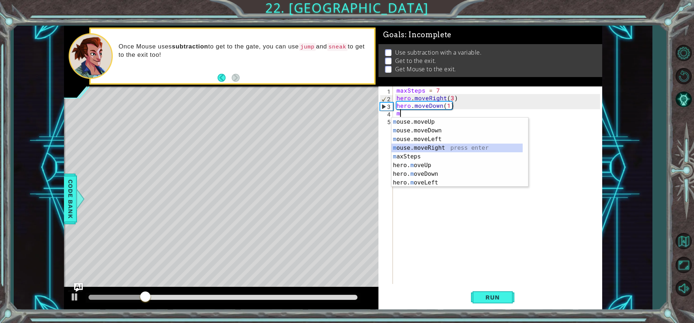
click at [443, 145] on div "m ouse.moveUp press enter m ouse.moveDown press enter m ouse.moveLeft press ent…" at bounding box center [456, 160] width 131 height 87
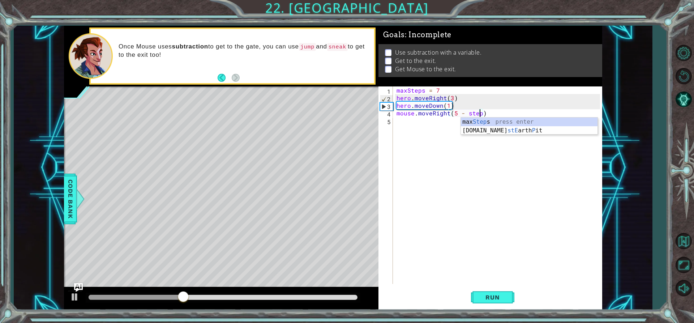
scroll to position [0, 5]
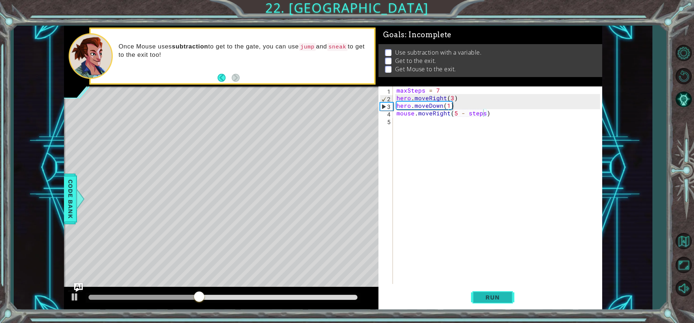
click at [484, 299] on span "Run" at bounding box center [492, 296] width 29 height 7
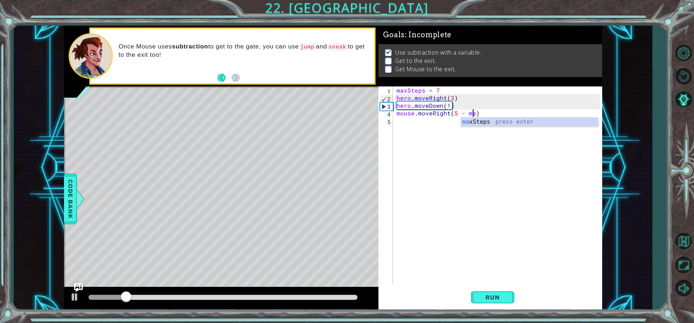
scroll to position [0, 5]
click at [522, 121] on div "max Steps press enter" at bounding box center [529, 130] width 137 height 26
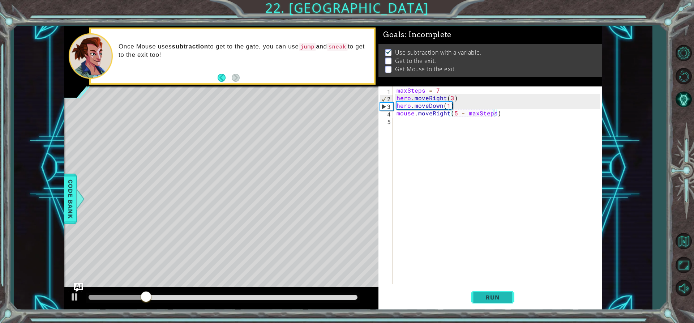
click at [490, 295] on span "Run" at bounding box center [492, 296] width 29 height 7
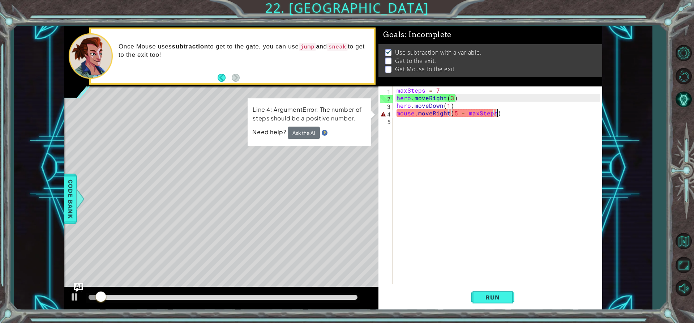
click at [510, 116] on div "maxSteps = 7 hero . moveRight ( 3 ) hero . moveDown ( 1 ) mouse . moveRight ( 5…" at bounding box center [499, 192] width 208 height 212
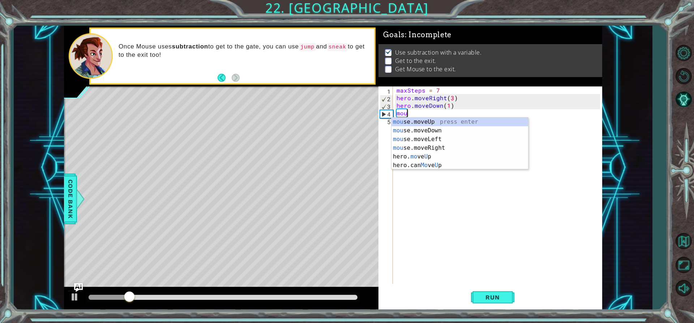
scroll to position [0, 0]
type textarea "m"
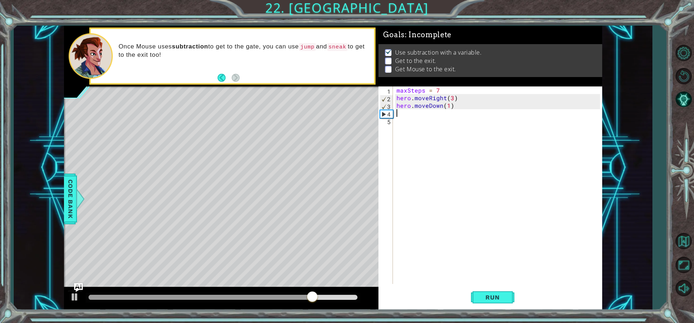
click at [63, 197] on div "1 ההההההההההההההההההההההההההההההההההההההההההההההההההההההההההההההההההההההההההההה…" at bounding box center [333, 168] width 638 height 284
click at [68, 195] on span "Code Bank" at bounding box center [71, 199] width 12 height 44
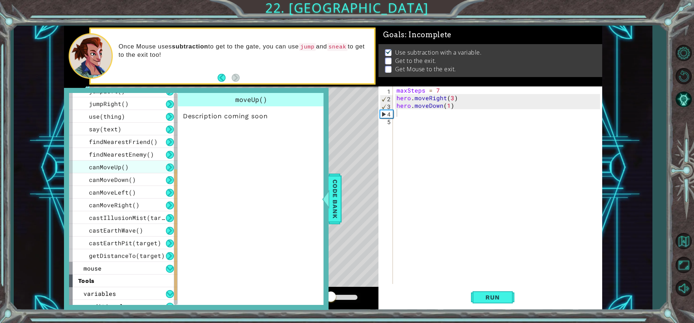
scroll to position [167, 0]
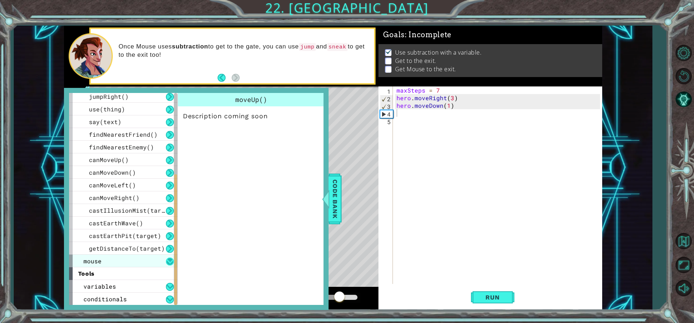
click at [166, 258] on button at bounding box center [170, 261] width 8 height 8
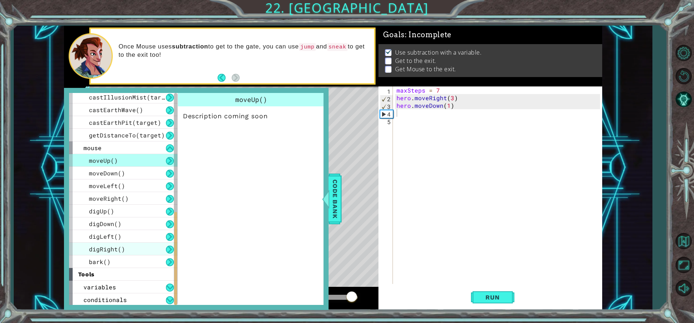
scroll to position [281, 0]
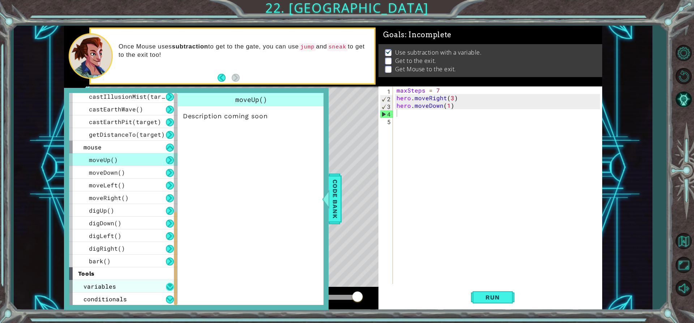
click at [168, 284] on button at bounding box center [170, 286] width 8 height 8
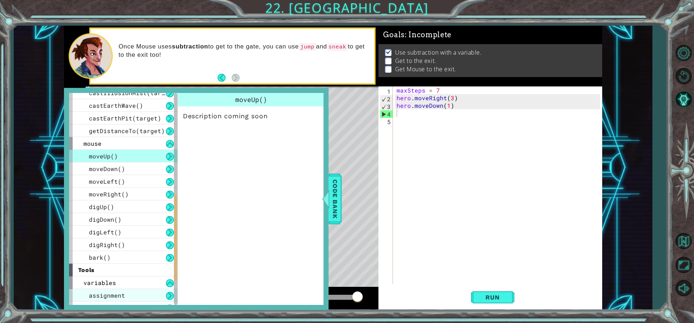
scroll to position [306, 0]
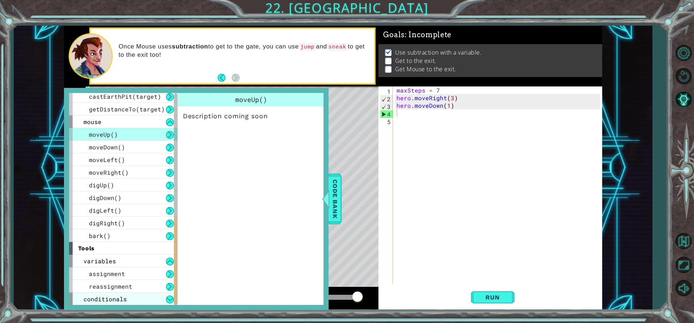
click at [168, 294] on div "conditionals" at bounding box center [123, 298] width 108 height 13
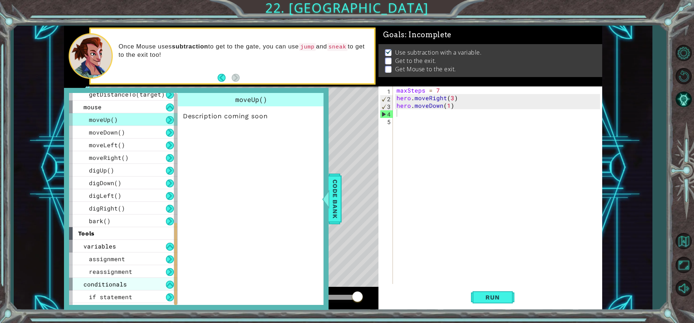
scroll to position [332, 0]
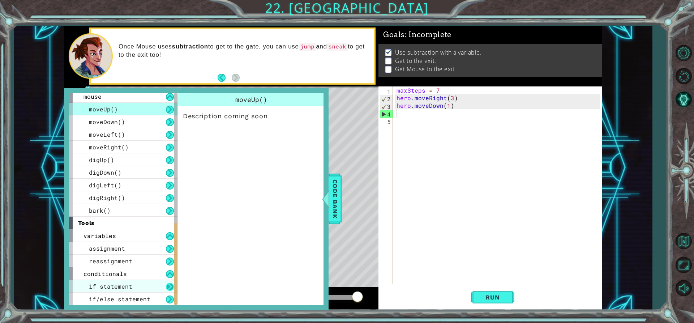
click at [169, 285] on button at bounding box center [170, 286] width 8 height 8
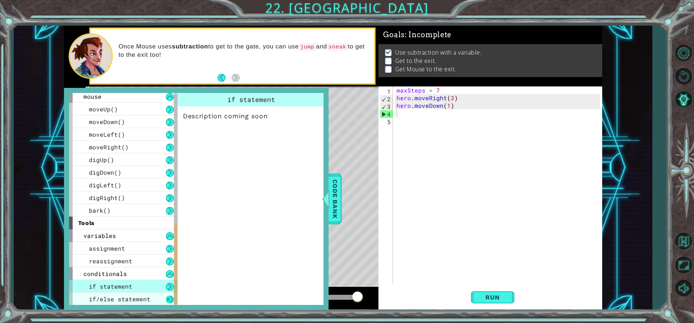
click at [171, 298] on button at bounding box center [170, 299] width 8 height 8
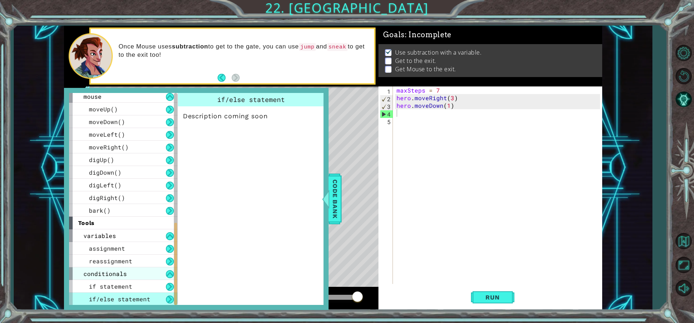
click at [172, 268] on div "conditionals" at bounding box center [123, 273] width 108 height 13
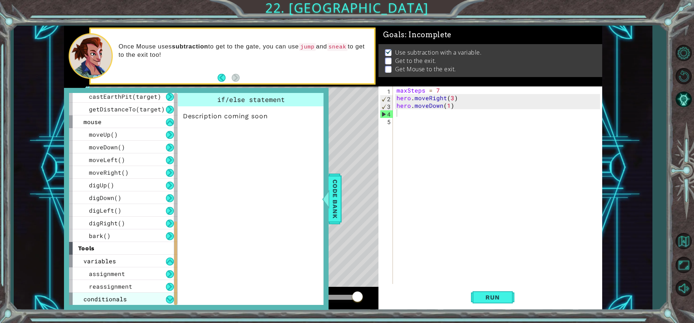
scroll to position [306, 0]
click at [167, 261] on button at bounding box center [170, 261] width 8 height 8
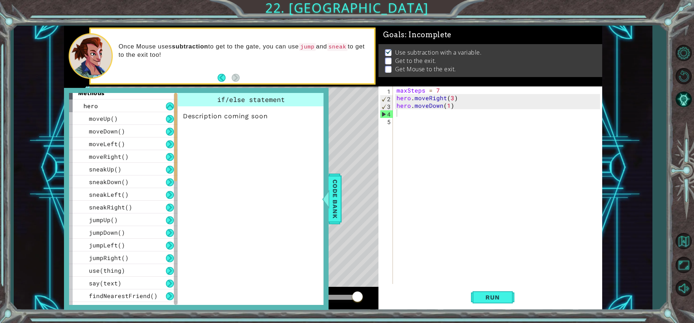
scroll to position [0, 0]
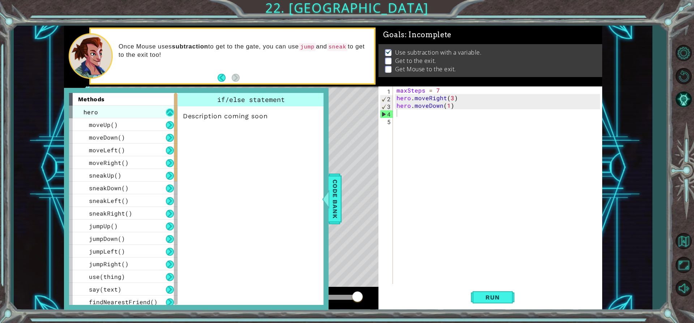
click at [169, 112] on button at bounding box center [170, 112] width 8 height 8
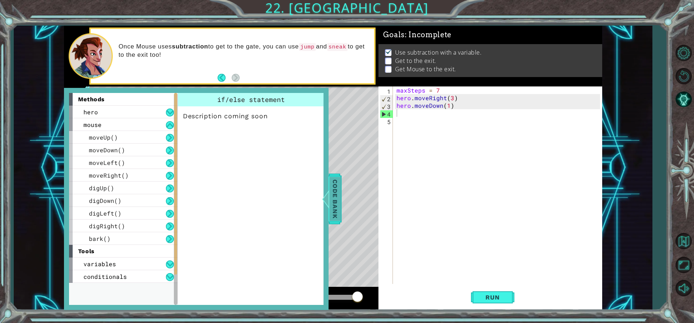
click at [337, 182] on span "Code Bank" at bounding box center [335, 199] width 12 height 44
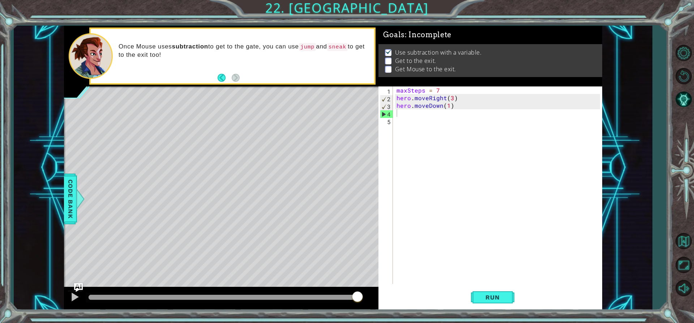
click at [491, 280] on div "maxSteps = 7 hero . moveRight ( 3 ) hero . moveDown ( 1 )" at bounding box center [499, 192] width 208 height 212
click at [493, 294] on span "Run" at bounding box center [492, 296] width 29 height 7
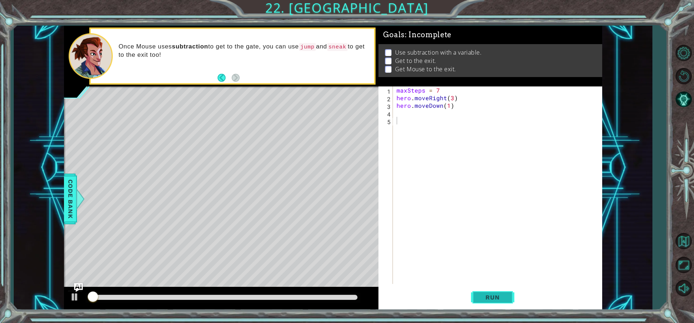
click at [493, 294] on span "Run" at bounding box center [492, 296] width 29 height 7
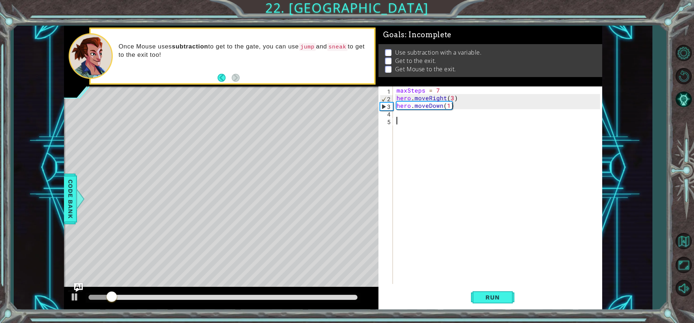
click at [398, 131] on div "maxSteps = 7 hero . moveRight ( 3 ) hero . moveDown ( 1 )" at bounding box center [499, 192] width 208 height 212
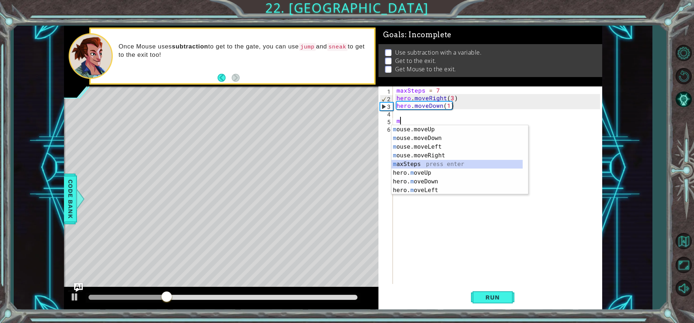
click at [420, 166] on div "m ouse.moveUp press enter m ouse.moveDown press enter m ouse.moveLeft press ent…" at bounding box center [456, 168] width 131 height 87
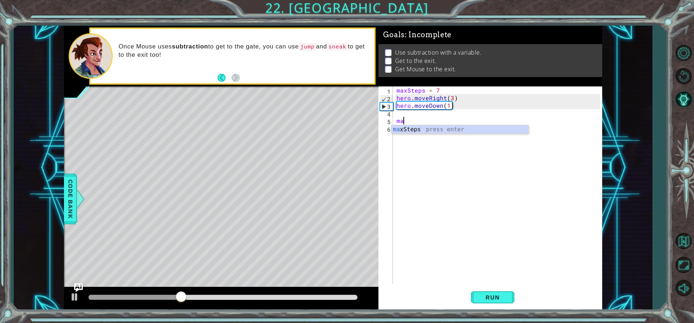
type textarea "m"
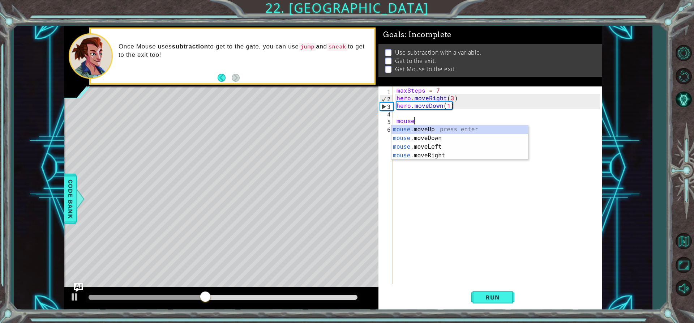
scroll to position [0, 1]
click at [422, 155] on div "mouse .moveUp press enter mouse .moveDown press enter mouse .moveLeft press ent…" at bounding box center [459, 151] width 137 height 52
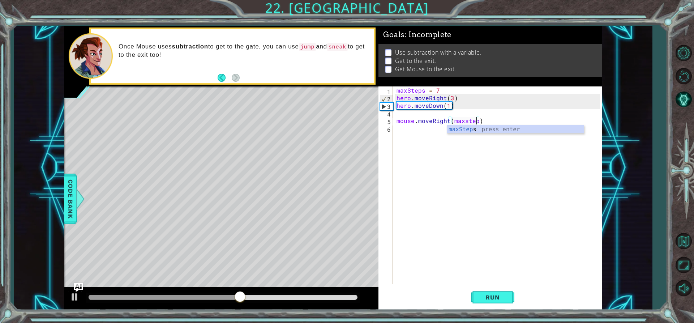
scroll to position [0, 5]
click at [452, 122] on div "maxSteps = 7 hero . moveRight ( 3 ) hero . moveDown ( 1 ) mouse . moveRight ( m…" at bounding box center [499, 192] width 208 height 212
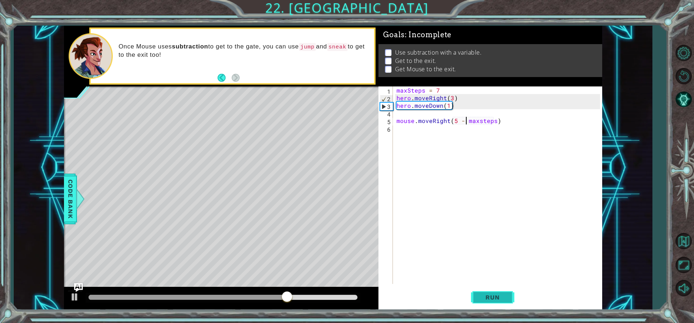
click at [497, 302] on button "Run" at bounding box center [492, 297] width 43 height 22
click at [484, 298] on span "Run" at bounding box center [492, 296] width 29 height 7
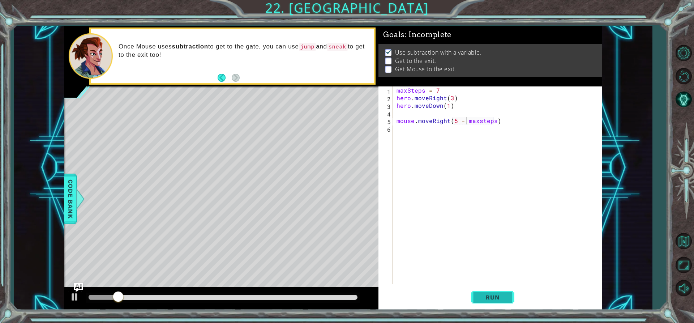
click at [484, 298] on span "Run" at bounding box center [492, 296] width 29 height 7
click at [486, 298] on span "Run" at bounding box center [492, 296] width 29 height 7
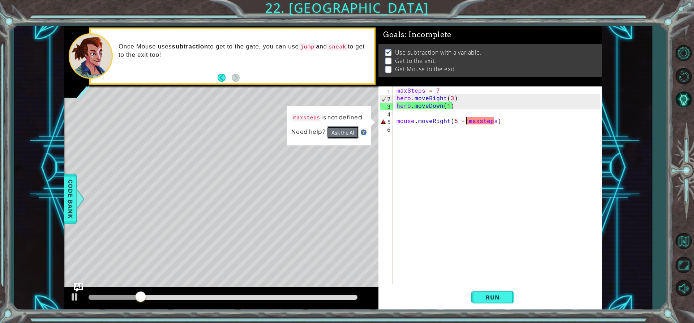
click at [350, 131] on button "Ask the AI" at bounding box center [343, 132] width 32 height 12
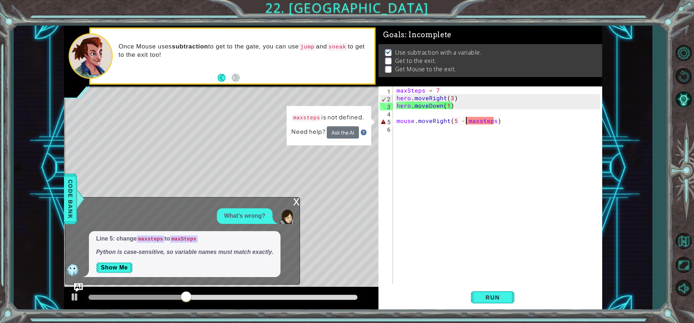
click at [481, 121] on div "maxSteps = 7 hero . moveRight ( 3 ) hero . moveDown ( 1 ) mouse . moveRight ( 5…" at bounding box center [499, 192] width 208 height 212
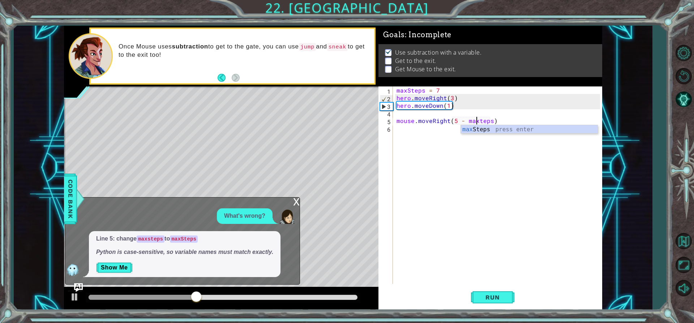
scroll to position [0, 5]
type textarea "mouse.moveRight(5 - maxSteps)"
click at [495, 299] on span "Run" at bounding box center [492, 296] width 29 height 7
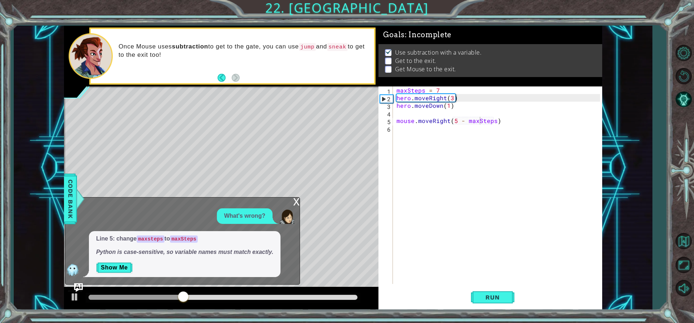
click at [298, 203] on div "x" at bounding box center [296, 200] width 7 height 7
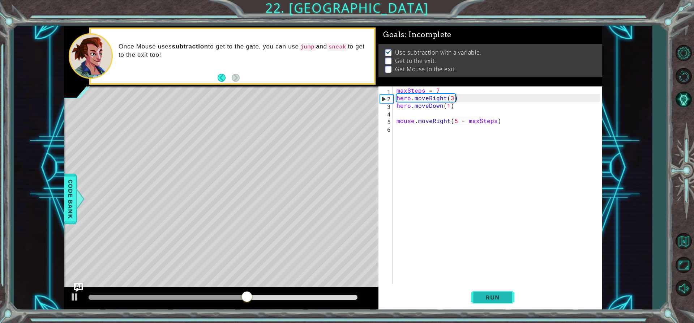
click at [471, 300] on button "Run" at bounding box center [492, 297] width 43 height 22
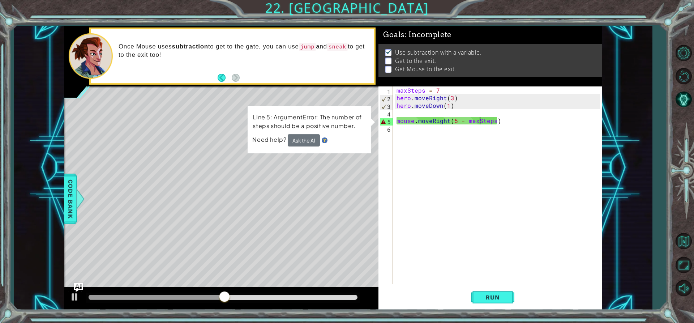
drag, startPoint x: 374, startPoint y: 163, endPoint x: 367, endPoint y: 163, distance: 6.5
click at [369, 163] on div "Level Map" at bounding box center [231, 192] width 334 height 213
click at [414, 133] on div "maxSteps = 7 hero . moveRight ( 3 ) hero . moveDown ( 1 ) mouse . moveRight ( 5…" at bounding box center [499, 192] width 208 height 212
click at [465, 122] on div "maxSteps = 7 hero . moveRight ( 3 ) hero . moveDown ( 1 ) mouse . moveRight ( 5…" at bounding box center [499, 192] width 208 height 212
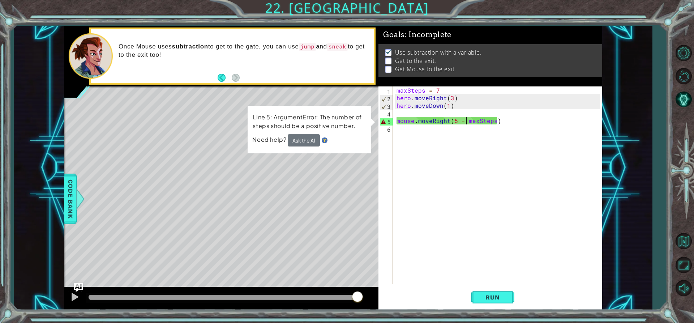
scroll to position [0, 5]
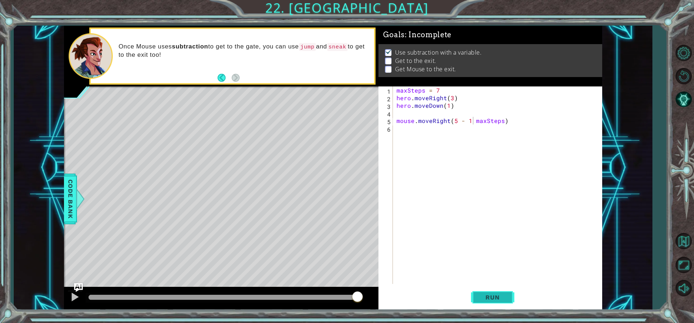
click at [500, 293] on button "Run" at bounding box center [492, 297] width 43 height 22
type textarea "mouse.moveRight(5 - maxSteps)"
click at [409, 134] on div "maxSteps = 7 hero . moveRight ( 3 ) hero . moveDown ( 1 ) mouse . moveRight ( 5…" at bounding box center [499, 192] width 208 height 212
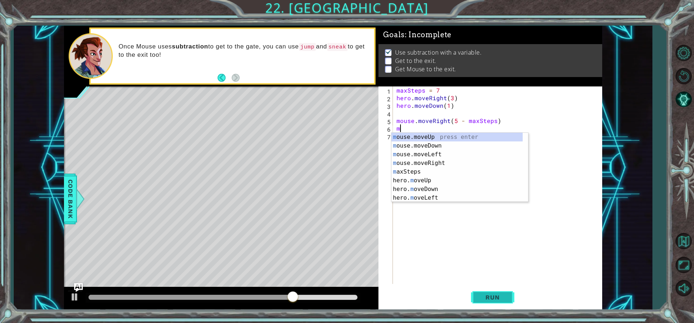
type textarea "m"
click at [491, 286] on button "Run" at bounding box center [492, 297] width 43 height 22
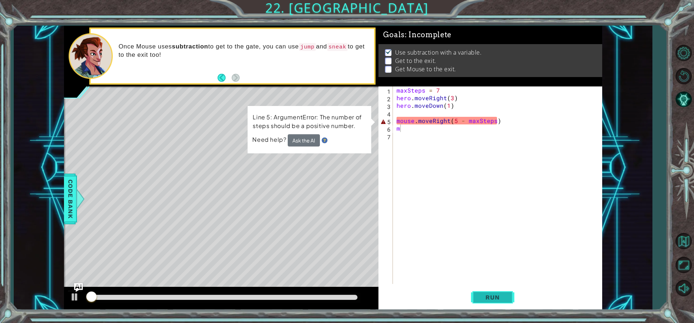
click at [491, 293] on span "Run" at bounding box center [492, 296] width 29 height 7
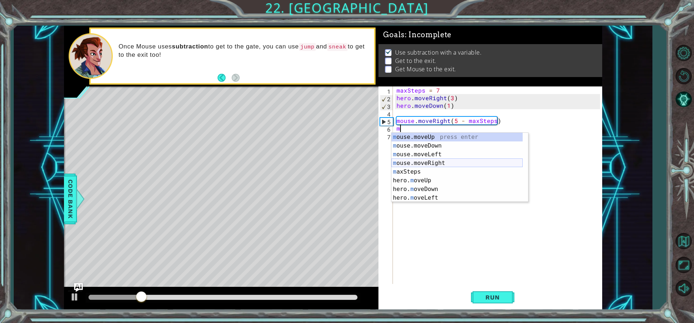
click at [417, 160] on div "m ouse.moveUp press enter m ouse.moveDown press enter m ouse.moveLeft press ent…" at bounding box center [456, 176] width 131 height 87
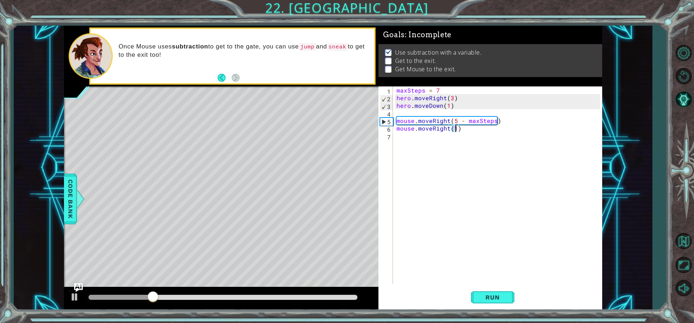
scroll to position [0, 4]
click at [495, 300] on span "Run" at bounding box center [492, 296] width 29 height 7
type textarea "mouse.moveRight(3)"
click at [499, 295] on span "Run" at bounding box center [492, 296] width 29 height 7
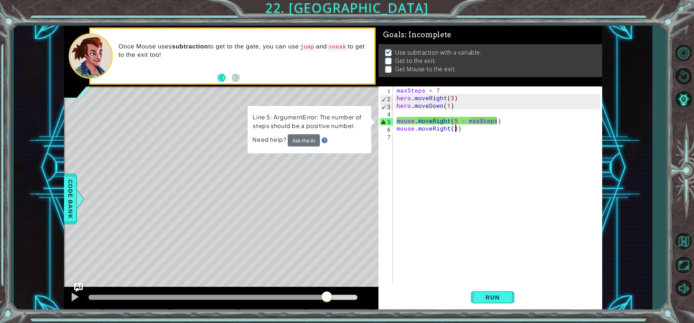
drag, startPoint x: 110, startPoint y: 294, endPoint x: 327, endPoint y: 288, distance: 216.5
click at [327, 288] on div at bounding box center [221, 297] width 315 height 23
